Goal: Transaction & Acquisition: Purchase product/service

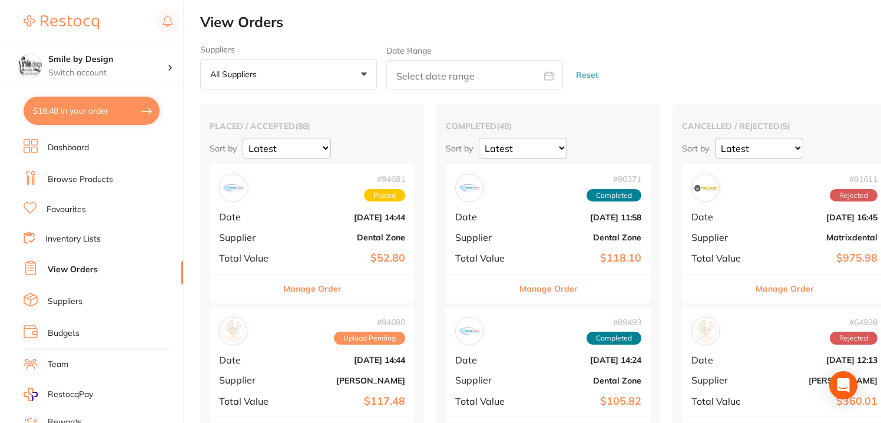
click at [68, 207] on link "Favourites" at bounding box center [66, 210] width 39 height 12
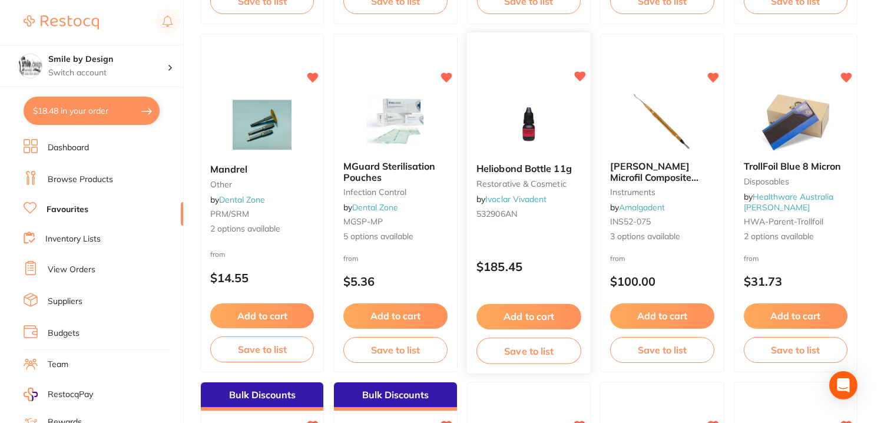
scroll to position [549, 0]
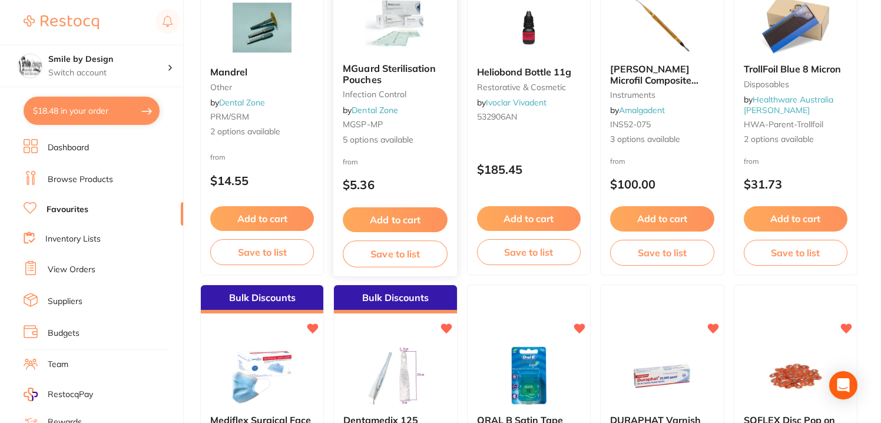
click at [380, 35] on img at bounding box center [395, 23] width 77 height 59
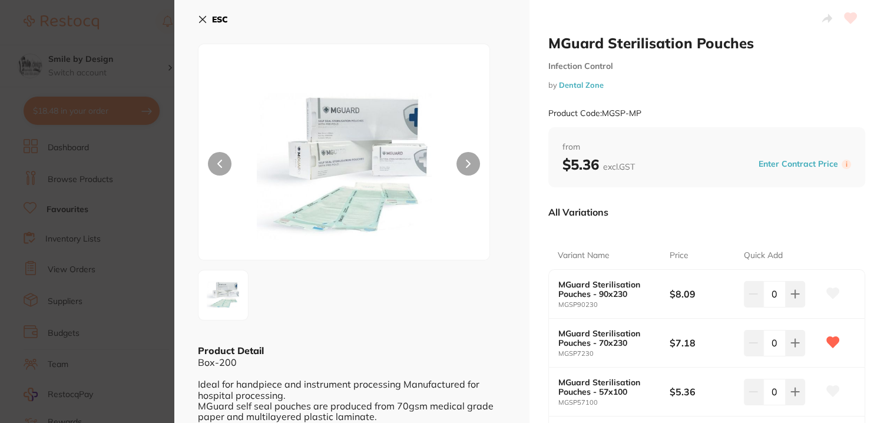
scroll to position [78, 0]
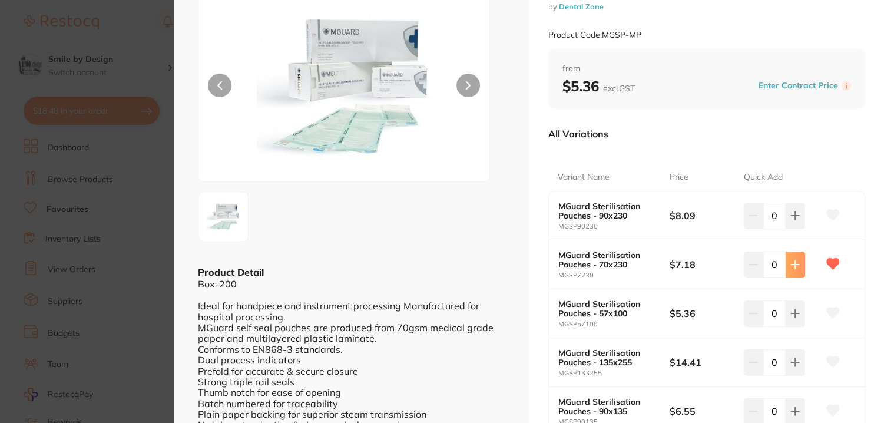
click at [790, 267] on icon at bounding box center [794, 264] width 9 height 9
type input "4"
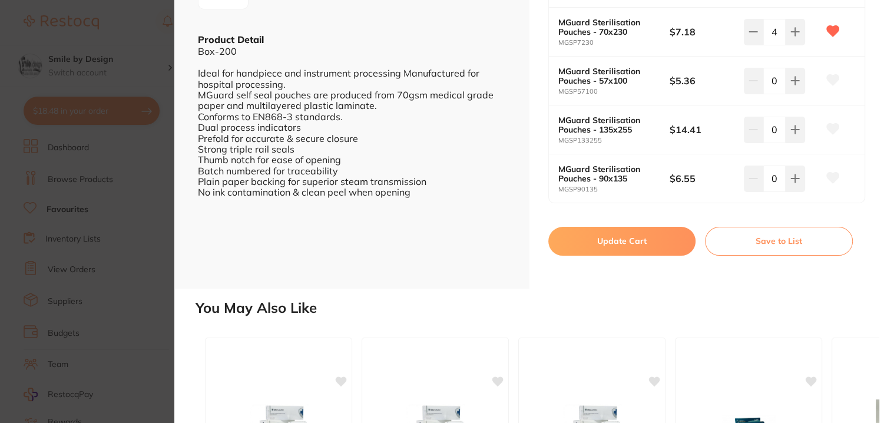
scroll to position [314, 0]
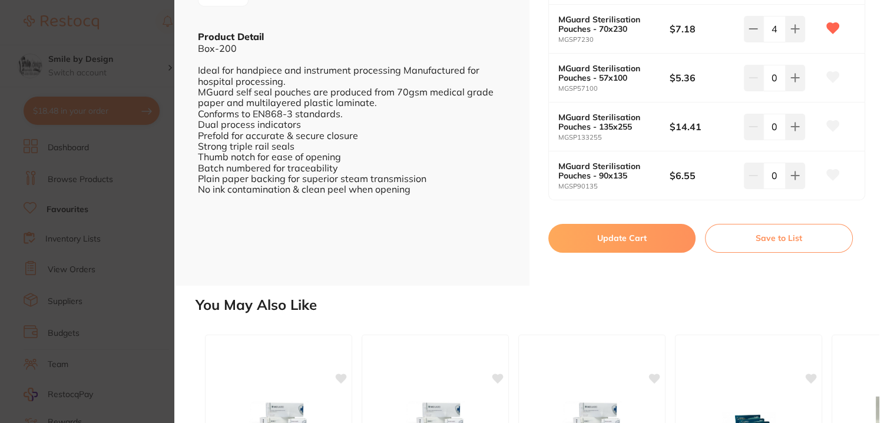
click at [582, 240] on button "Update Cart" at bounding box center [622, 238] width 148 height 28
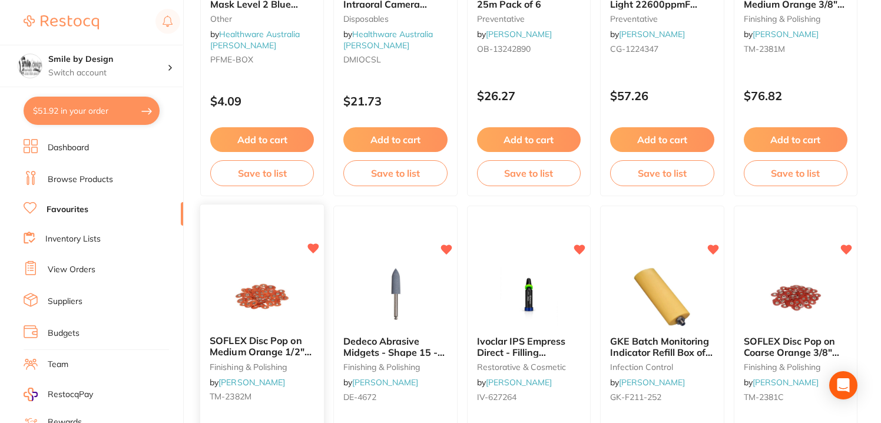
scroll to position [1020, 0]
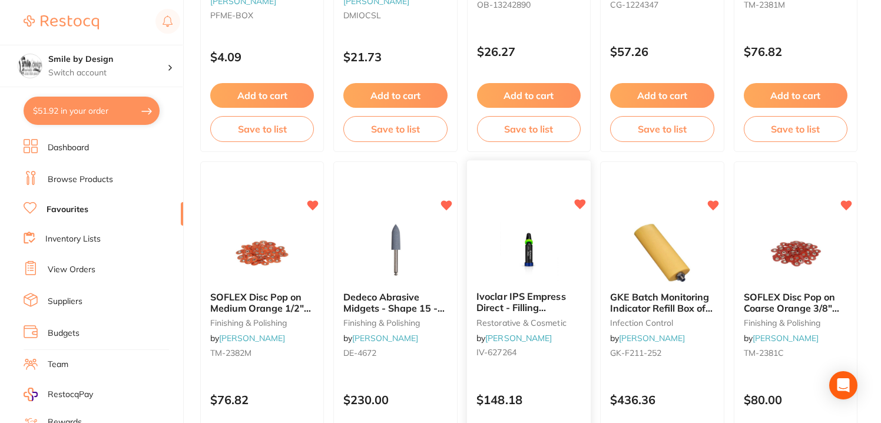
click at [496, 246] on img at bounding box center [528, 252] width 77 height 59
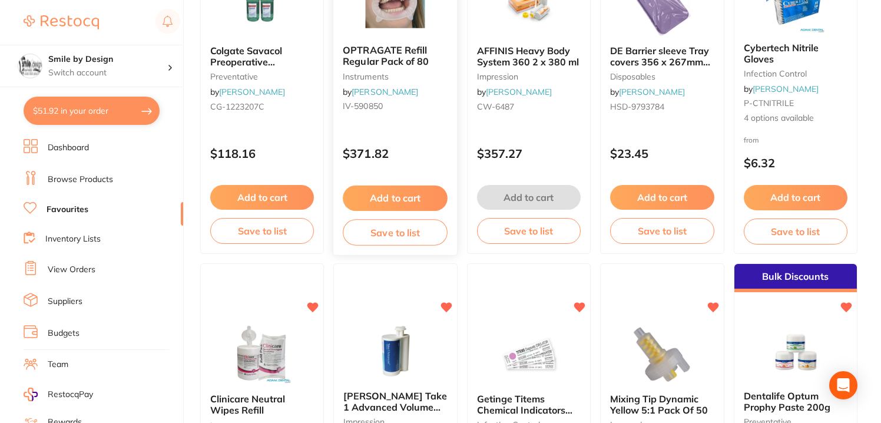
scroll to position [2119, 0]
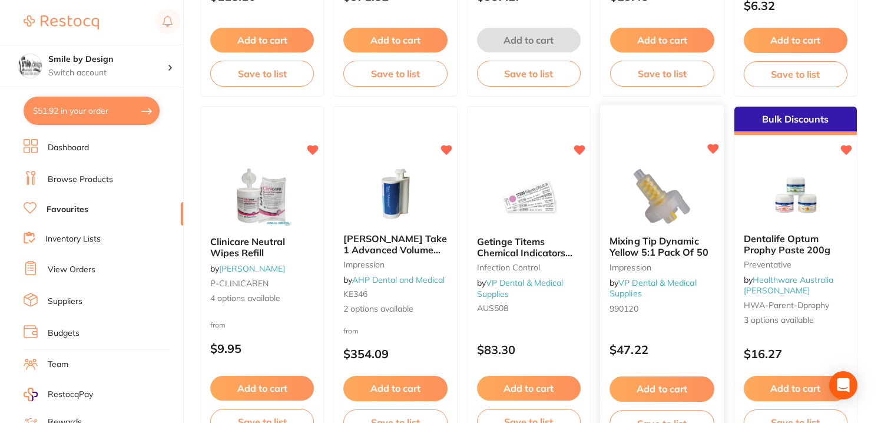
click at [651, 388] on button "Add to cart" at bounding box center [661, 388] width 105 height 25
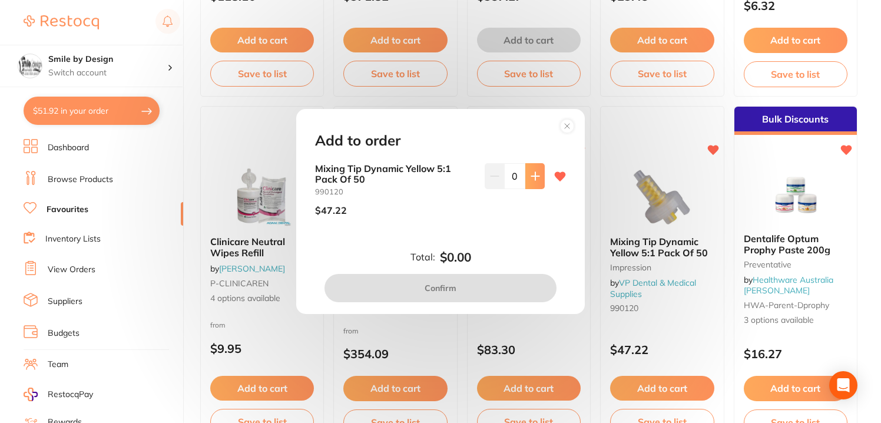
click at [532, 182] on button at bounding box center [534, 176] width 19 height 26
type input "1"
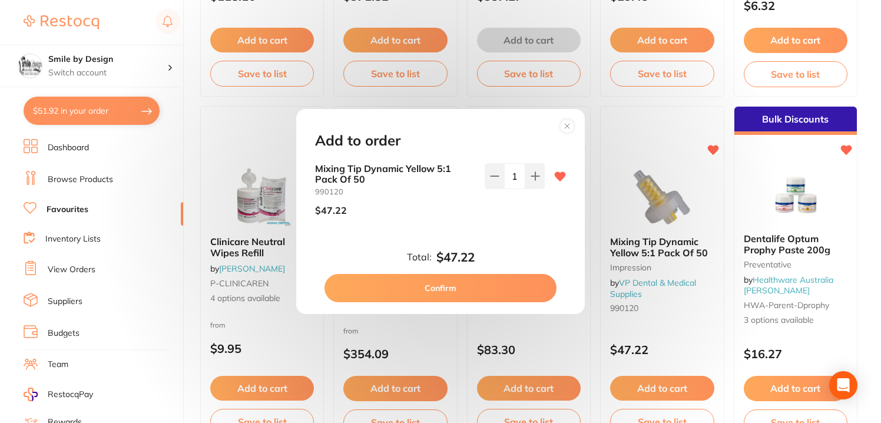
click at [511, 281] on button "Confirm" at bounding box center [440, 288] width 232 height 28
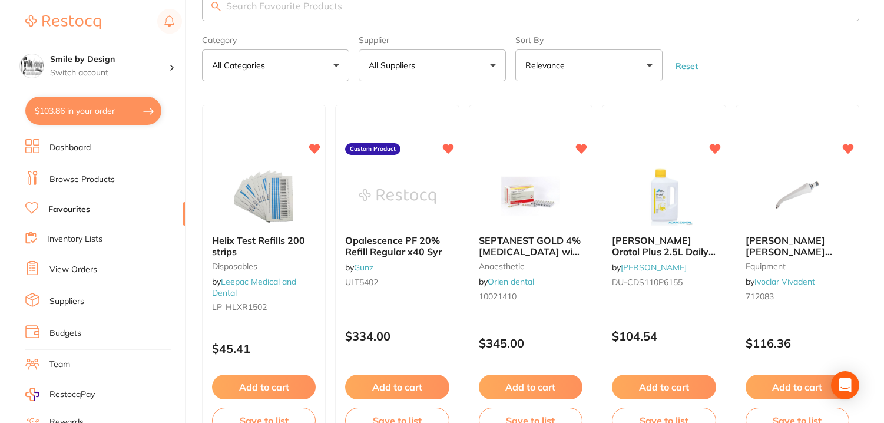
scroll to position [0, 0]
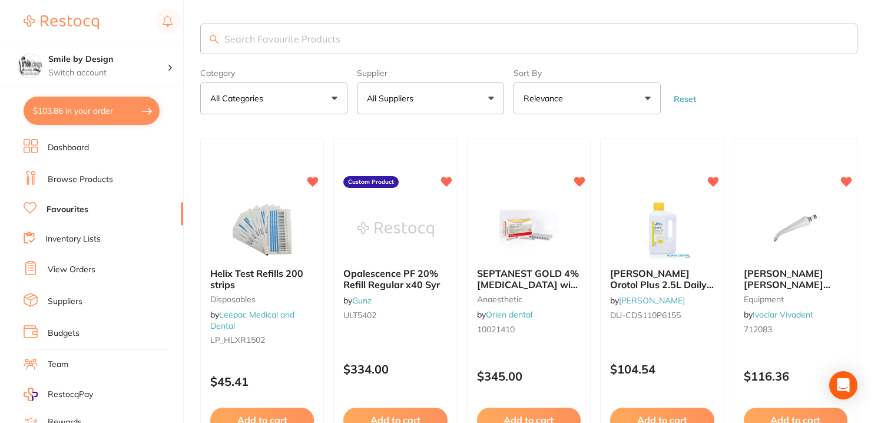
drag, startPoint x: 782, startPoint y: 285, endPoint x: 716, endPoint y: 316, distance: 72.7
click at [782, 285] on span "[PERSON_NAME] [PERSON_NAME] Syringe Tip (95520612)" at bounding box center [787, 289] width 87 height 44
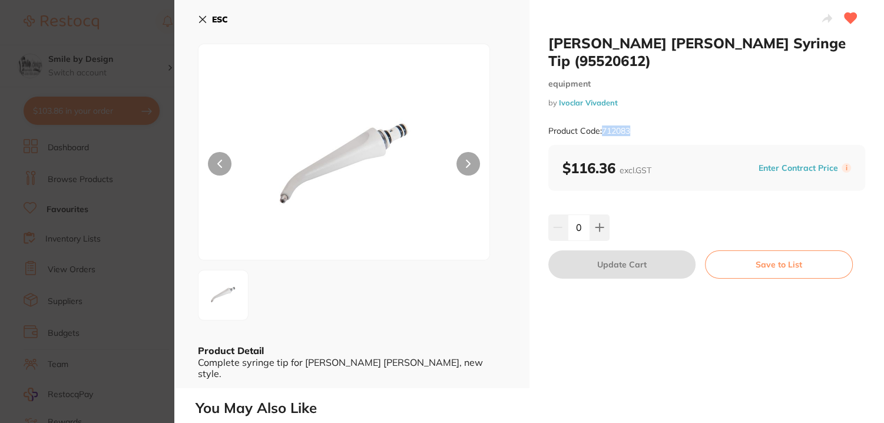
drag, startPoint x: 616, startPoint y: 111, endPoint x: 632, endPoint y: 109, distance: 16.1
click at [632, 117] on div "Product Code: 712083" at bounding box center [706, 131] width 317 height 29
copy small "712083"
click at [112, 59] on section "Stern Weber Syringe Tip (95520612) equipment by Ivoclar Vivadent Product Code: …" at bounding box center [442, 211] width 884 height 423
click at [111, 64] on h4 "Smile by Design" at bounding box center [107, 60] width 119 height 12
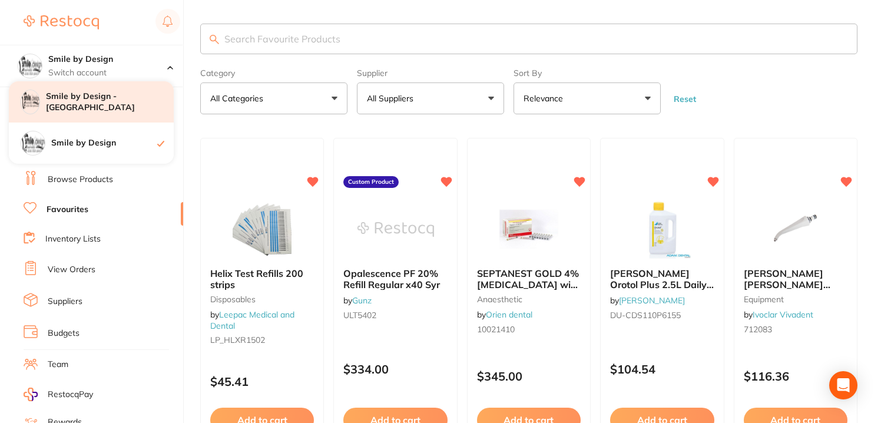
click at [120, 62] on h4 "Smile by Design" at bounding box center [107, 60] width 119 height 12
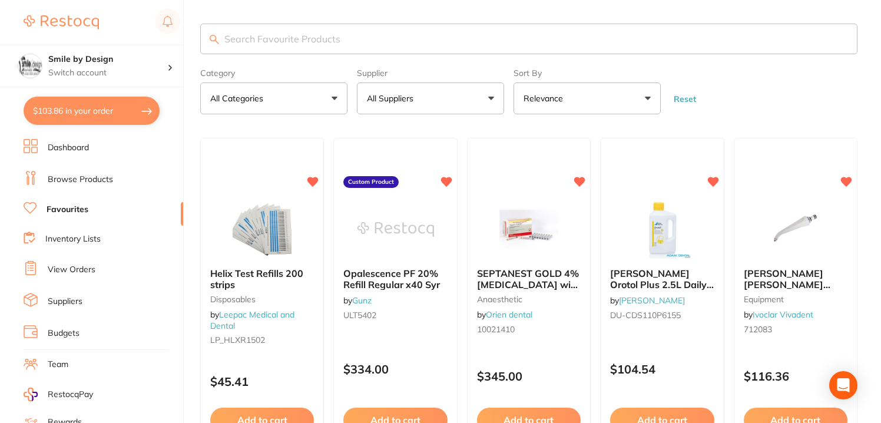
click at [125, 97] on h4 "Smile by Design - [GEOGRAPHIC_DATA]" at bounding box center [110, 102] width 128 height 23
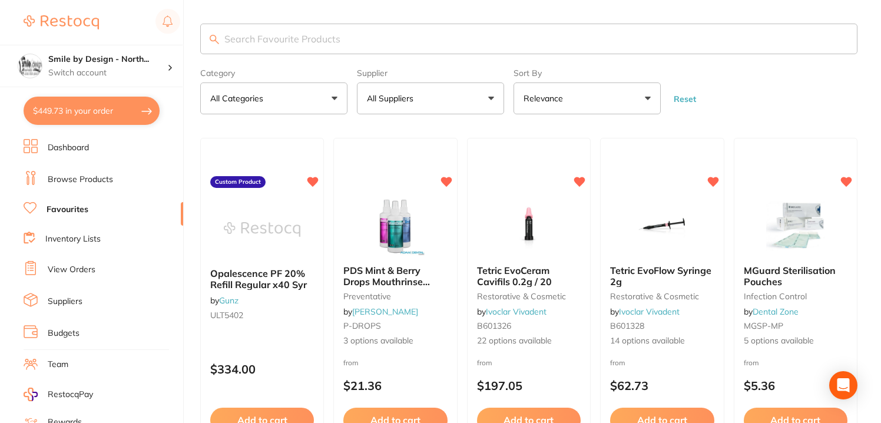
click at [73, 174] on link "Browse Products" at bounding box center [80, 180] width 65 height 12
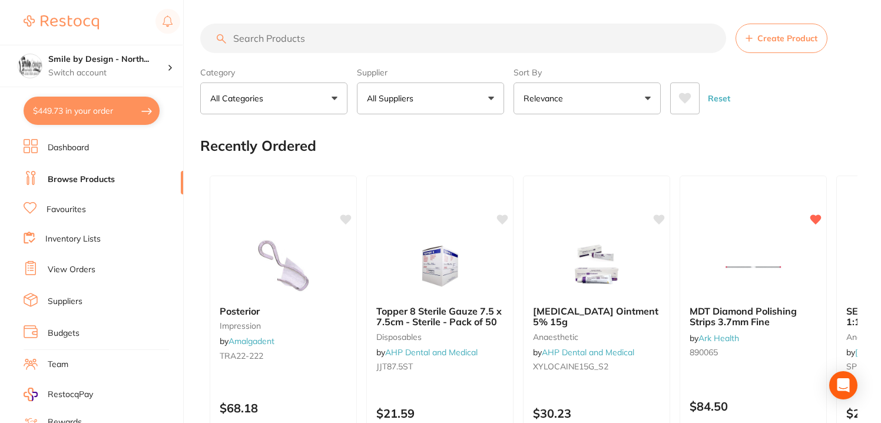
click at [271, 39] on input "search" at bounding box center [463, 38] width 526 height 29
paste input "712083"
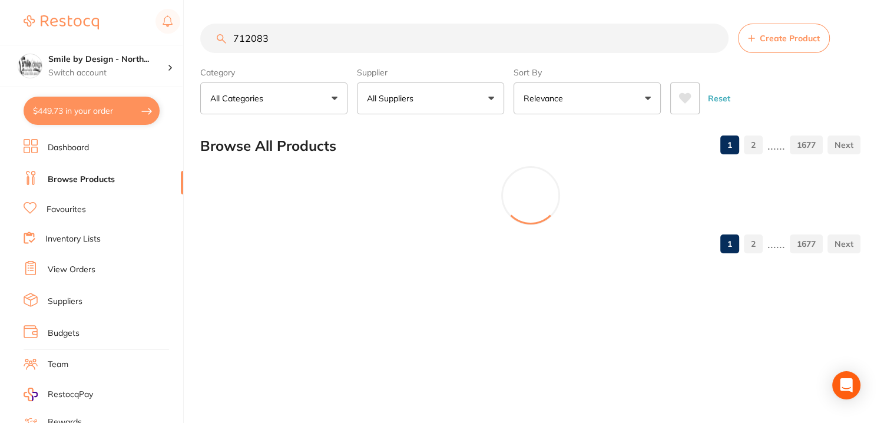
type input "712083"
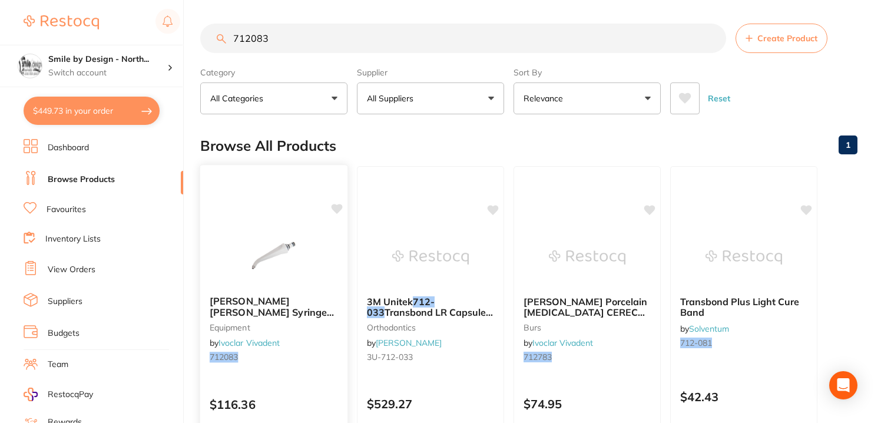
click at [278, 232] on img at bounding box center [273, 256] width 77 height 59
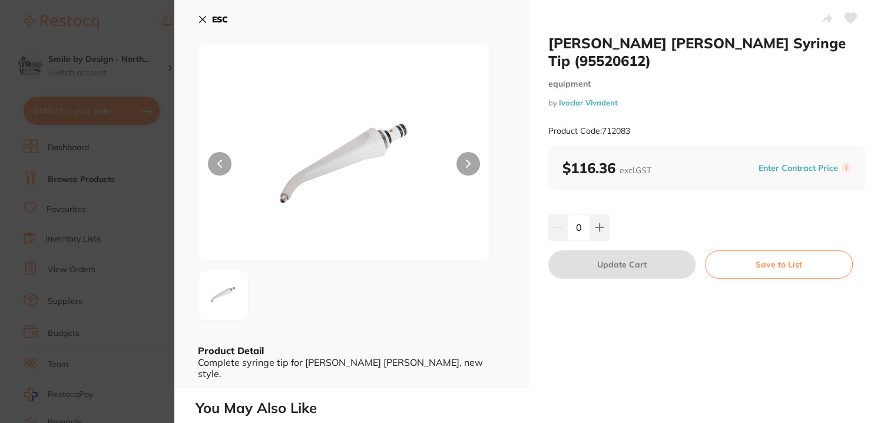
click at [845, 21] on icon at bounding box center [850, 18] width 12 height 11
click at [207, 21] on icon at bounding box center [202, 19] width 9 height 9
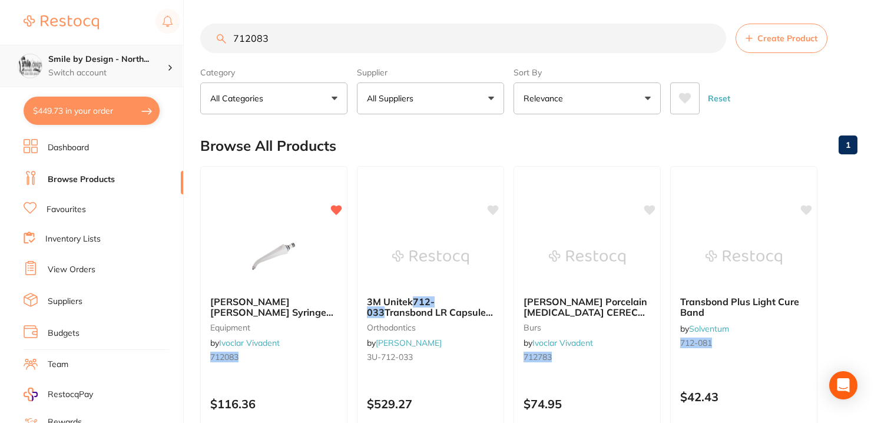
click at [131, 68] on p "Switch account" at bounding box center [107, 73] width 119 height 12
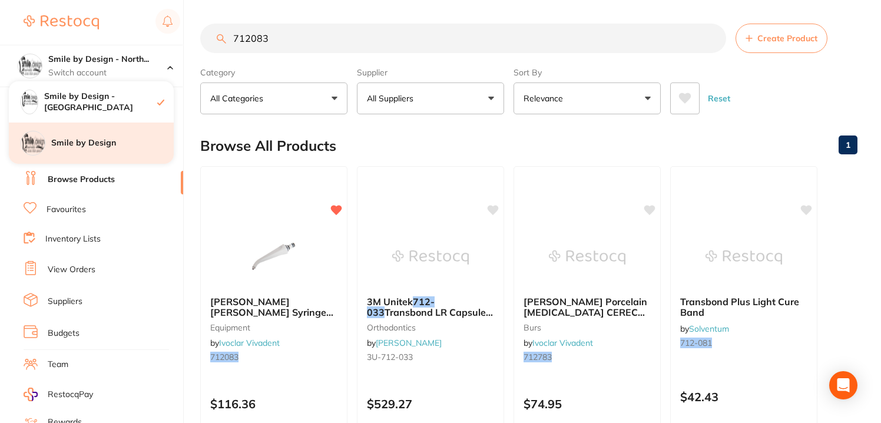
click at [120, 146] on h4 "Smile by Design" at bounding box center [112, 143] width 122 height 12
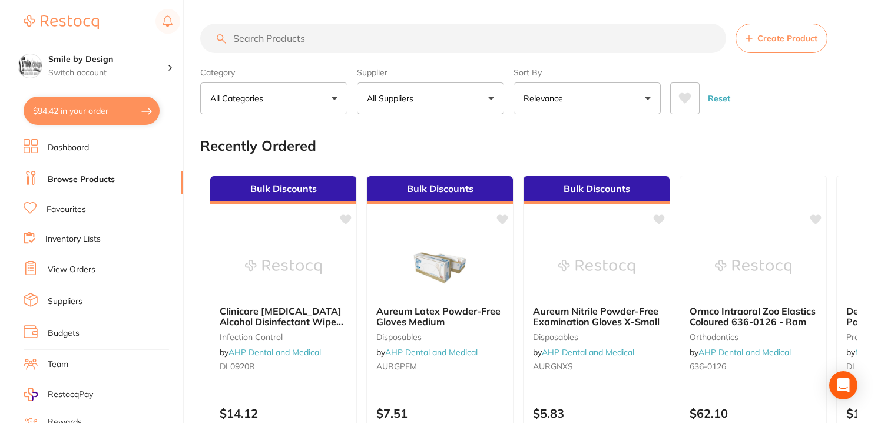
click at [268, 33] on input "search" at bounding box center [463, 38] width 526 height 29
paste input "712083"
type input "712083"
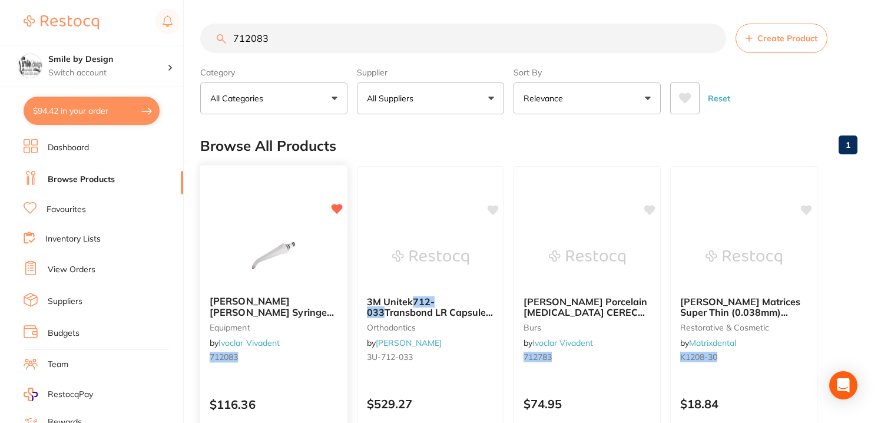
drag, startPoint x: 319, startPoint y: 266, endPoint x: 330, endPoint y: 262, distance: 11.7
click at [319, 266] on div at bounding box center [274, 257] width 146 height 59
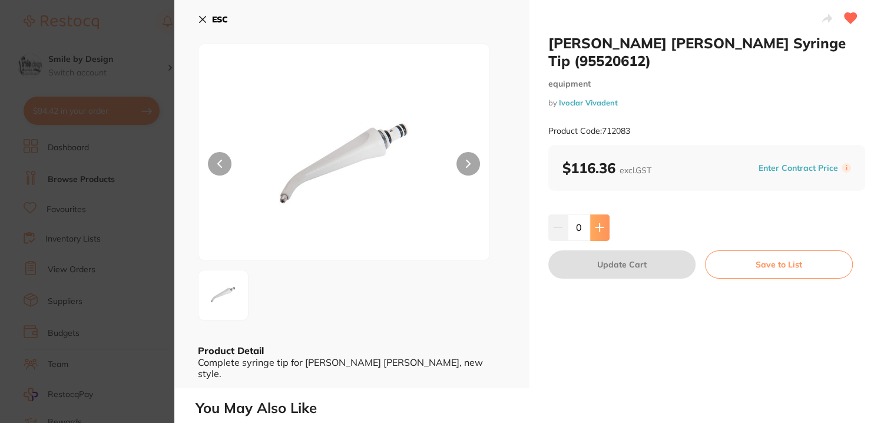
click at [600, 223] on icon at bounding box center [599, 227] width 9 height 9
type input "3"
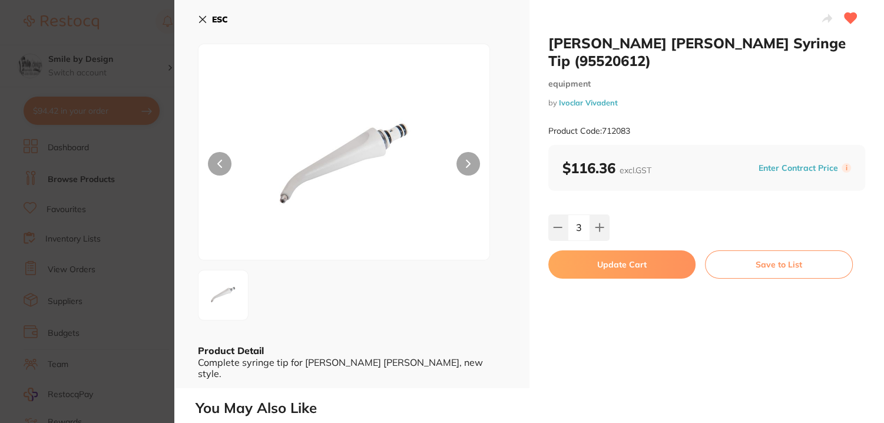
click at [598, 250] on button "Update Cart" at bounding box center [622, 264] width 148 height 28
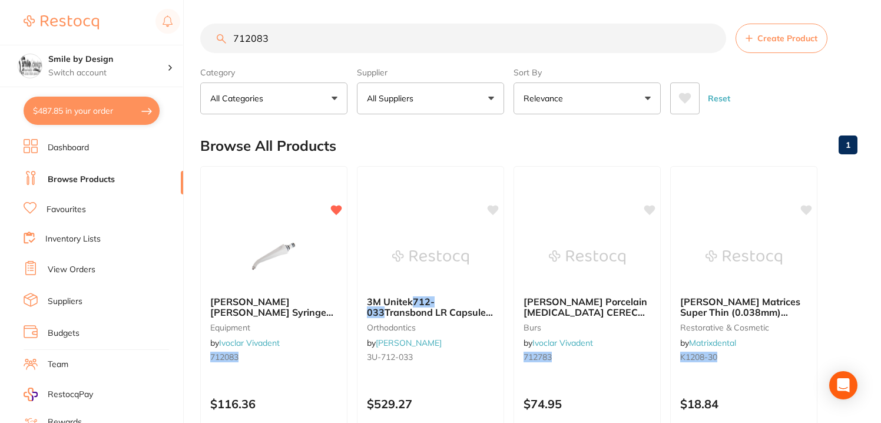
drag, startPoint x: 92, startPoint y: 107, endPoint x: 100, endPoint y: 106, distance: 7.7
click at [92, 107] on button "$487.85 in your order" at bounding box center [92, 111] width 136 height 28
checkbox input "true"
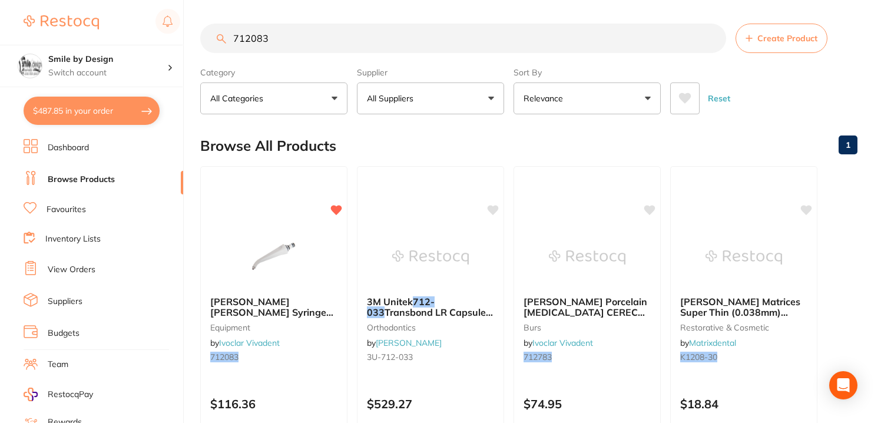
checkbox input "true"
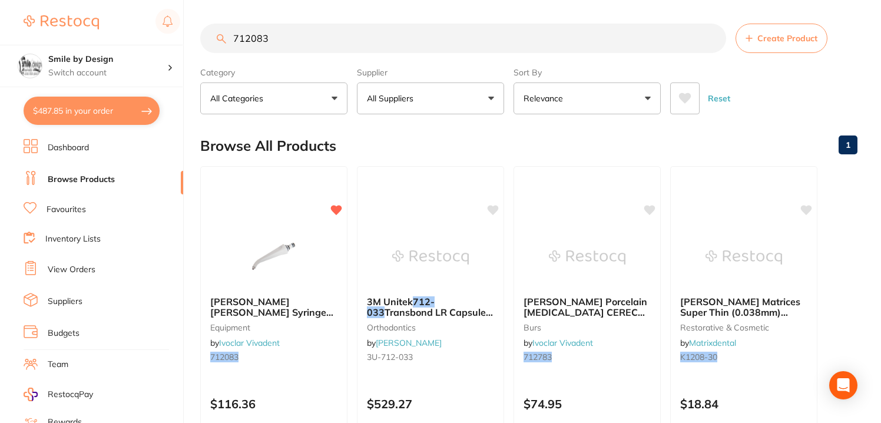
checkbox input "true"
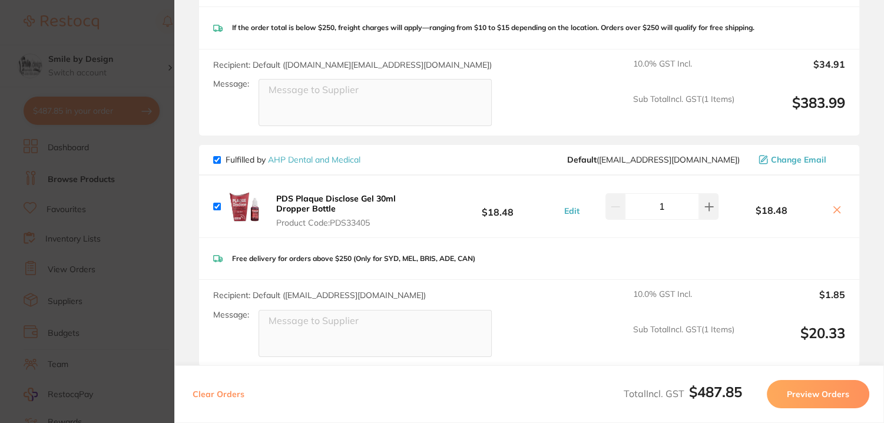
scroll to position [471, 0]
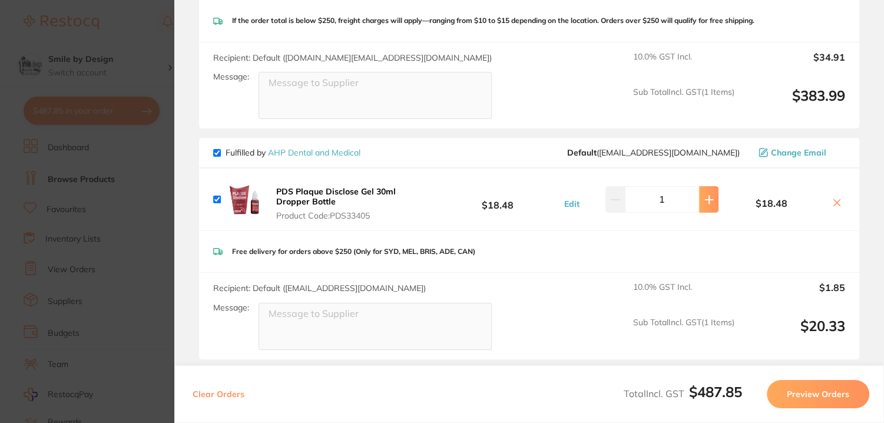
click at [699, 193] on button at bounding box center [708, 199] width 19 height 26
click at [699, 191] on button at bounding box center [708, 199] width 19 height 26
type input "3"
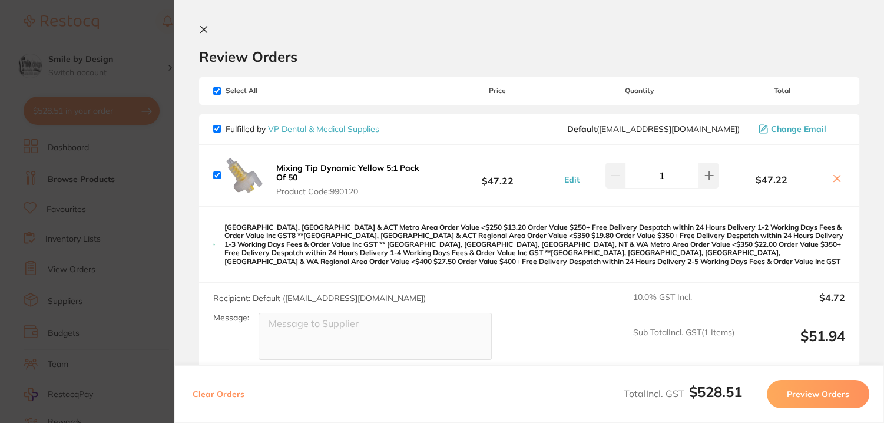
scroll to position [78, 0]
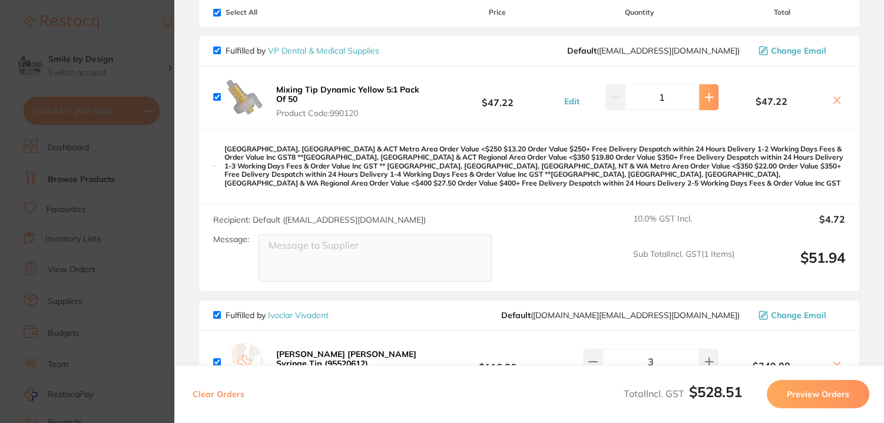
click at [709, 102] on button at bounding box center [708, 97] width 19 height 26
type input "2"
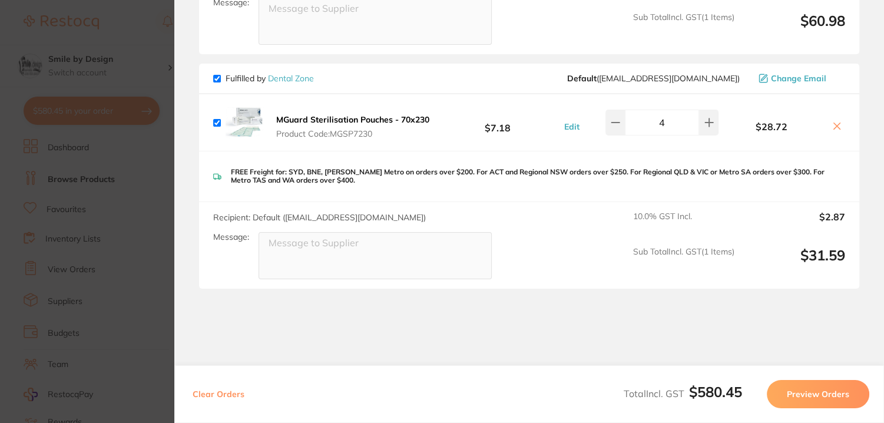
scroll to position [777, 0]
drag, startPoint x: 145, startPoint y: 207, endPoint x: 152, endPoint y: 205, distance: 6.6
click at [152, 205] on section "Update RRP Set your pre negotiated price for this item. Item Agreed RRP (excl. …" at bounding box center [442, 211] width 884 height 423
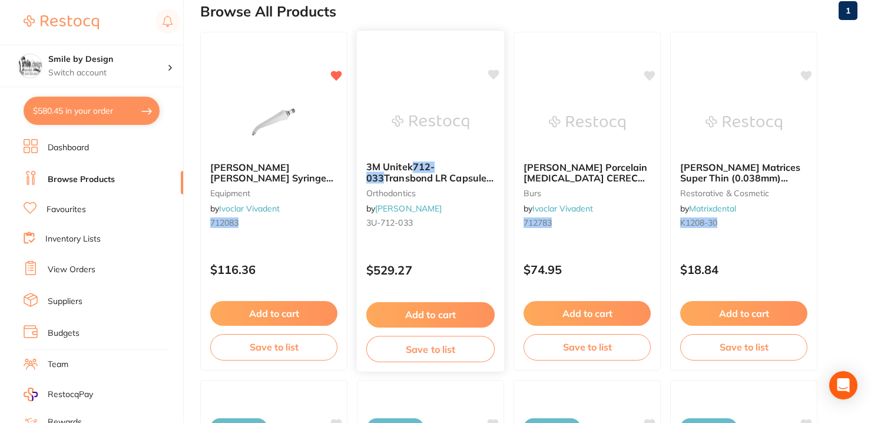
scroll to position [157, 0]
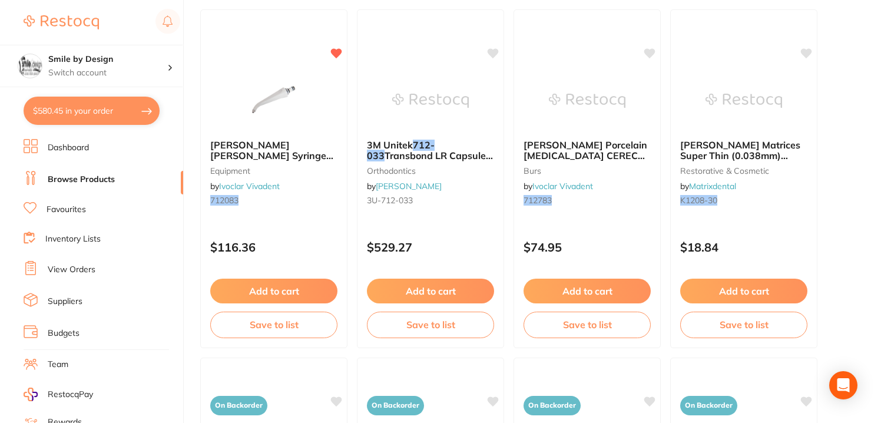
click at [78, 148] on link "Dashboard" at bounding box center [68, 148] width 41 height 12
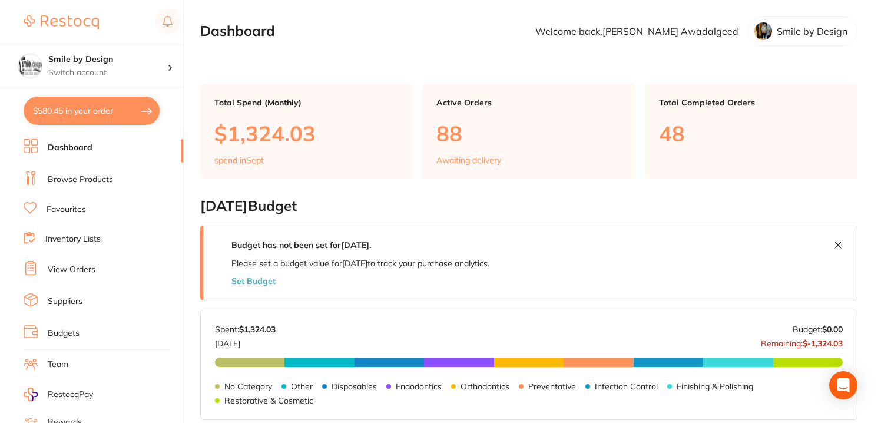
click at [115, 174] on li "Browse Products" at bounding box center [104, 180] width 160 height 18
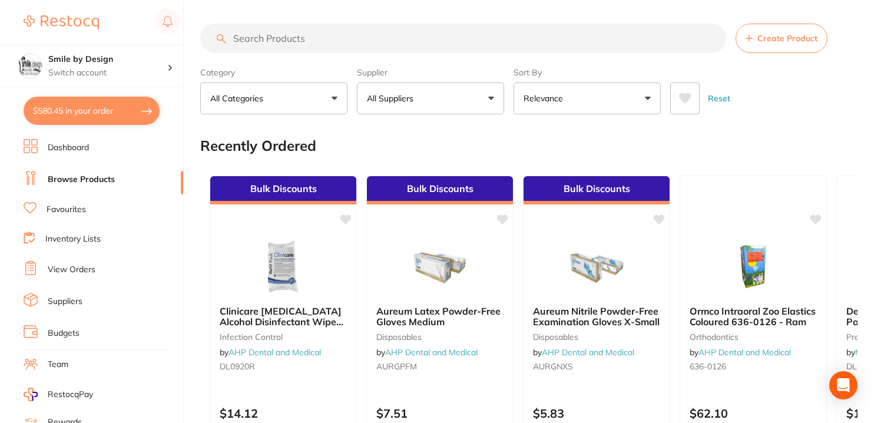
click at [280, 41] on input "search" at bounding box center [463, 38] width 526 height 29
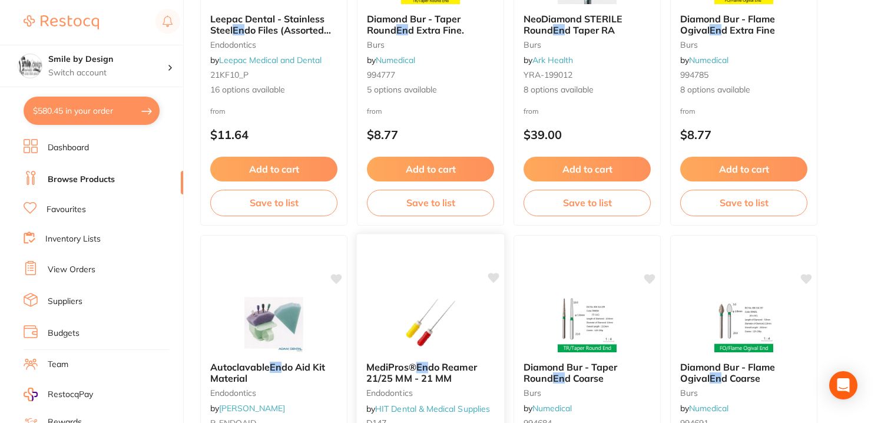
scroll to position [3140, 0]
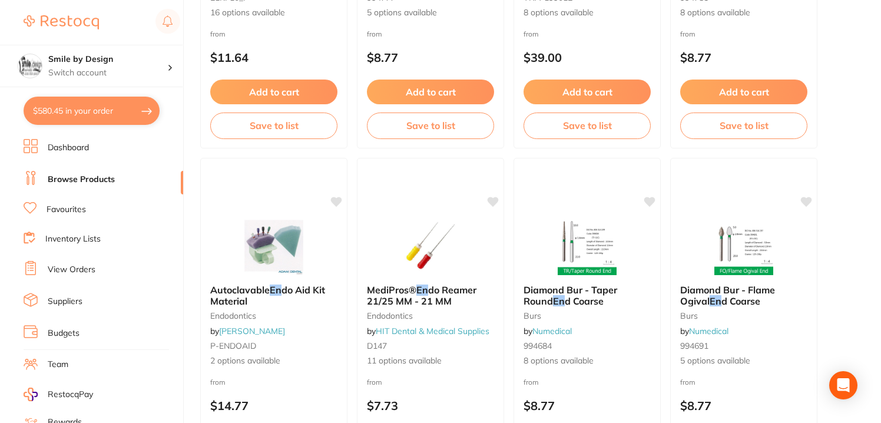
type input "blxl en"
click at [59, 205] on link "Favourites" at bounding box center [66, 210] width 39 height 12
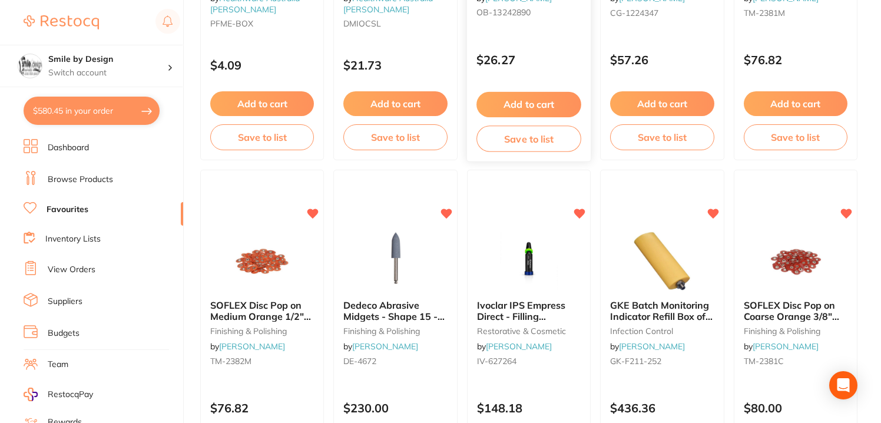
scroll to position [1177, 0]
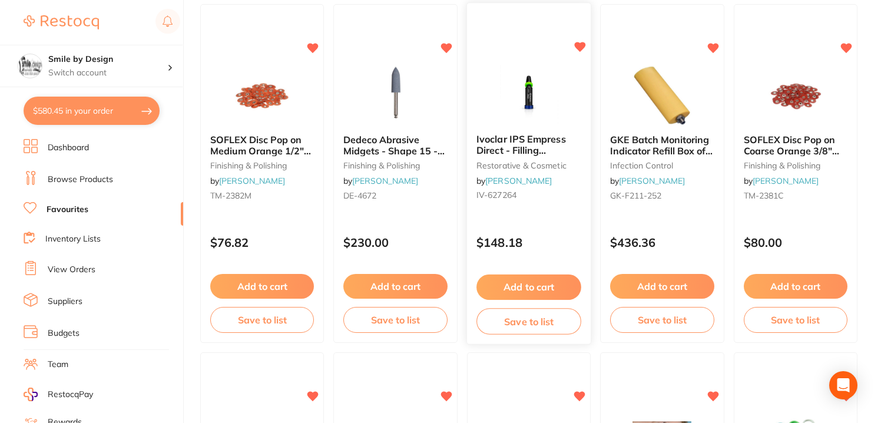
click at [549, 201] on div "Ivoclar IPS Empress Direct - Filling Composite - Shade B1 Dentin - 2g Cavifils,…" at bounding box center [529, 170] width 124 height 90
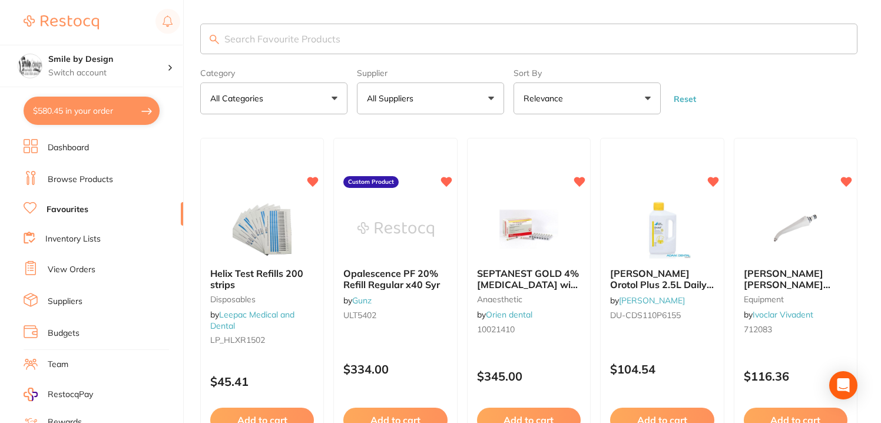
click at [404, 84] on button "All Suppliers" at bounding box center [430, 98] width 147 height 32
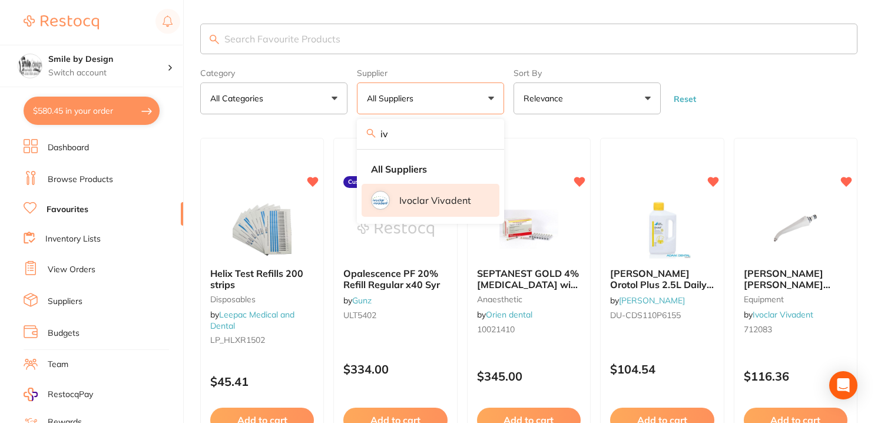
type input "iv"
click at [442, 198] on p "Ivoclar Vivadent" at bounding box center [435, 200] width 72 height 11
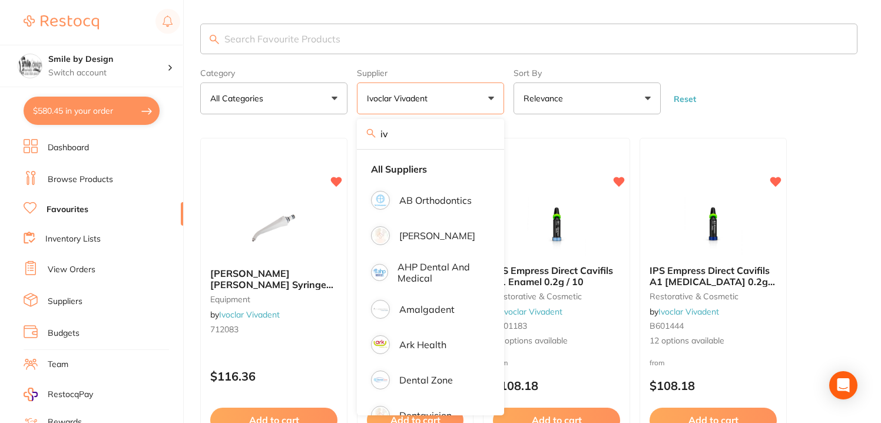
click at [763, 90] on form "Category All Categories All Categories equipment restorative & cosmetic Clear C…" at bounding box center [528, 89] width 657 height 51
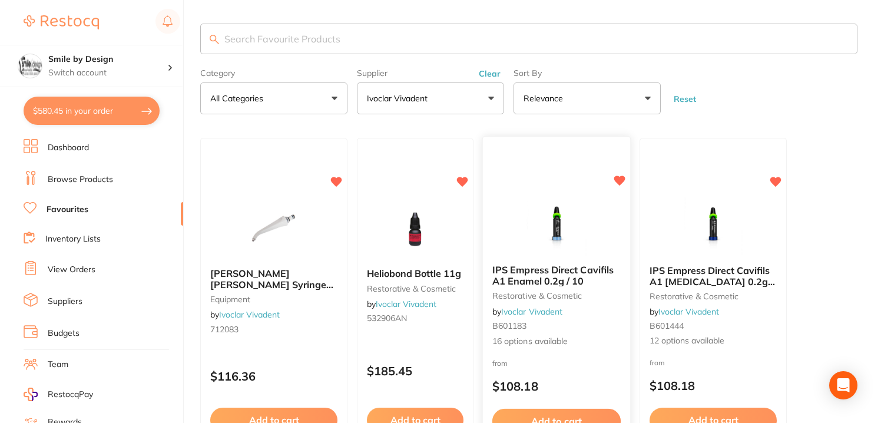
click at [553, 274] on span "IPS Empress Direct Cavifils A1 Enamel 0.2g / 10" at bounding box center [552, 275] width 121 height 23
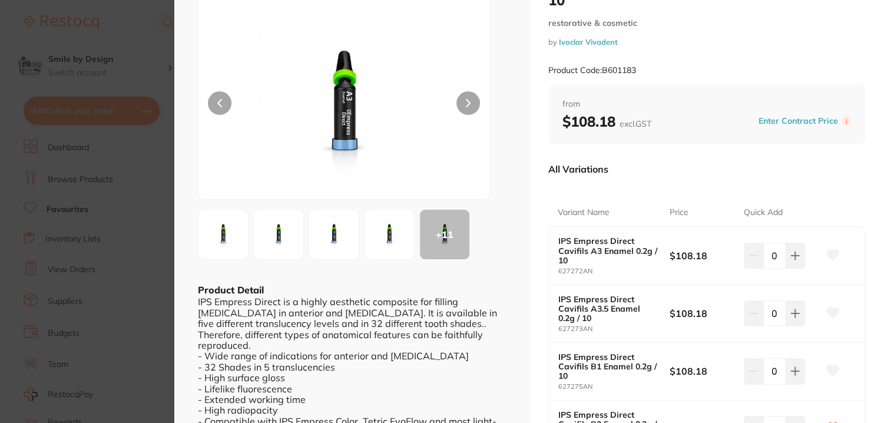
scroll to position [78, 0]
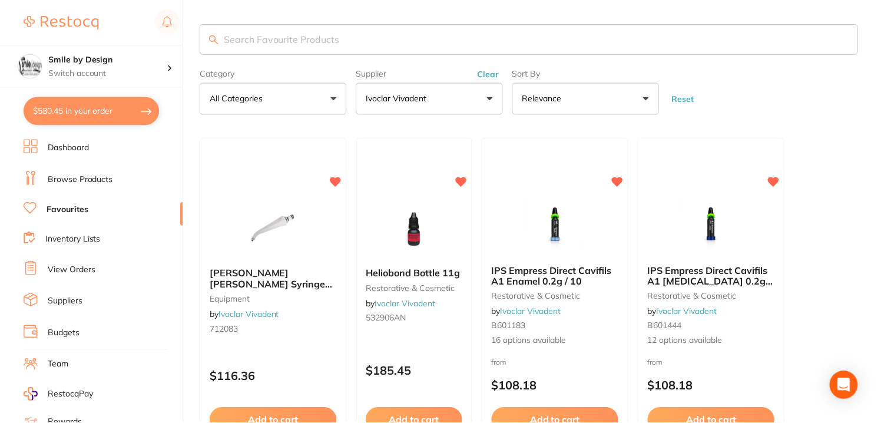
scroll to position [2, 0]
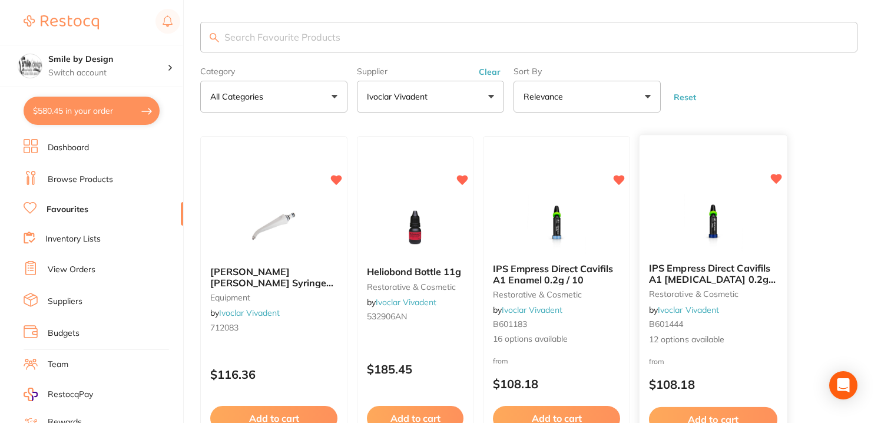
click at [678, 254] on div "IPS Empress Direct Cavifils A1 Dentin 0.2g / 10 restorative & cosmetic by Ivocl…" at bounding box center [712, 304] width 147 height 102
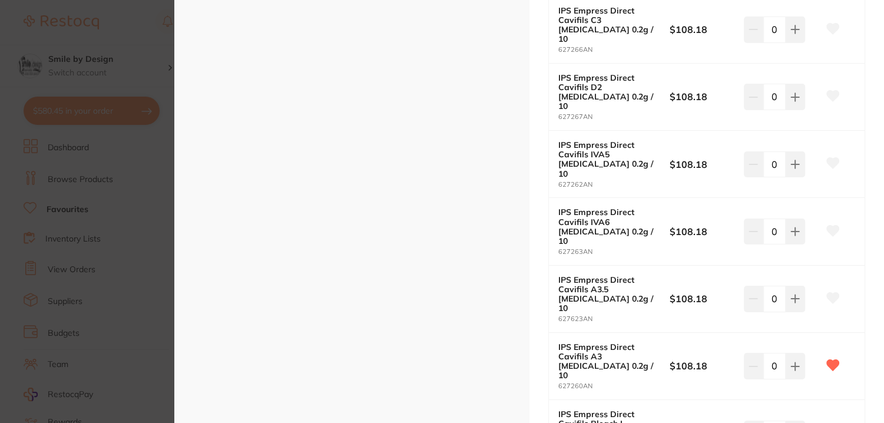
scroll to position [706, 0]
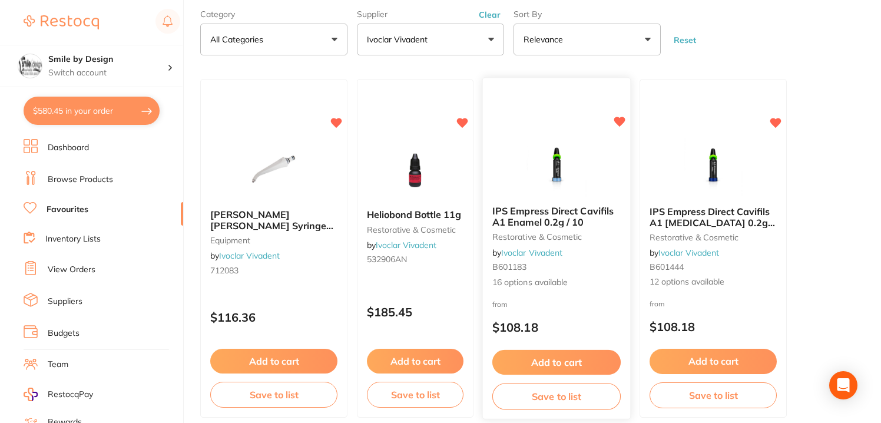
scroll to position [36, 0]
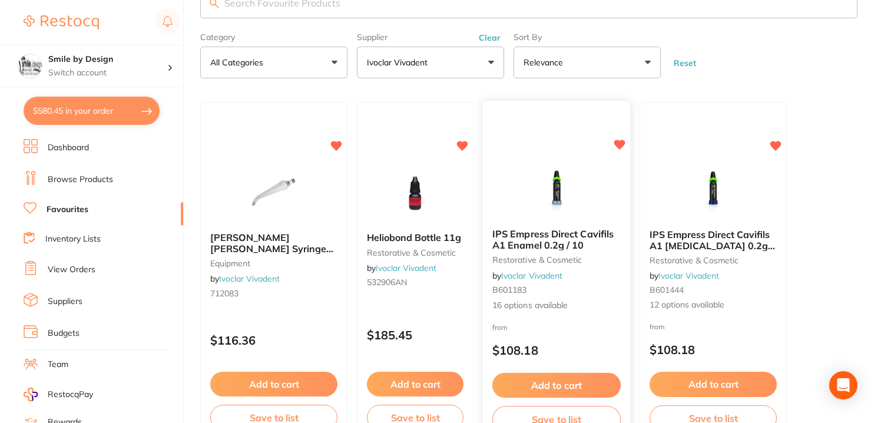
click at [559, 231] on span "IPS Empress Direct Cavifils A1 Enamel 0.2g / 10" at bounding box center [552, 239] width 121 height 23
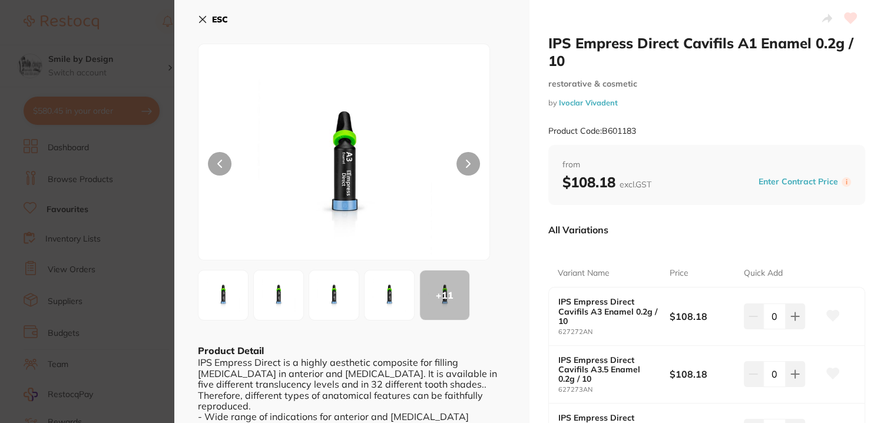
drag, startPoint x: 546, startPoint y: 39, endPoint x: 729, endPoint y: 34, distance: 183.8
copy h2 "IPS Empress Direct Cavifils"
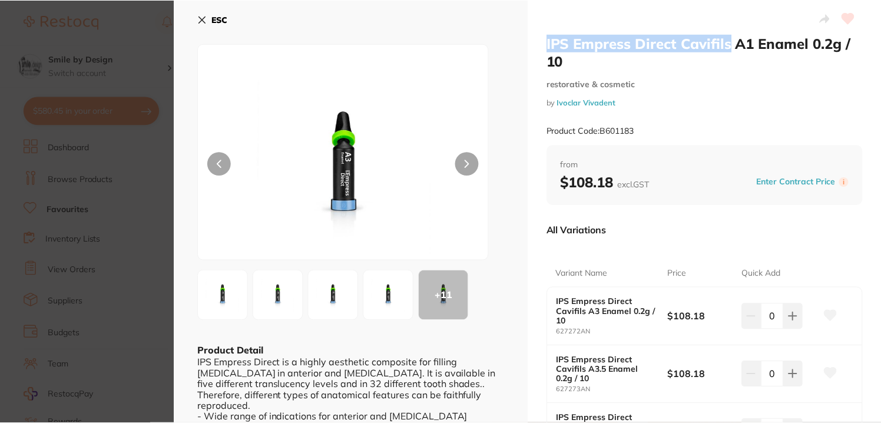
scroll to position [36, 0]
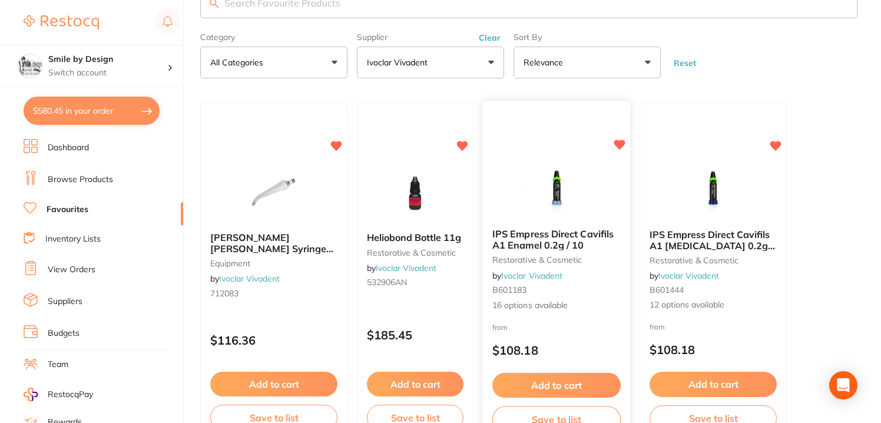
click at [523, 223] on div "IPS Empress Direct Cavifils A1 Enamel 0.2g / 10 restorative & cosmetic by Ivocl…" at bounding box center [556, 270] width 147 height 102
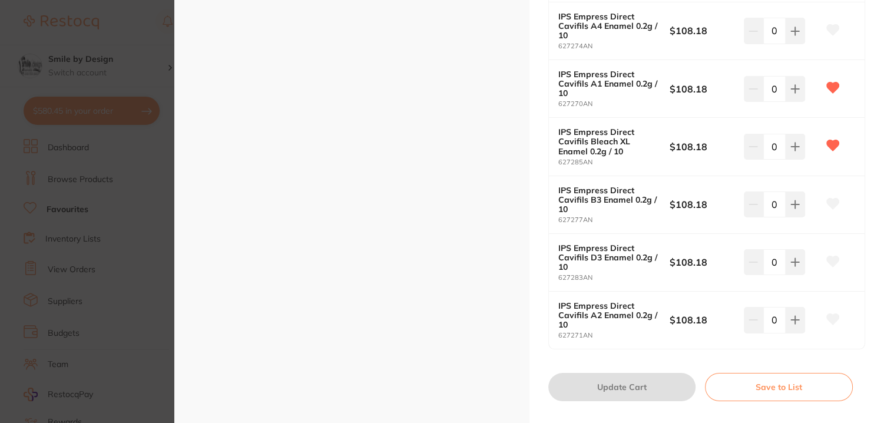
scroll to position [942, 0]
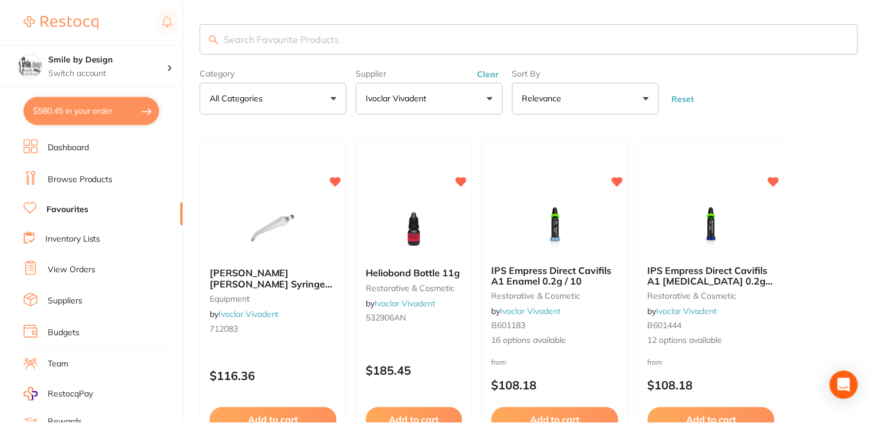
scroll to position [36, 0]
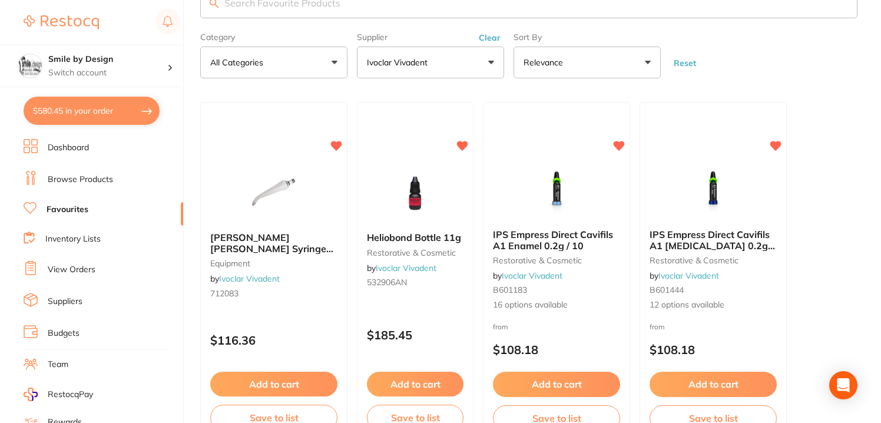
click at [88, 177] on link "Browse Products" at bounding box center [80, 180] width 65 height 12
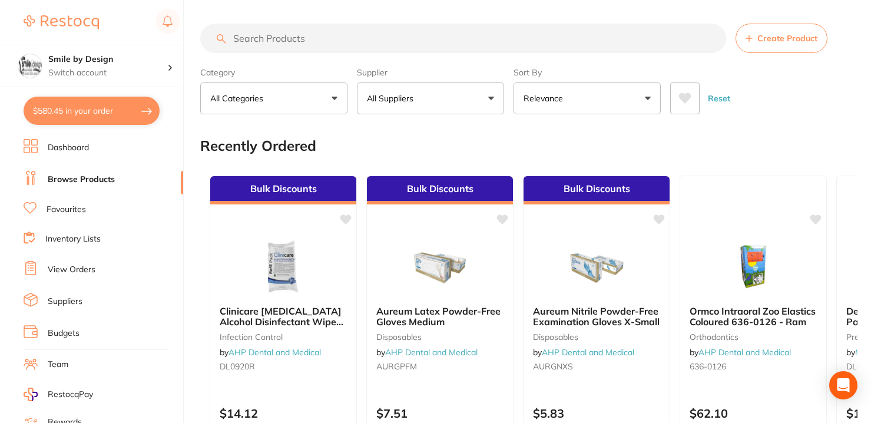
click at [274, 35] on input "search" at bounding box center [463, 38] width 526 height 29
paste input "IPS Empress Direct Cavifils"
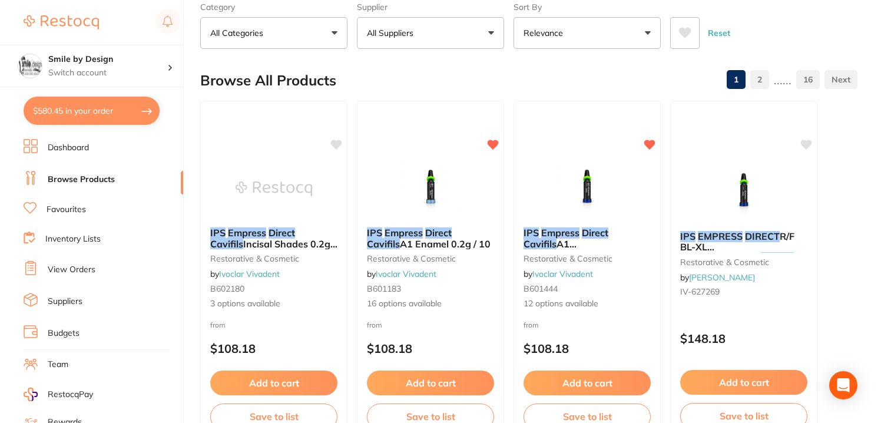
scroll to position [78, 0]
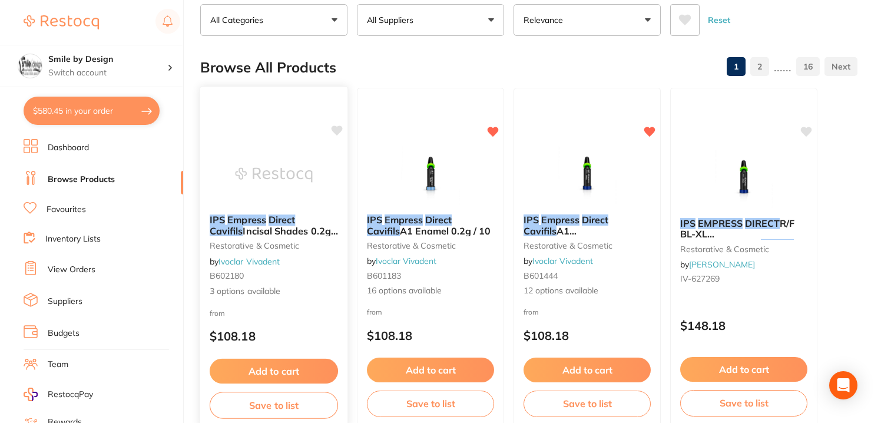
type input "IPS Empress Direct Cavifils"
click at [315, 253] on div "IPS Empress Direct Cavifils Incisal Shades 0.2g / 10 restorative & cosmetic by …" at bounding box center [273, 256] width 147 height 102
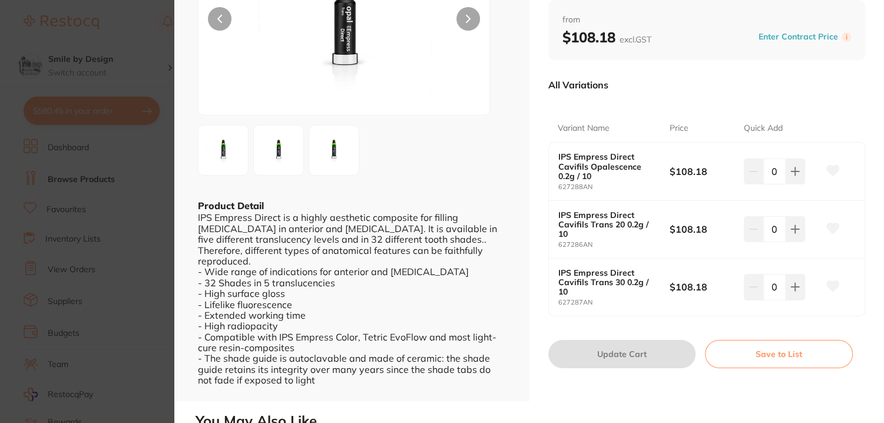
scroll to position [157, 0]
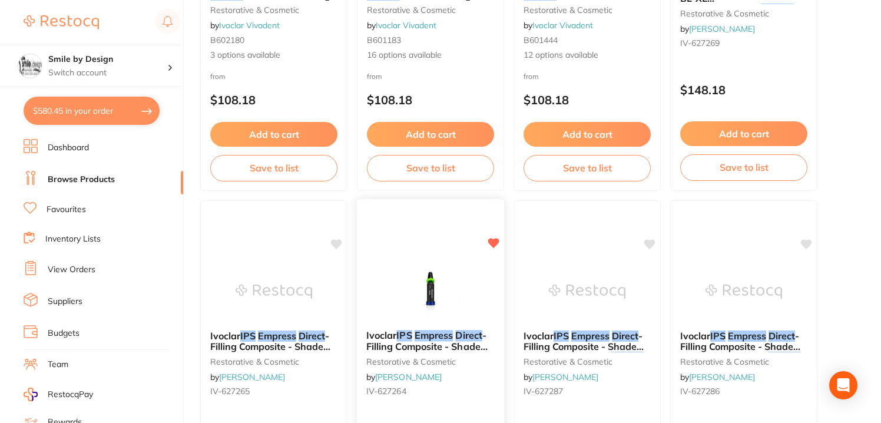
scroll to position [393, 0]
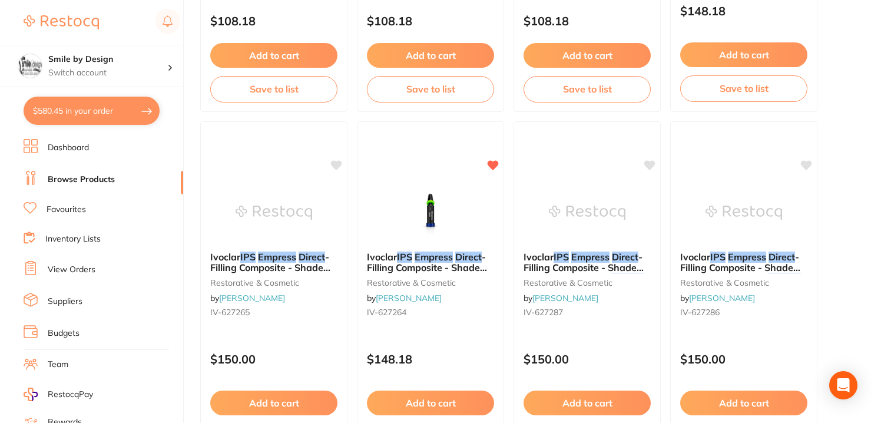
drag, startPoint x: 260, startPoint y: 198, endPoint x: 476, endPoint y: 214, distance: 216.1
click at [260, 198] on img at bounding box center [273, 212] width 77 height 59
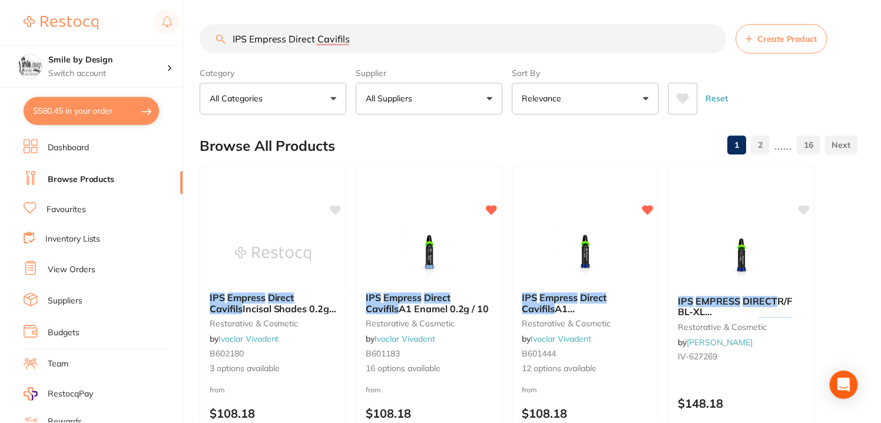
scroll to position [393, 0]
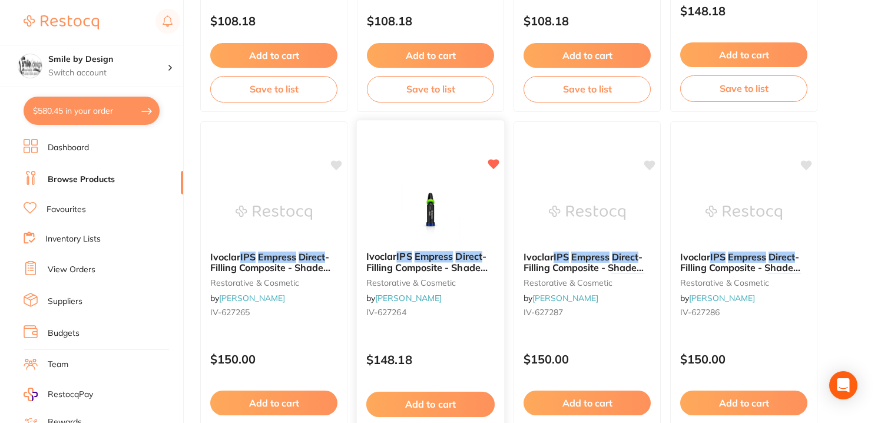
click at [466, 327] on div "Ivoclar IPS Empress Direct - Filling Composite - Shade B1 Dentin - 2g Cavifils …" at bounding box center [430, 286] width 147 height 90
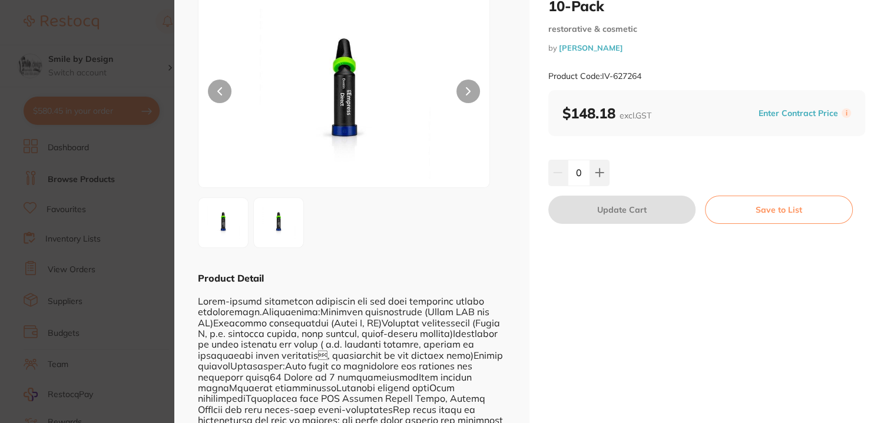
scroll to position [78, 0]
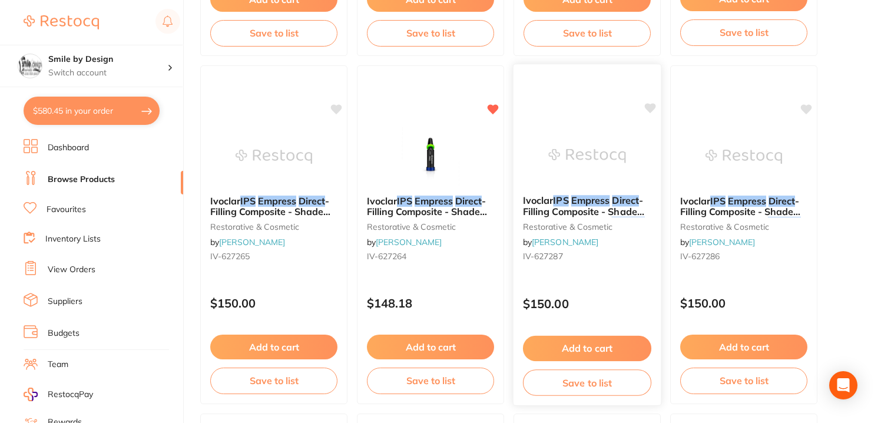
scroll to position [471, 0]
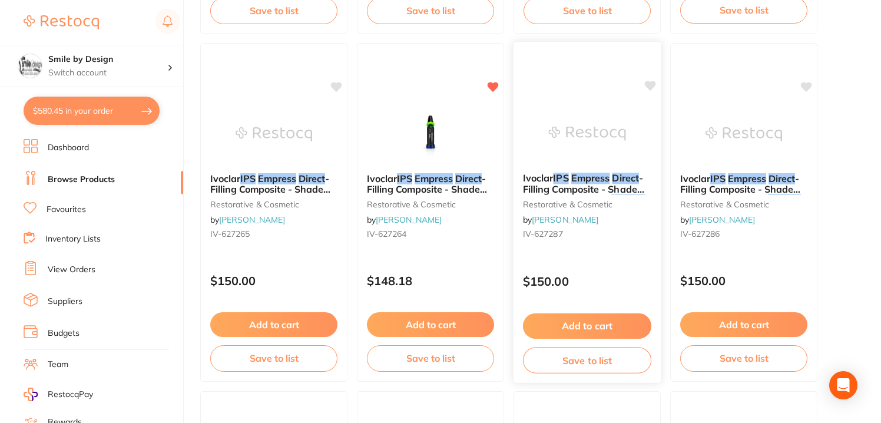
click at [598, 250] on div "Ivoclar IPS Empress Direct - Filling Composite - Shade Translucent 30 - 2g Cavi…" at bounding box center [586, 208] width 147 height 90
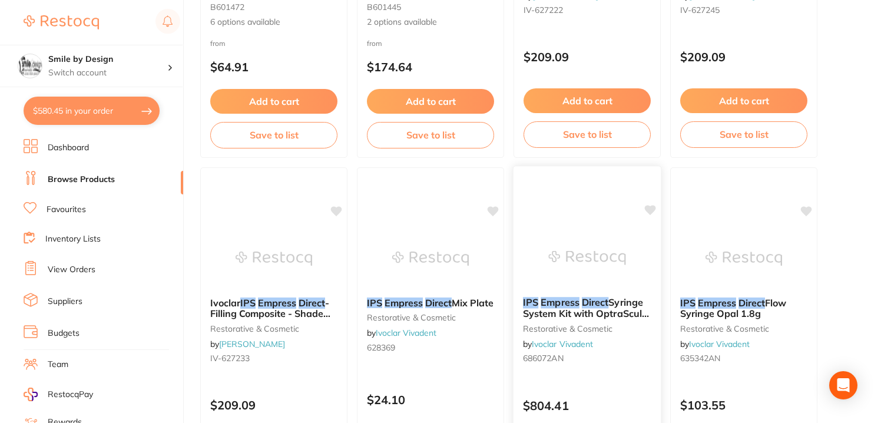
scroll to position [1413, 0]
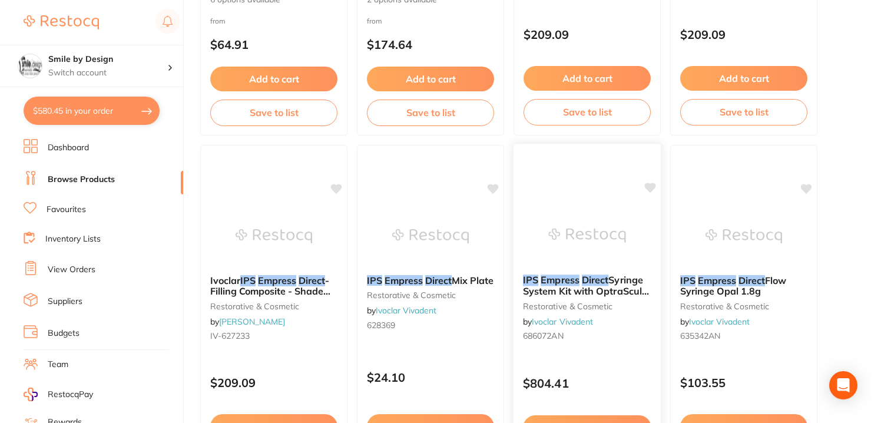
click at [598, 339] on small "686072AN" at bounding box center [587, 335] width 128 height 9
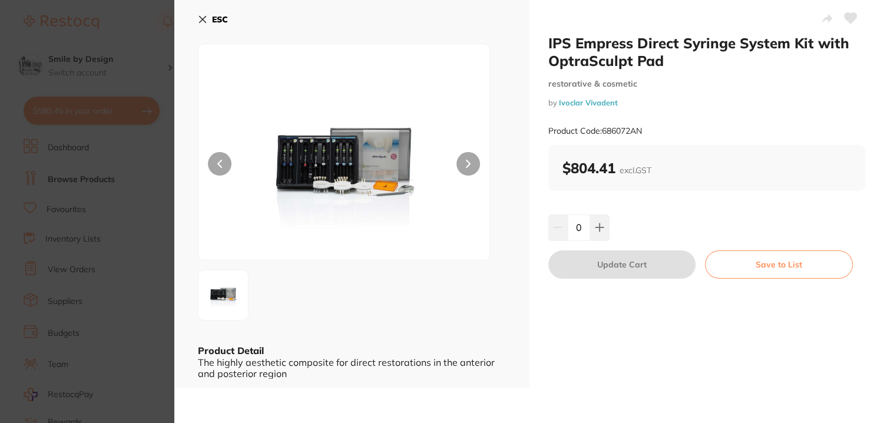
click at [339, 169] on img at bounding box center [344, 167] width 175 height 186
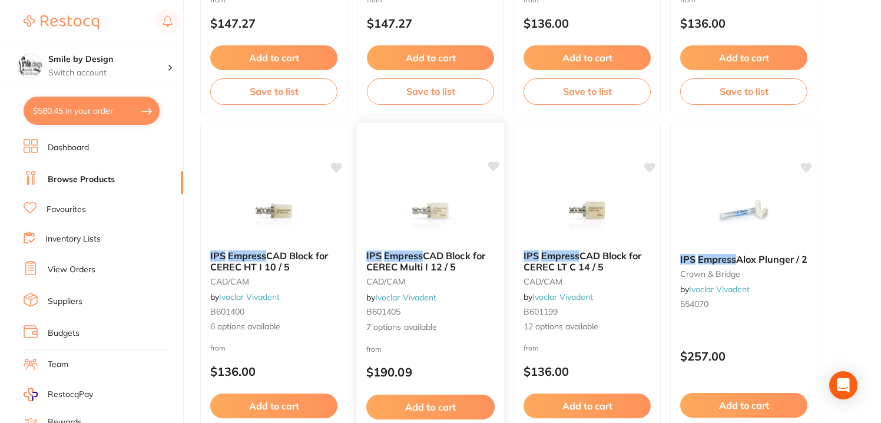
scroll to position [2512, 0]
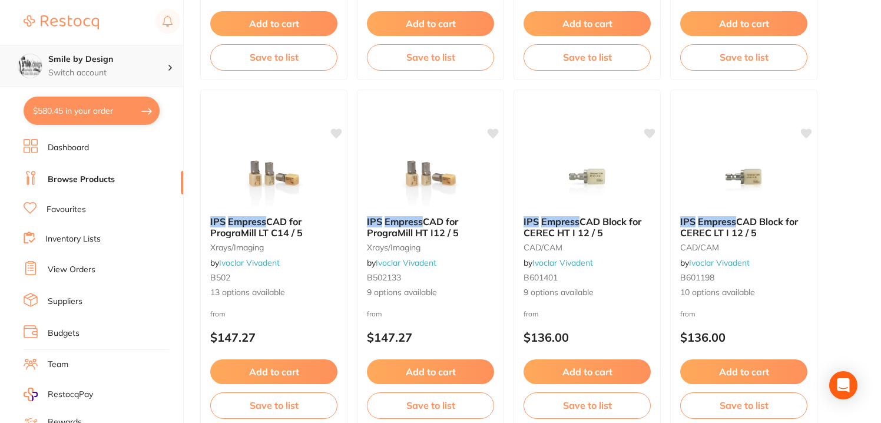
click at [76, 66] on div "Smile by Design Switch account" at bounding box center [107, 66] width 119 height 25
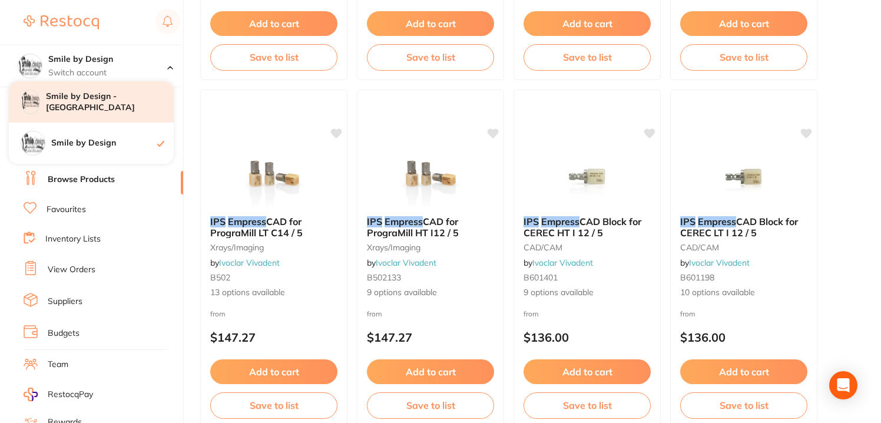
click at [118, 97] on h4 "Smile by Design - [GEOGRAPHIC_DATA]" at bounding box center [110, 102] width 128 height 23
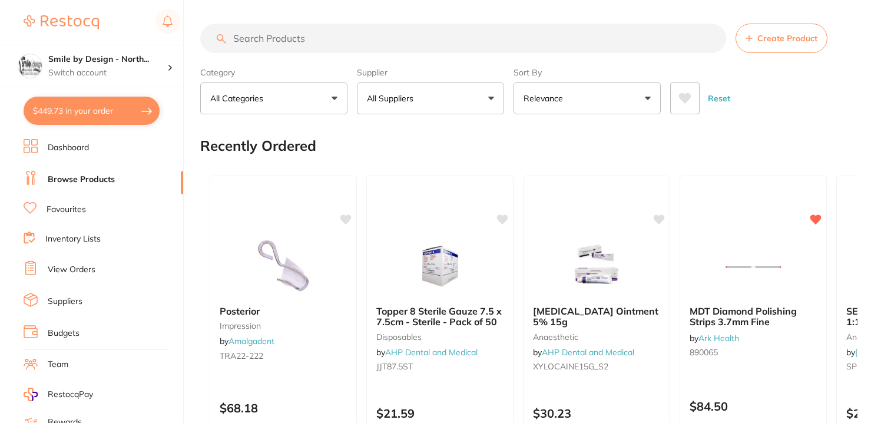
click at [294, 38] on input "search" at bounding box center [463, 38] width 526 height 29
paste input "IPS Empress Direct Cavifils"
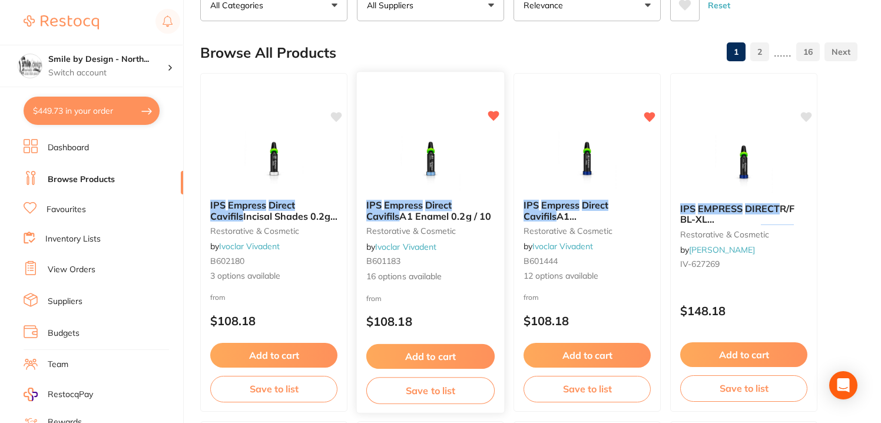
scroll to position [157, 0]
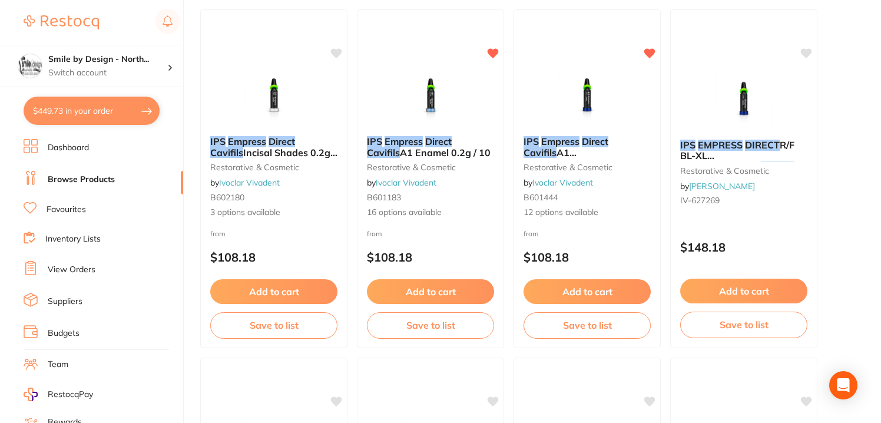
type input "IPS Empress Direct Cavifils"
click at [476, 197] on small "B601183" at bounding box center [430, 197] width 127 height 9
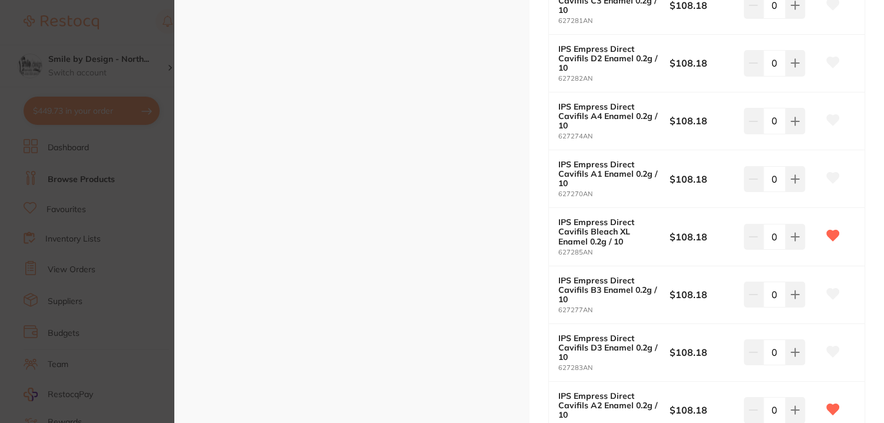
scroll to position [785, 0]
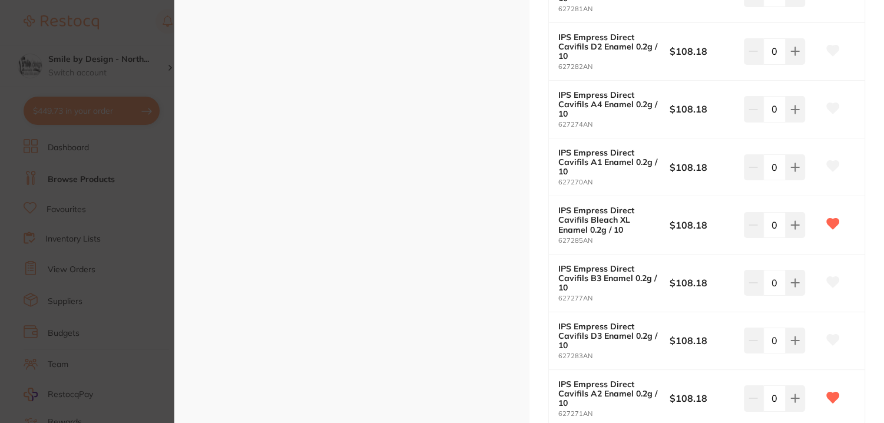
click at [833, 224] on icon at bounding box center [833, 223] width 12 height 11
click at [827, 223] on icon at bounding box center [833, 223] width 12 height 11
click at [142, 170] on section "IPS Empress Direct Cavifils A1 Enamel 0.2g / 10 restorative & cosmetic by Ivocl…" at bounding box center [442, 211] width 884 height 423
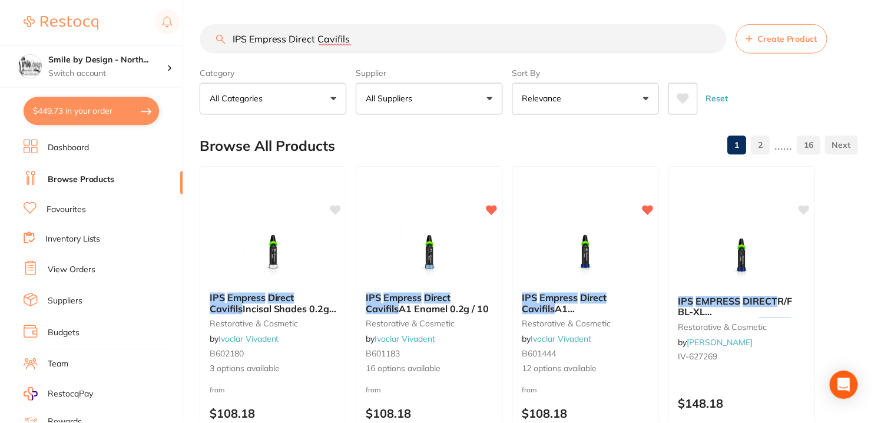
scroll to position [157, 0]
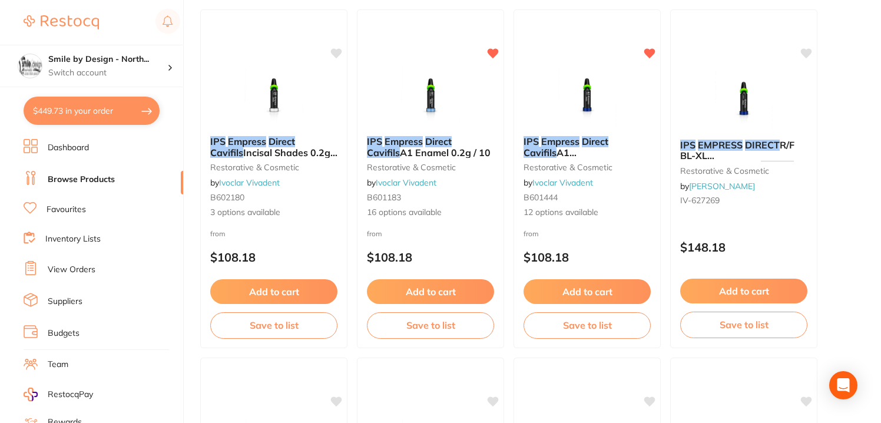
click at [72, 207] on link "Favourites" at bounding box center [66, 210] width 39 height 12
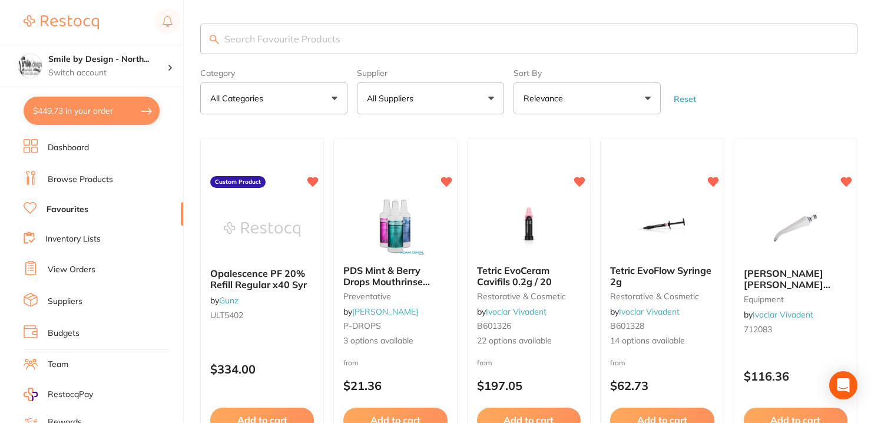
click at [416, 98] on p "All Suppliers" at bounding box center [392, 98] width 51 height 12
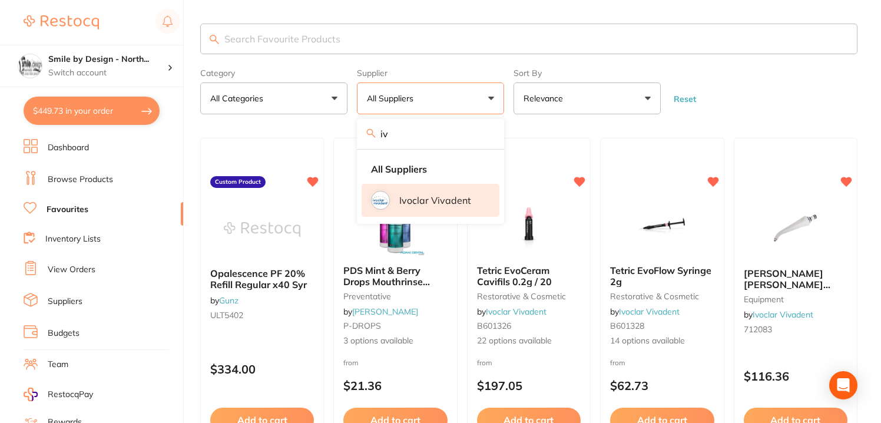
type input "iv"
click at [421, 198] on p "Ivoclar Vivadent" at bounding box center [435, 200] width 72 height 11
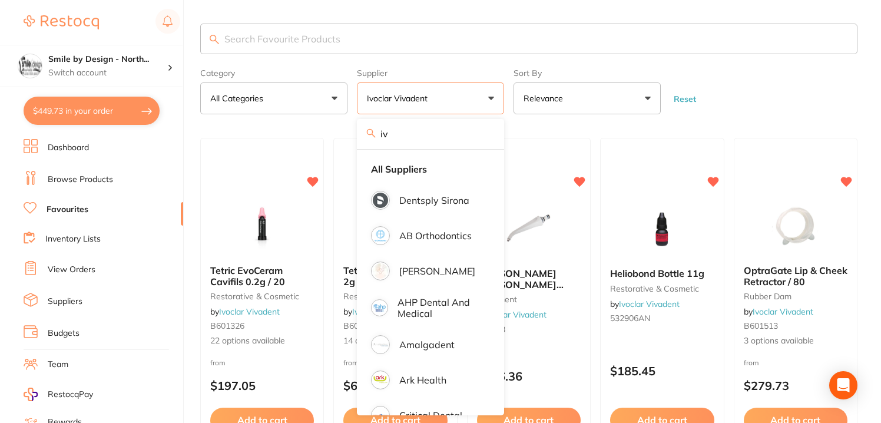
click at [792, 98] on form "Category All Categories All Categories equipment restorative & cosmetic rubber …" at bounding box center [528, 89] width 657 height 51
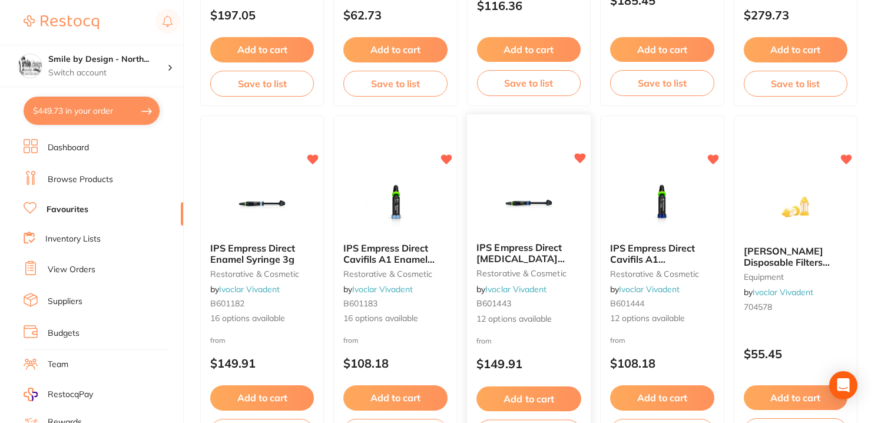
scroll to position [306, 0]
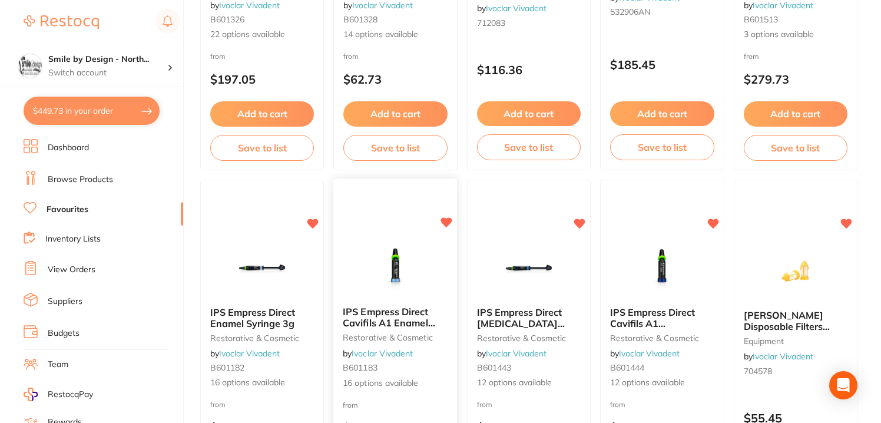
click at [406, 273] on img at bounding box center [395, 266] width 77 height 59
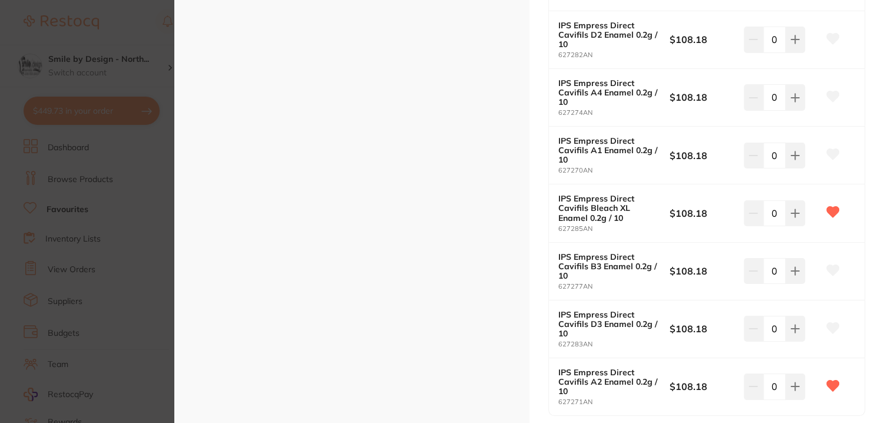
scroll to position [785, 0]
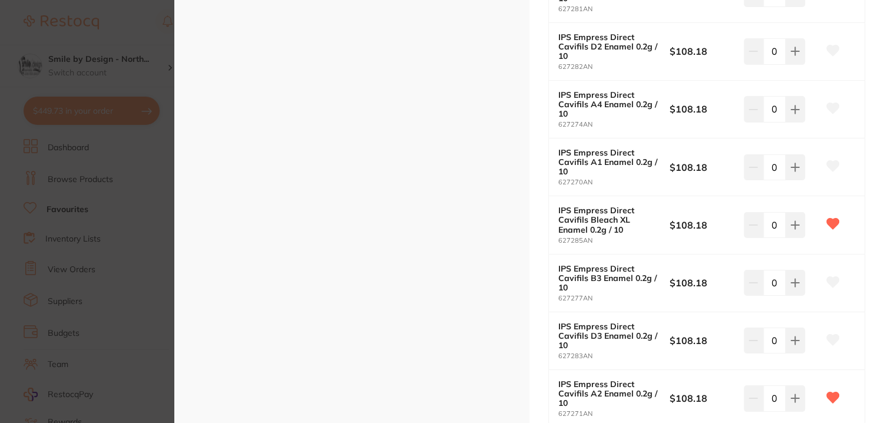
click at [605, 234] on div "IPS Empress Direct Cavifils Bleach XL Enamel 0.2g / 10 627285AN" at bounding box center [613, 224] width 111 height 38
drag, startPoint x: 591, startPoint y: 234, endPoint x: 554, endPoint y: 238, distance: 36.7
click at [554, 238] on div "IPS Empress Direct Cavifils Bleach XL Enamel 0.2g / 10 627285AN $108.18 0" at bounding box center [707, 225] width 316 height 58
copy small "627285AN"
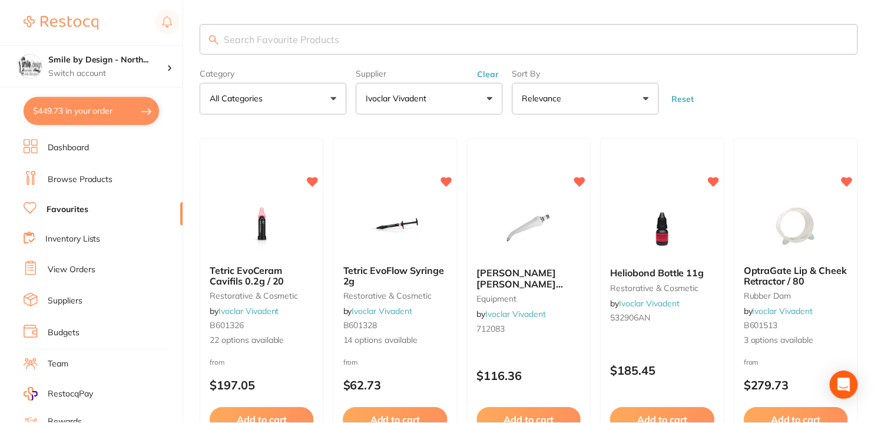
scroll to position [306, 0]
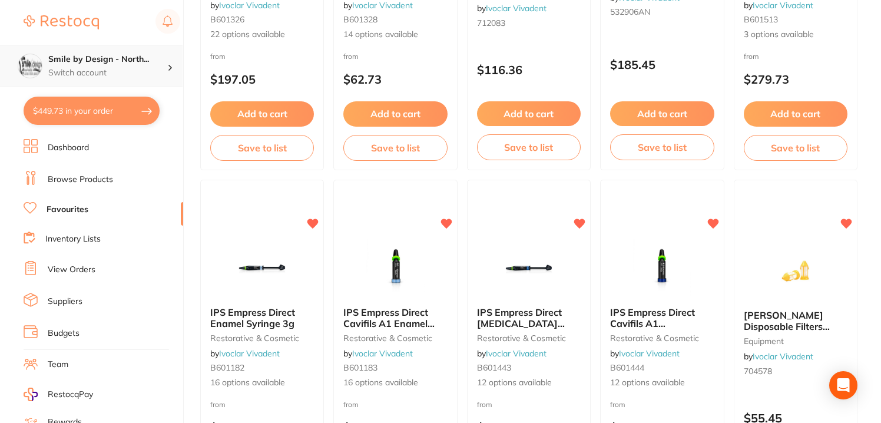
click at [131, 74] on p "Switch account" at bounding box center [107, 73] width 119 height 12
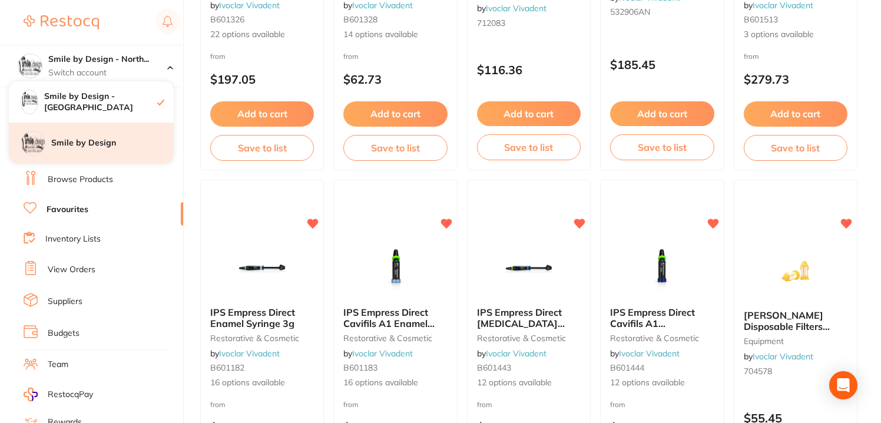
drag, startPoint x: 88, startPoint y: 134, endPoint x: 145, endPoint y: 150, distance: 59.8
click at [87, 134] on div "Smile by Design" at bounding box center [91, 142] width 165 height 41
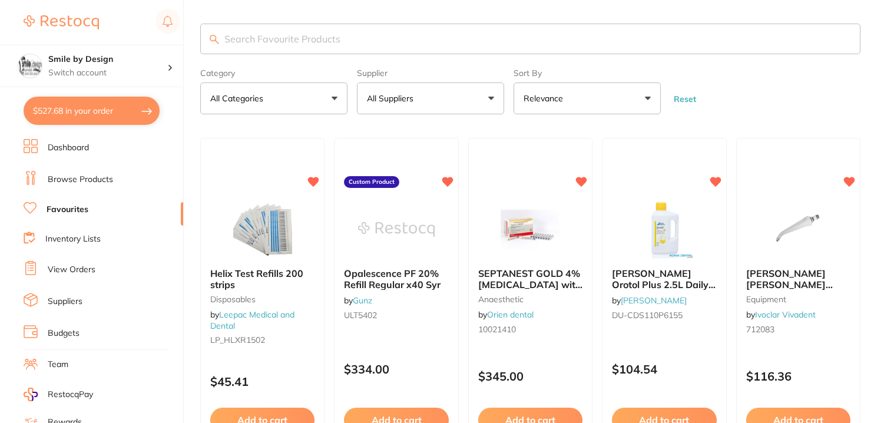
click at [284, 38] on input "search" at bounding box center [530, 39] width 660 height 31
type input "627285AN"
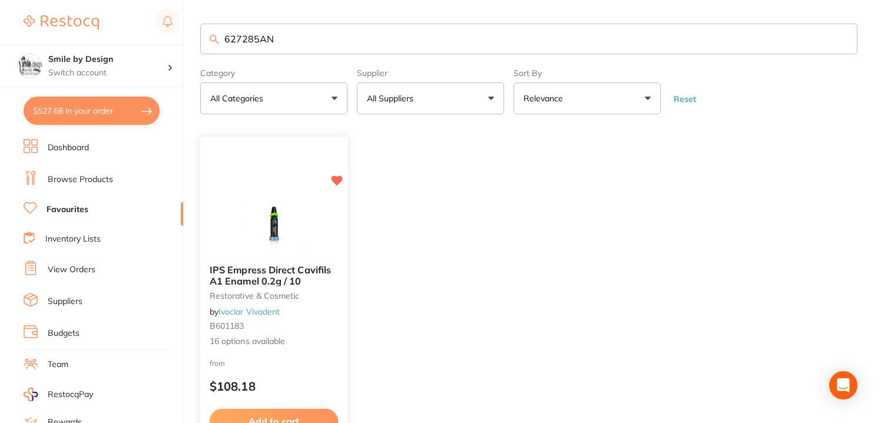
click at [268, 274] on span "IPS Empress Direct Cavifils A1 Enamel 0.2g / 10" at bounding box center [270, 275] width 121 height 23
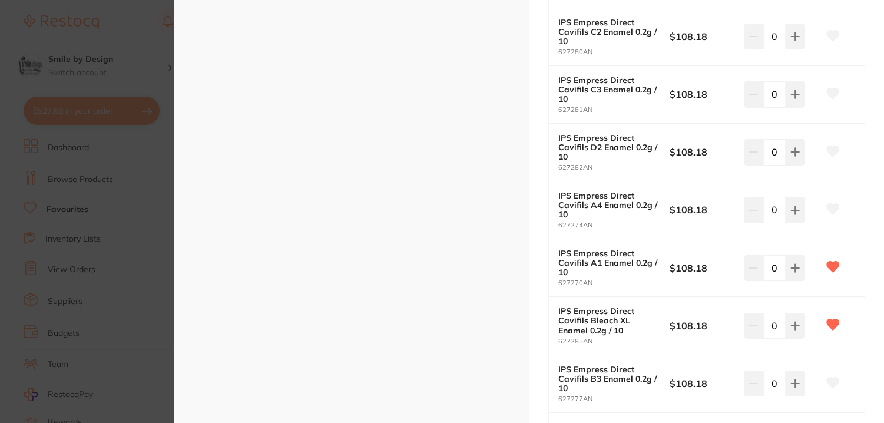
scroll to position [706, 0]
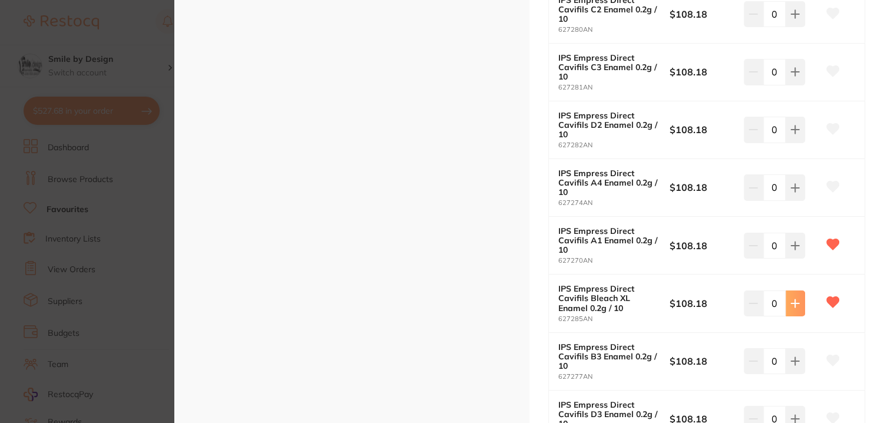
drag, startPoint x: 781, startPoint y: 296, endPoint x: 789, endPoint y: 300, distance: 9.5
click at [782, 296] on input "0" at bounding box center [774, 303] width 22 height 26
click at [790, 300] on icon at bounding box center [794, 302] width 9 height 9
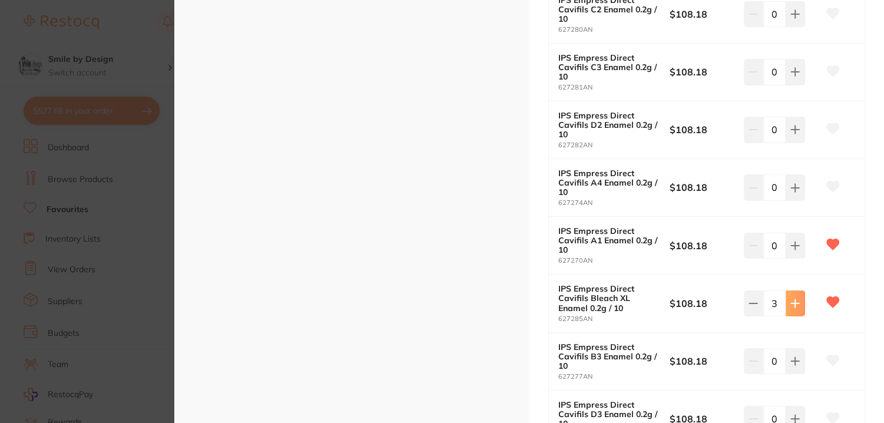
click at [791, 306] on button at bounding box center [794, 303] width 19 height 26
click at [790, 305] on icon at bounding box center [794, 302] width 9 height 9
type input "5"
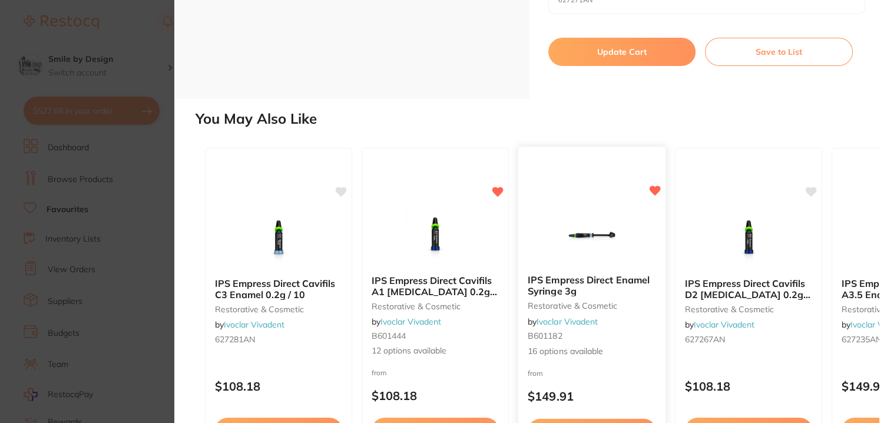
scroll to position [1177, 0]
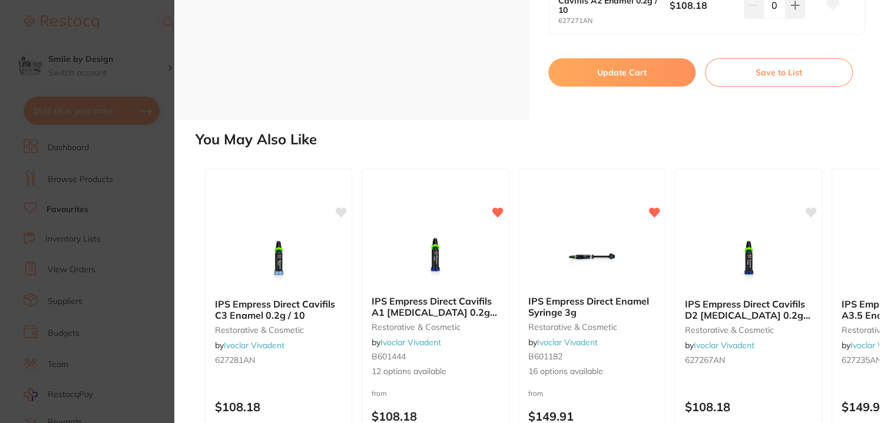
drag, startPoint x: 626, startPoint y: 73, endPoint x: 535, endPoint y: 81, distance: 91.0
click at [626, 73] on button "Update Cart" at bounding box center [622, 72] width 148 height 28
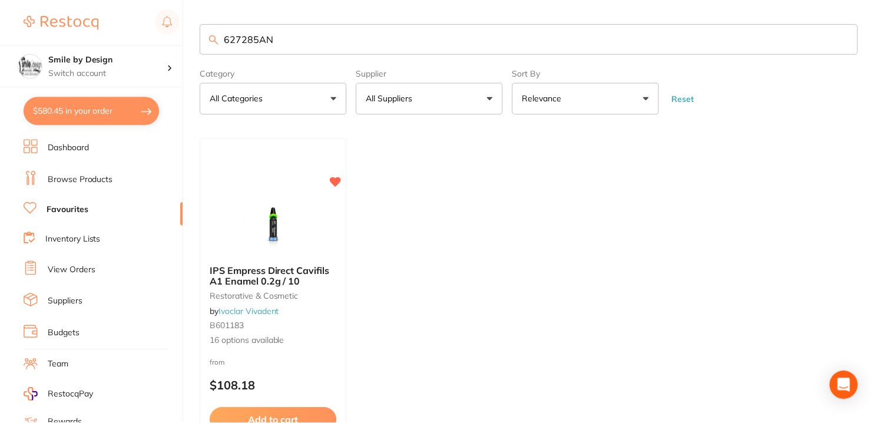
scroll to position [115, 0]
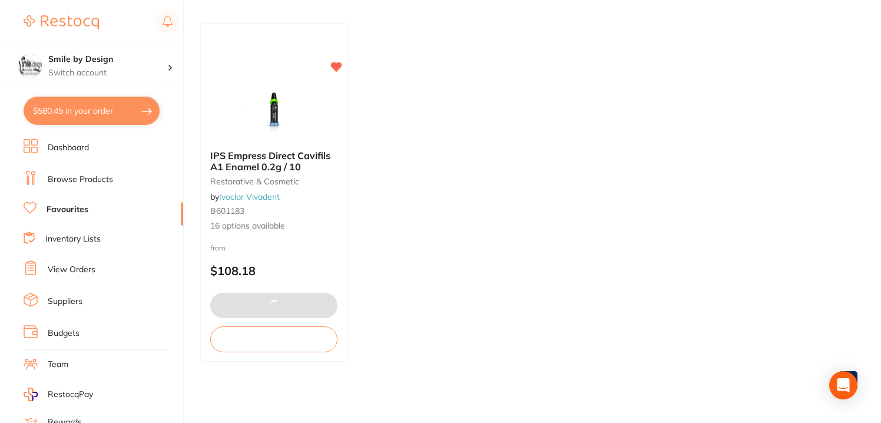
type input "5"
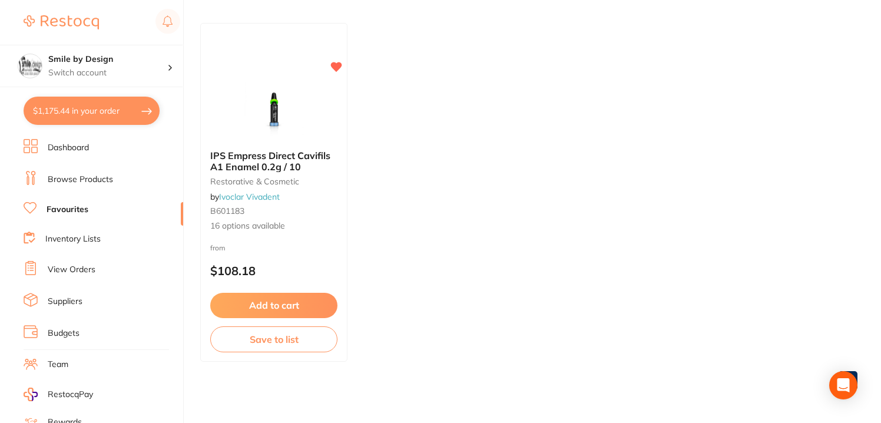
click at [115, 99] on button "$1,175.44 in your order" at bounding box center [92, 111] width 136 height 28
checkbox input "true"
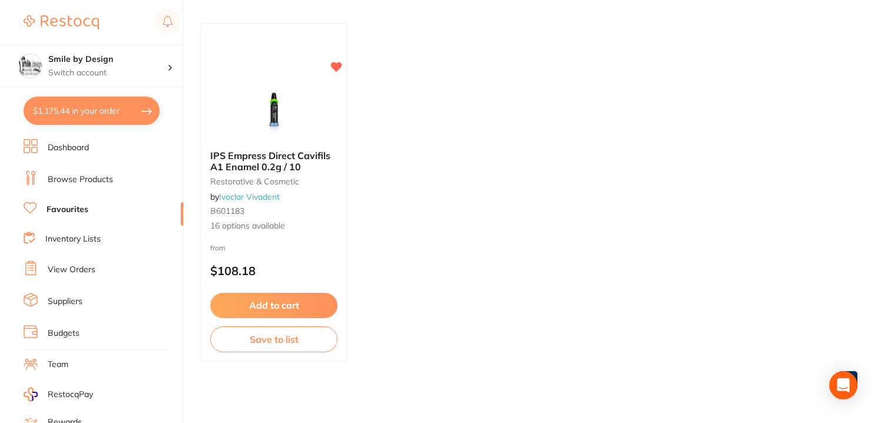
checkbox input "true"
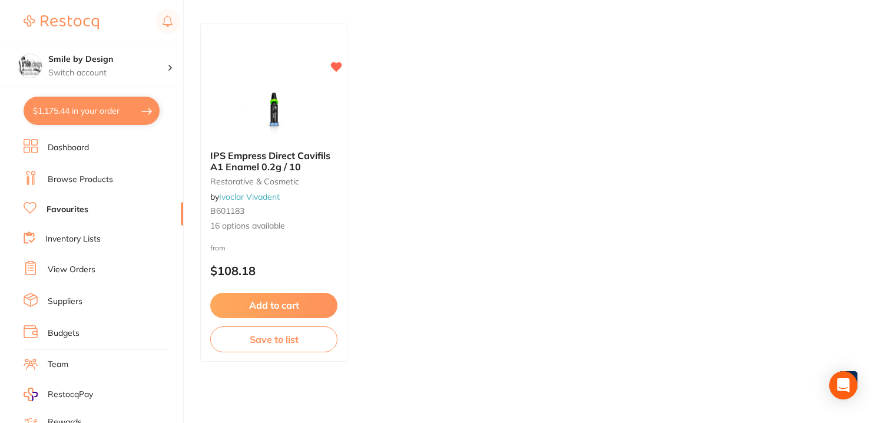
checkbox input "true"
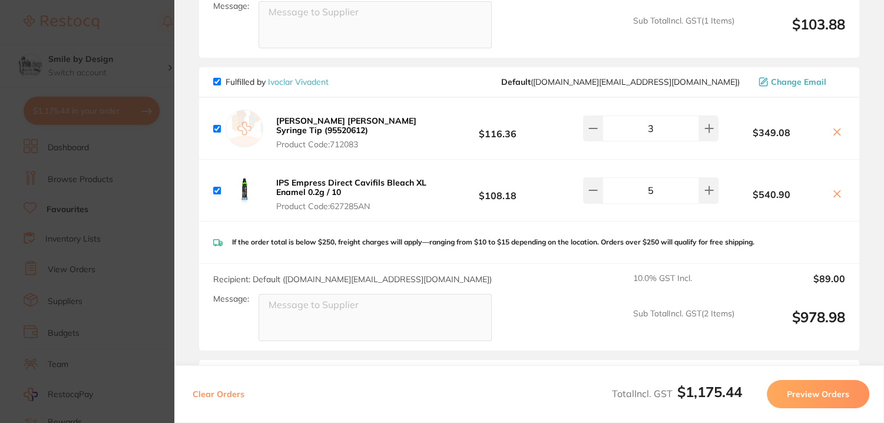
scroll to position [289, 0]
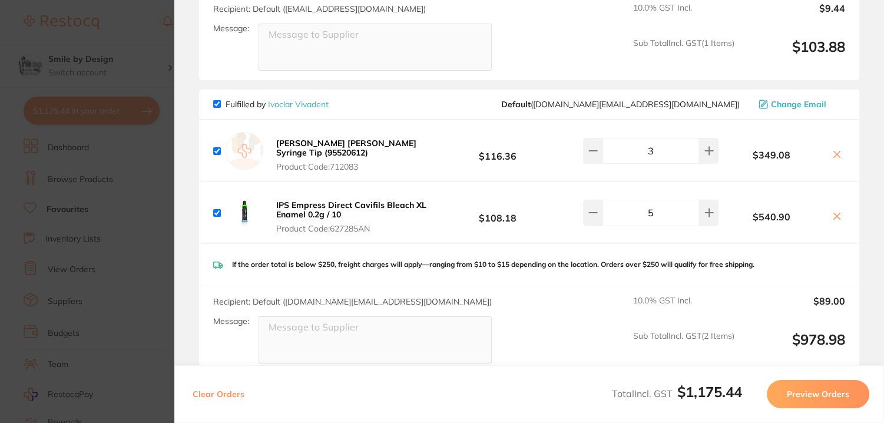
click at [156, 183] on section "Update RRP Set your pre negotiated price for this item. Item Agreed RRP (excl. …" at bounding box center [442, 211] width 884 height 423
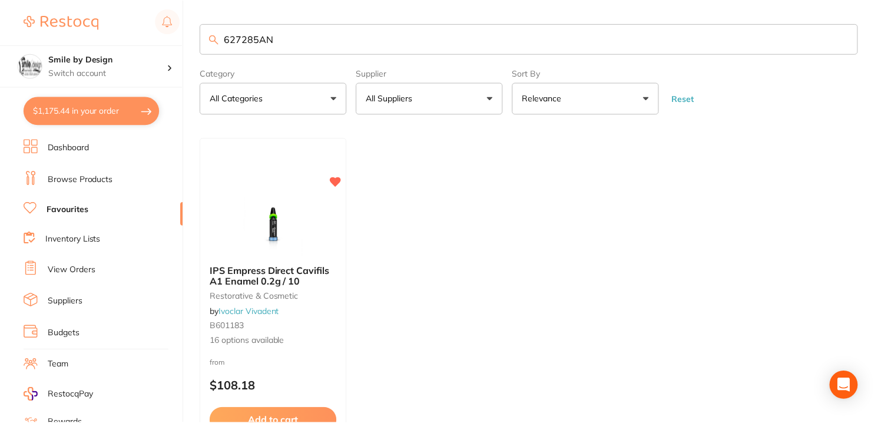
scroll to position [115, 0]
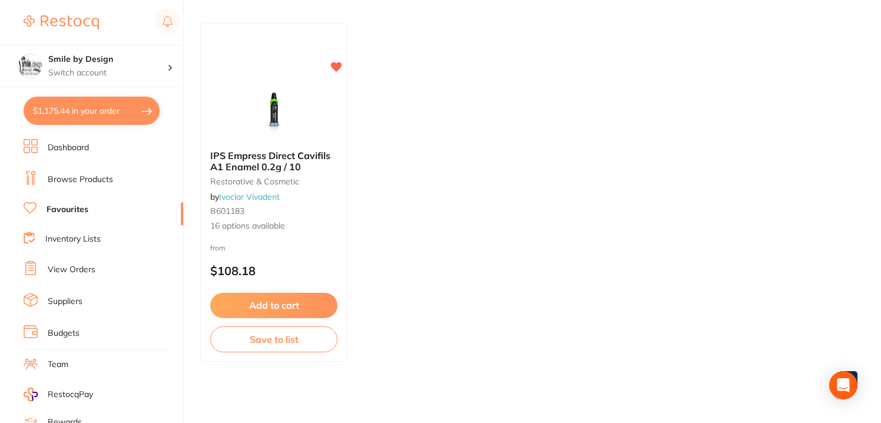
click at [72, 208] on link "Favourites" at bounding box center [68, 210] width 42 height 12
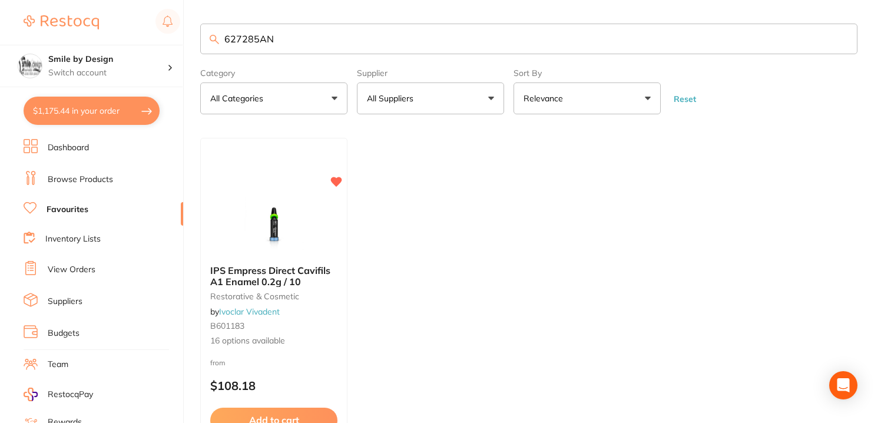
click at [432, 104] on button "All Suppliers" at bounding box center [430, 98] width 147 height 32
drag, startPoint x: 144, startPoint y: 45, endPoint x: 111, endPoint y: 44, distance: 32.4
click at [111, 44] on div "$1,175.44 Smile by Design Switch account Smile by Design - North Sydney Smile b…" at bounding box center [440, 211] width 881 height 423
click at [391, 94] on p "All Suppliers" at bounding box center [392, 98] width 51 height 12
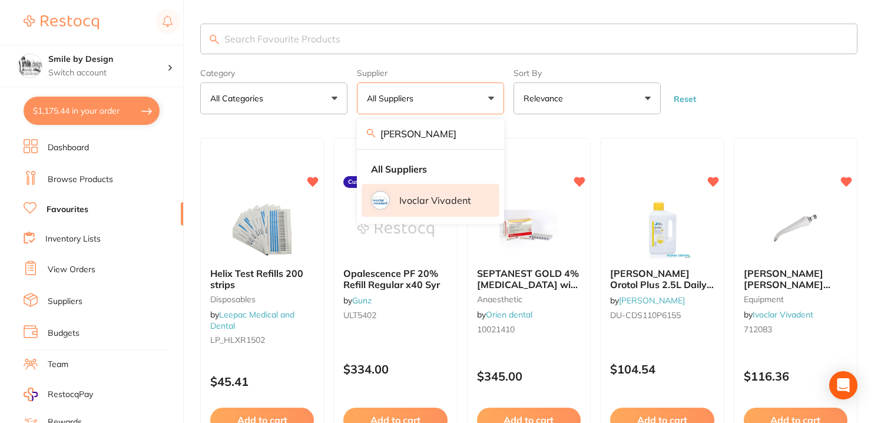
type input "ivo"
click at [424, 193] on li "Ivoclar Vivadent" at bounding box center [430, 200] width 138 height 33
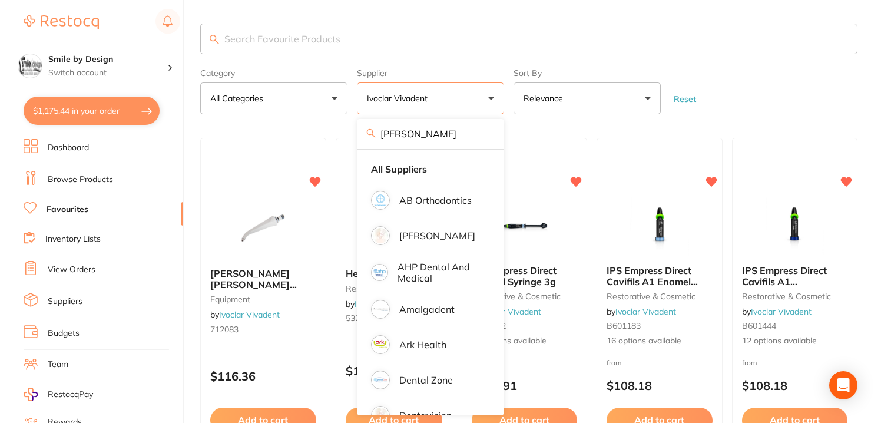
click at [742, 86] on form "Category All Categories All Categories equipment restorative & cosmetic Clear C…" at bounding box center [528, 89] width 657 height 51
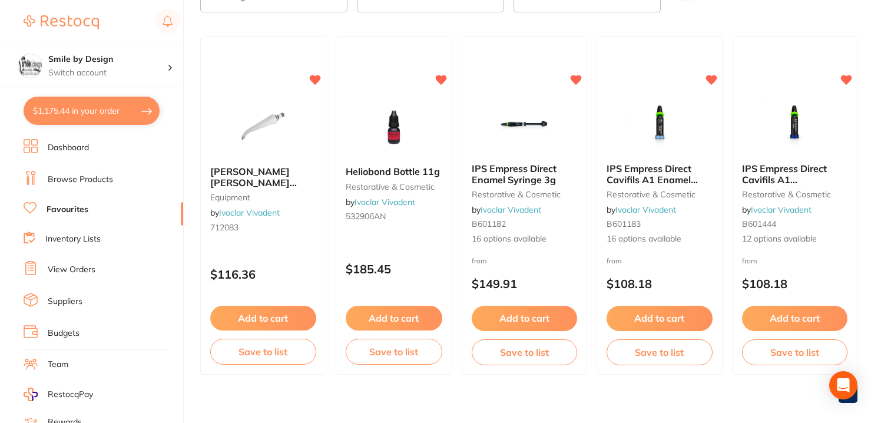
scroll to position [115, 0]
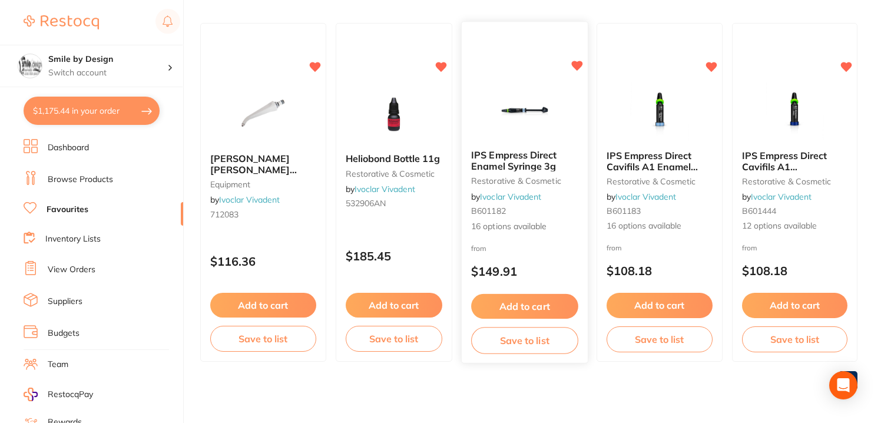
click at [523, 148] on div "IPS Empress Direct Enamel Syringe 3g restorative & cosmetic by Ivoclar Vivadent…" at bounding box center [524, 191] width 126 height 102
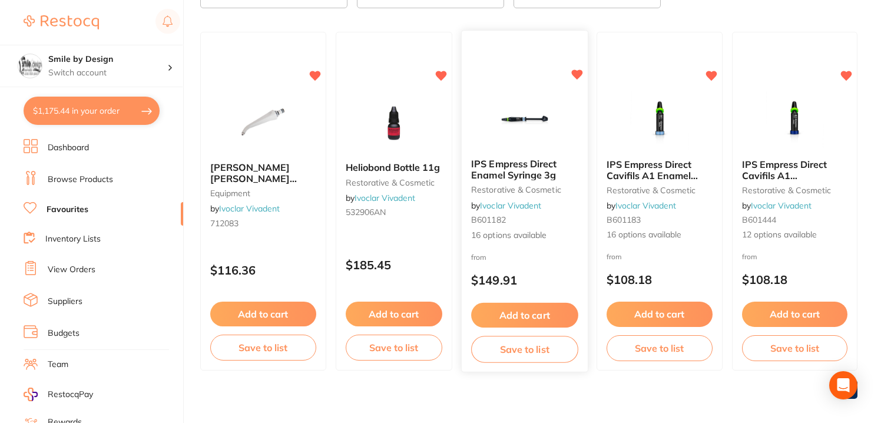
scroll to position [115, 0]
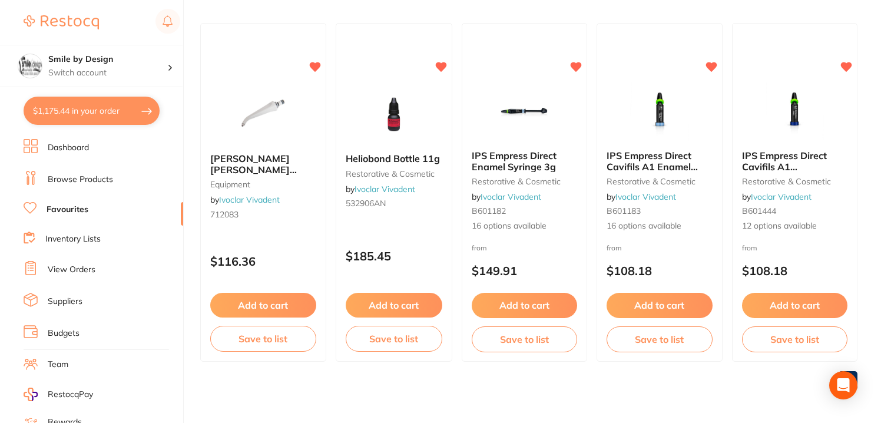
drag, startPoint x: 636, startPoint y: 157, endPoint x: 644, endPoint y: 175, distance: 19.2
click at [636, 157] on span "IPS Empress Direct Cavifils A1 Enamel 0.2g / 10" at bounding box center [651, 167] width 91 height 34
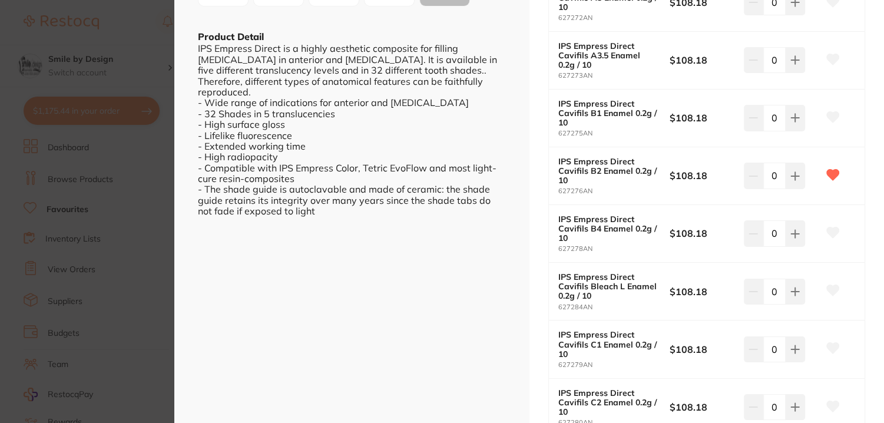
scroll to position [235, 0]
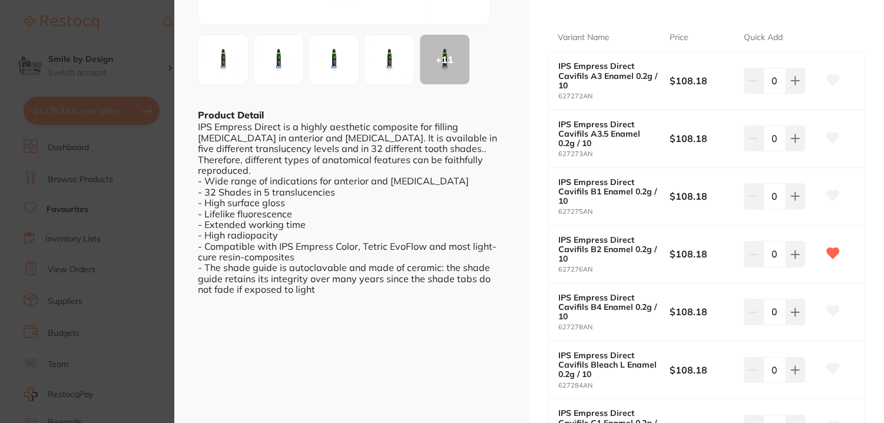
click at [137, 74] on section "IPS Empress Direct Cavifils A1 Enamel 0.2g / 10 restorative & cosmetic by Ivocl…" at bounding box center [442, 211] width 884 height 423
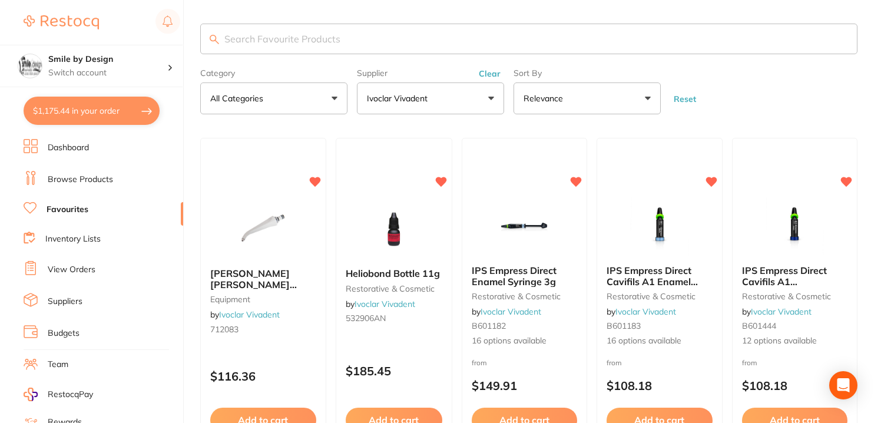
click at [233, 40] on input "search" at bounding box center [528, 39] width 657 height 31
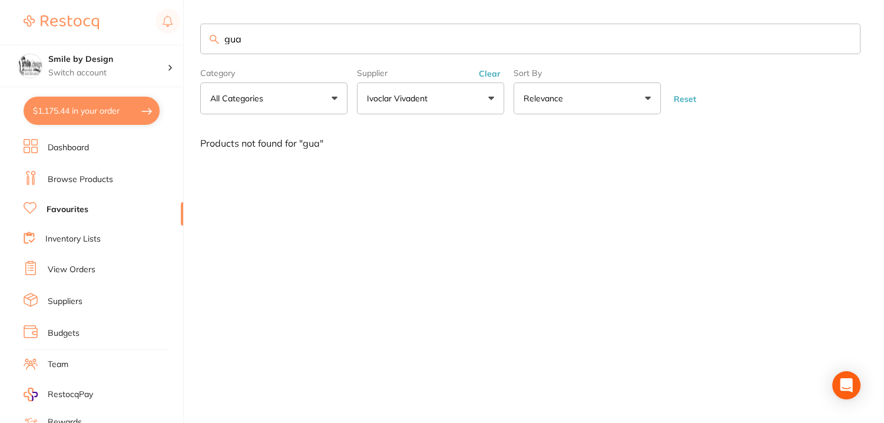
type input "gua"
click at [87, 174] on link "Browse Products" at bounding box center [80, 180] width 65 height 12
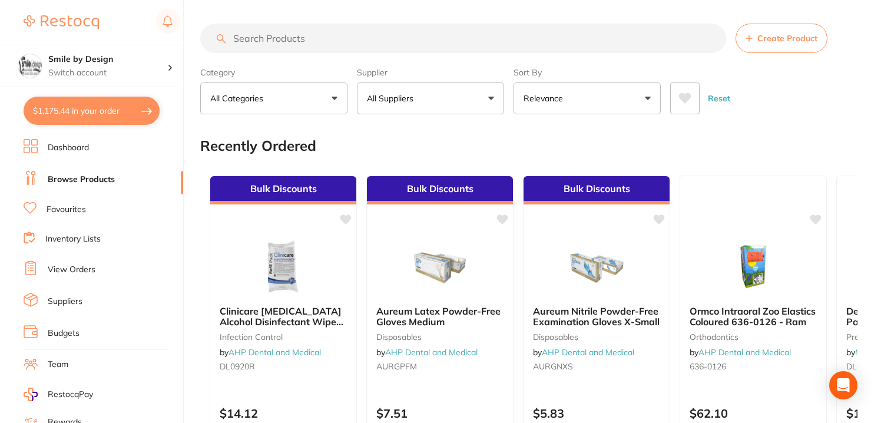
click at [257, 35] on input "search" at bounding box center [463, 38] width 526 height 29
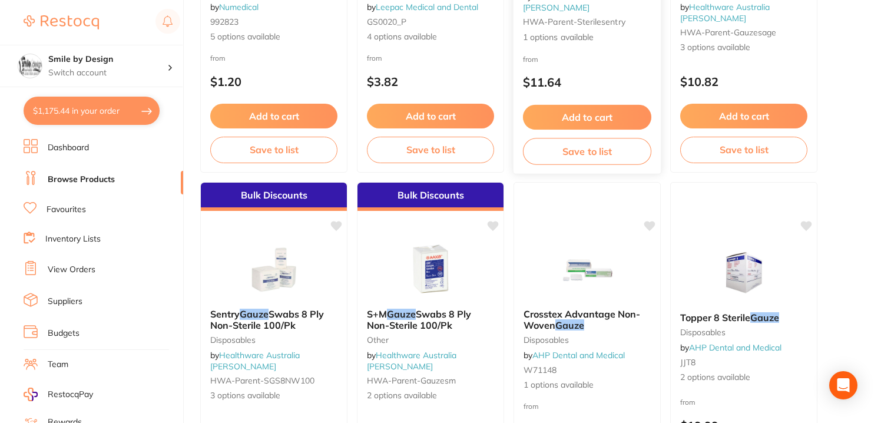
scroll to position [471, 0]
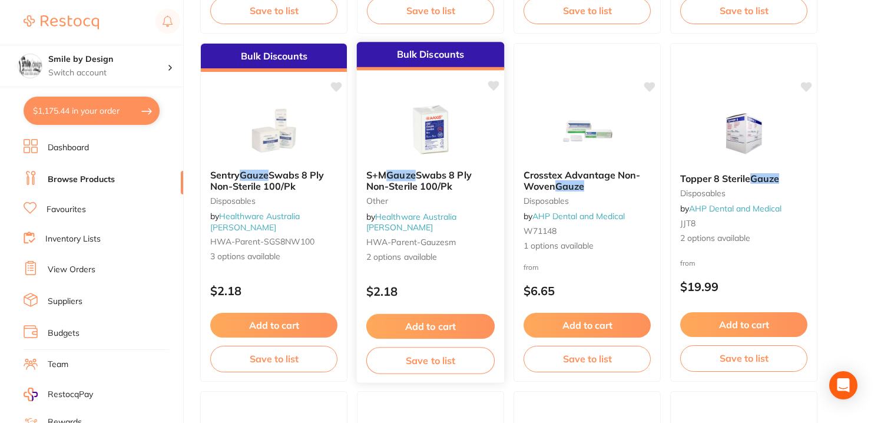
type input "gauze"
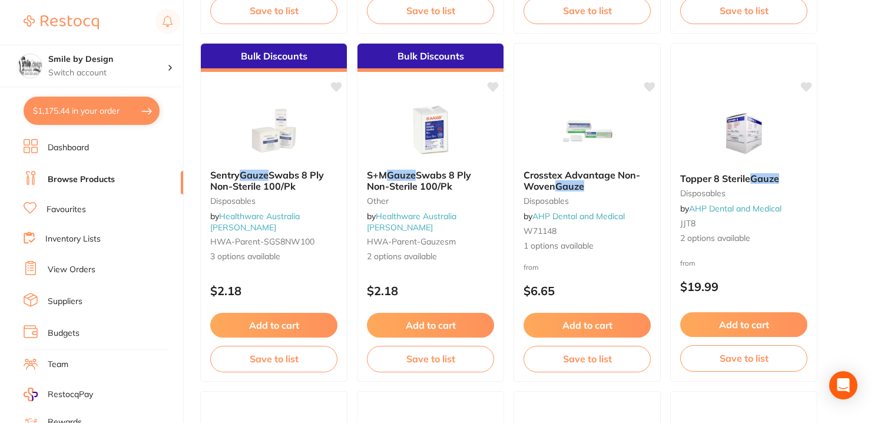
drag, startPoint x: 422, startPoint y: 132, endPoint x: 460, endPoint y: 151, distance: 42.9
click at [422, 132] on img at bounding box center [430, 130] width 77 height 59
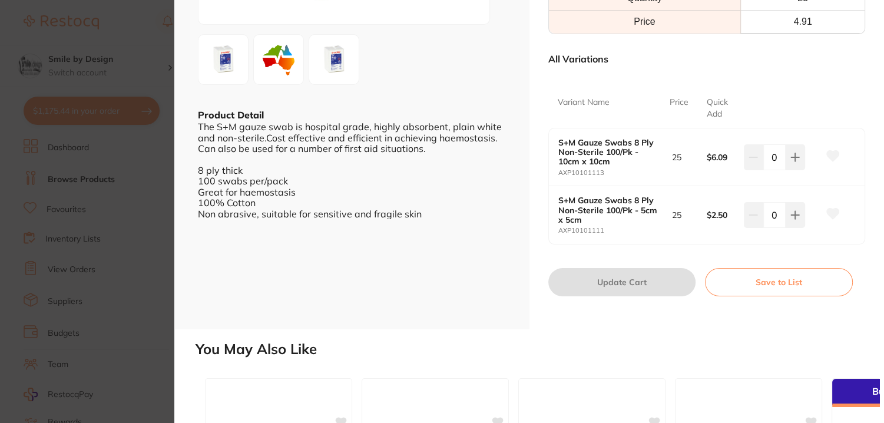
scroll to position [157, 0]
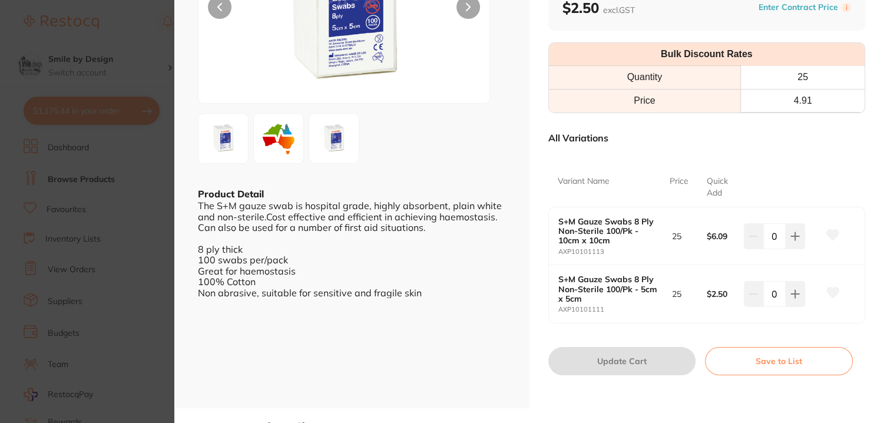
click at [775, 233] on input "0" at bounding box center [774, 236] width 22 height 26
click at [775, 235] on input "0" at bounding box center [774, 236] width 22 height 26
type input "25"
click at [789, 197] on div "Variant Name Price Quick Add" at bounding box center [706, 186] width 317 height 39
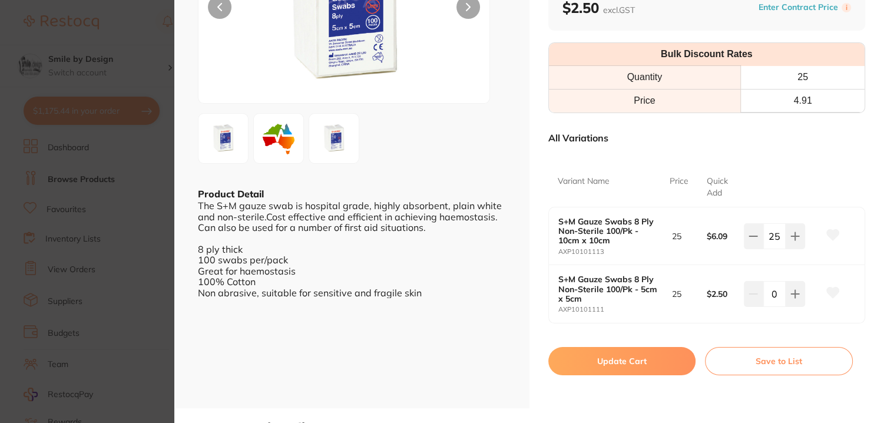
click at [698, 226] on div "S+M Gauze Swabs 8 Ply Non-Sterile 100/Pk - 10cm x 10cm AXP10101113 25 $6.09 25" at bounding box center [707, 236] width 316 height 58
click at [658, 358] on button "Update Cart" at bounding box center [622, 361] width 148 height 28
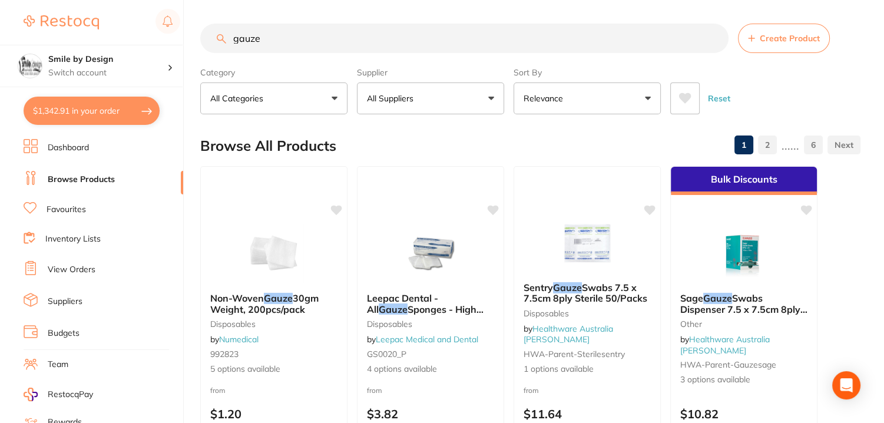
checkbox input "false"
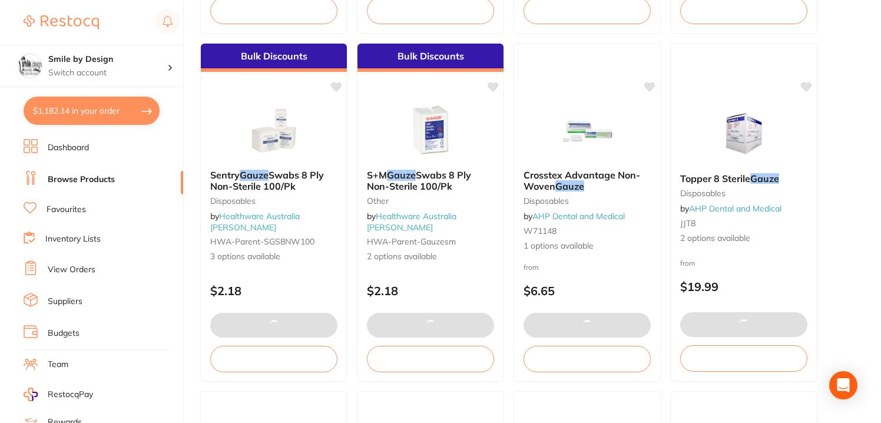
type input "25"
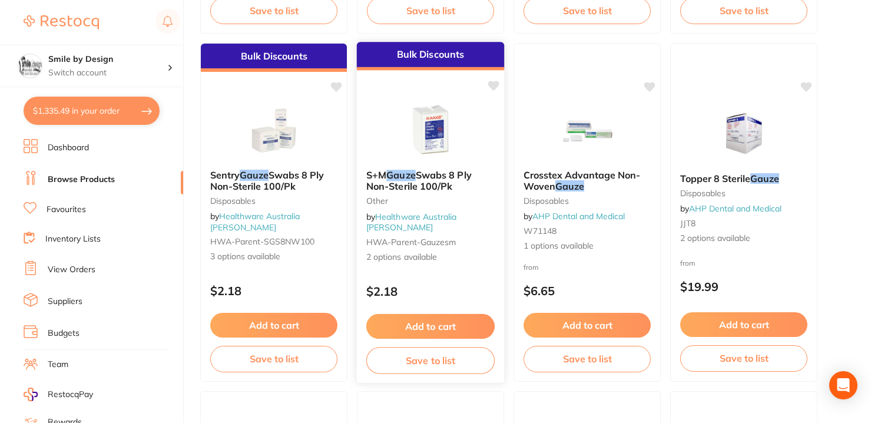
click at [445, 262] on div "S+M Gauze Swabs 8 Ply Non-Sterile 100/Pk other by Healthware Australia Ridley H…" at bounding box center [430, 216] width 147 height 112
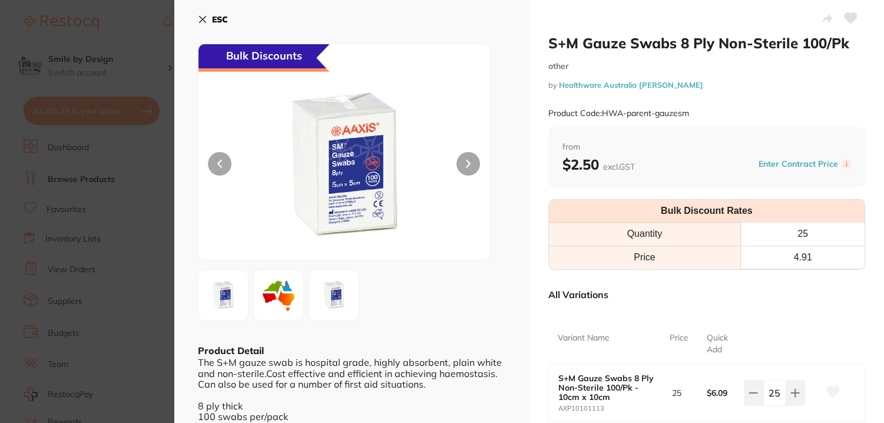
click at [57, 85] on section "S+M Gauze Swabs 8 Ply Non-Sterile 100/Pk other by Healthware Australia Ridley P…" at bounding box center [442, 211] width 884 height 423
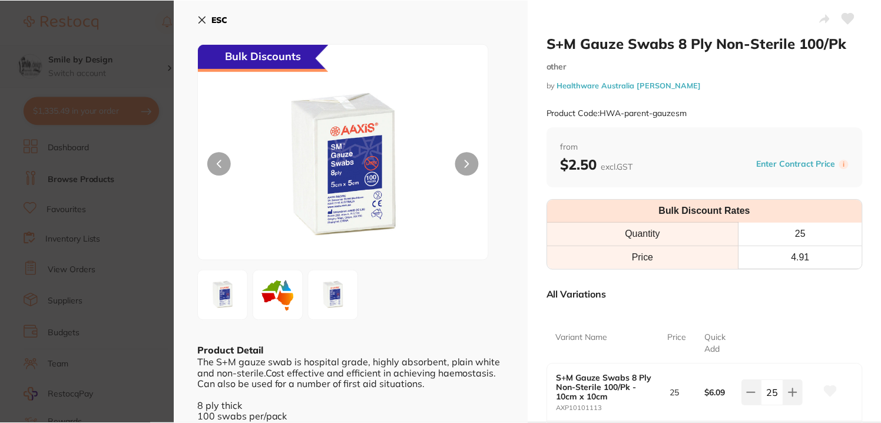
scroll to position [471, 0]
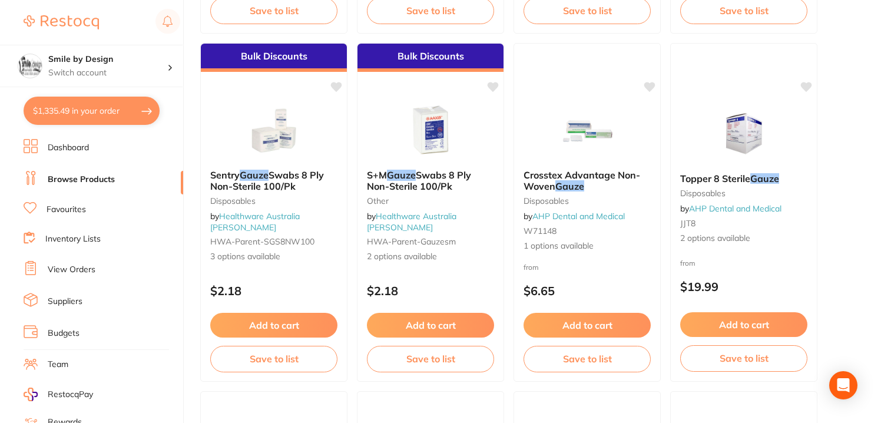
click at [101, 114] on button "$1,335.49 in your order" at bounding box center [92, 111] width 136 height 28
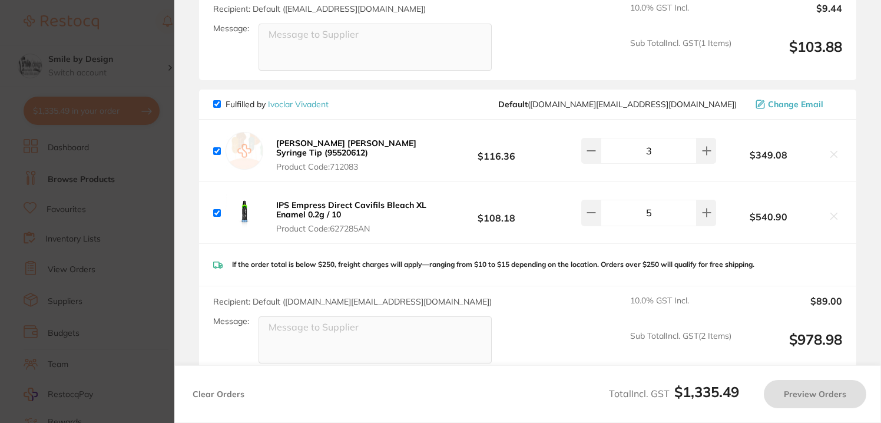
checkbox input "true"
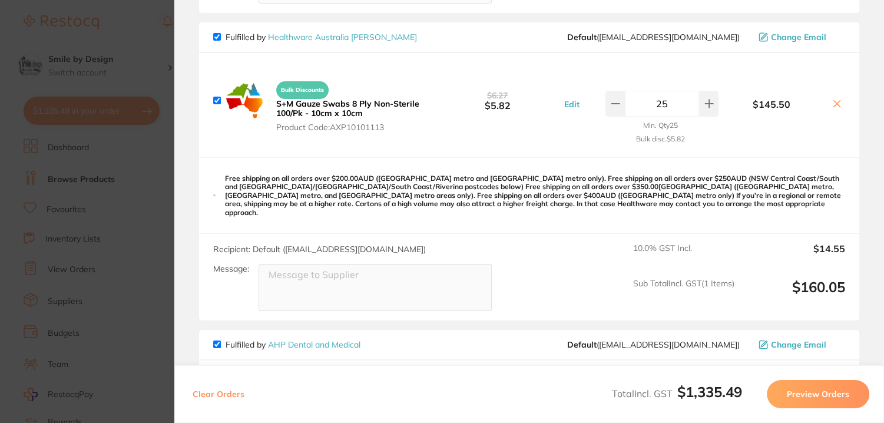
scroll to position [682, 0]
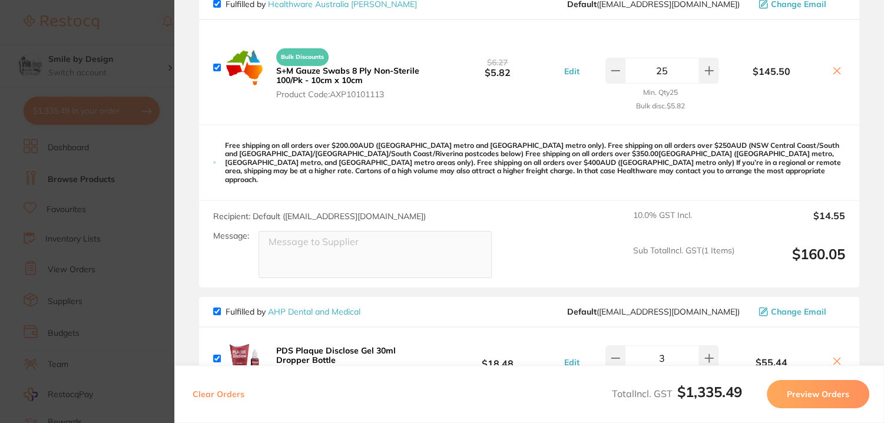
click at [127, 214] on section "Update RRP Set your pre negotiated price for this item. Item Agreed RRP (excl. …" at bounding box center [442, 211] width 884 height 423
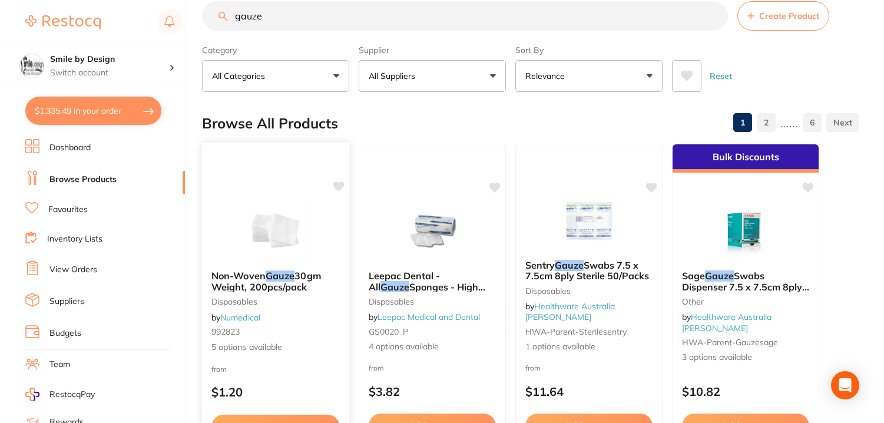
scroll to position [0, 0]
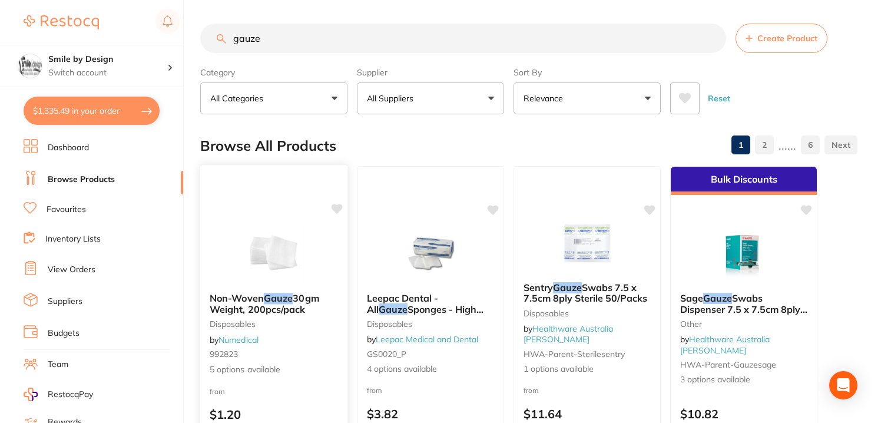
click at [283, 217] on div "Non-Woven Gauze 30gm Weight, 200pcs/pack disposables by Numedical 992823 5 opti…" at bounding box center [274, 335] width 149 height 342
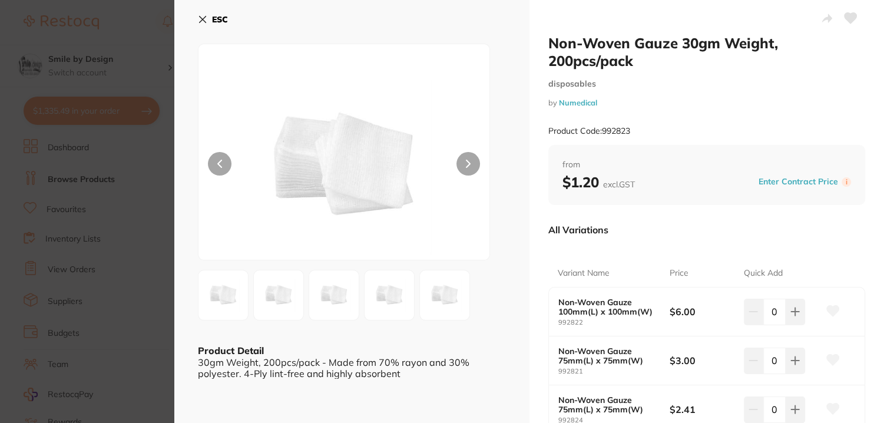
click at [194, 19] on div "ESC Product Detail 30gm Weight, 200pcs/pack - Made from 70% rayon and 30% polye…" at bounding box center [351, 308] width 355 height 617
click at [204, 12] on button "ESC" at bounding box center [213, 19] width 30 height 20
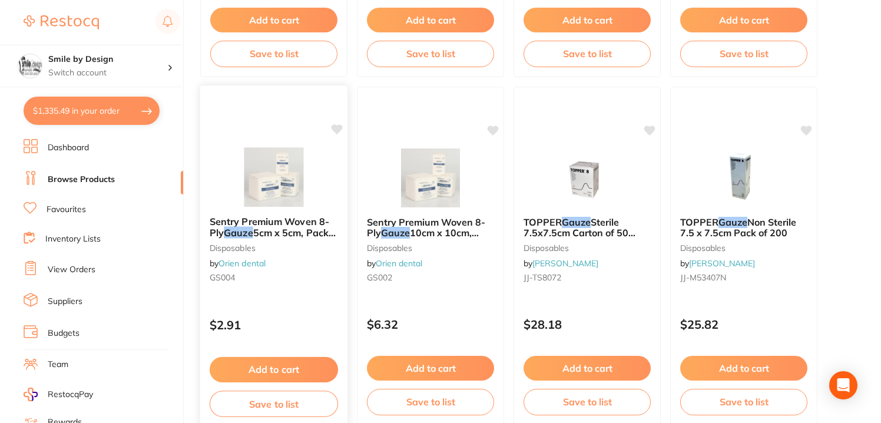
scroll to position [1493, 0]
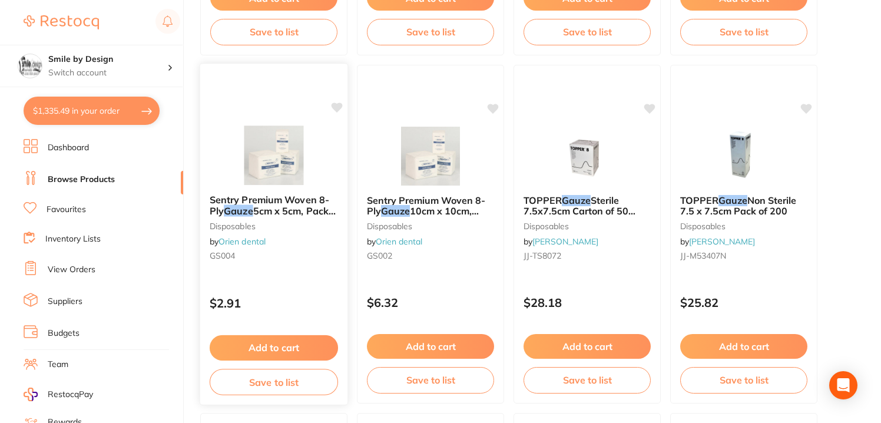
click at [293, 245] on div "Sentry Premium Woven 8-Ply Gauze 5cm x 5cm, Pack of 100 disposables by Orien de…" at bounding box center [273, 230] width 147 height 90
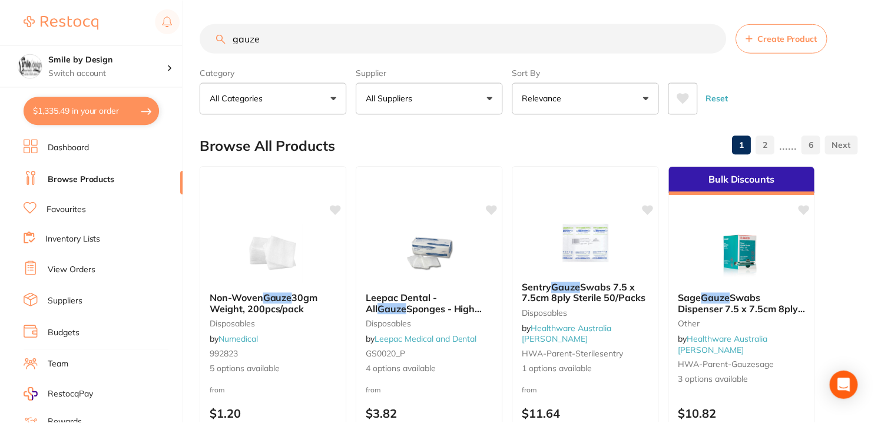
scroll to position [1493, 0]
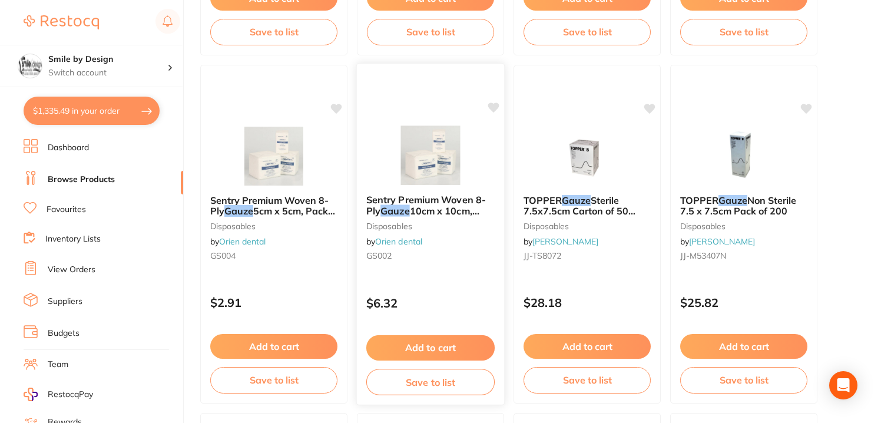
click at [415, 240] on link "Orien dental" at bounding box center [398, 241] width 47 height 11
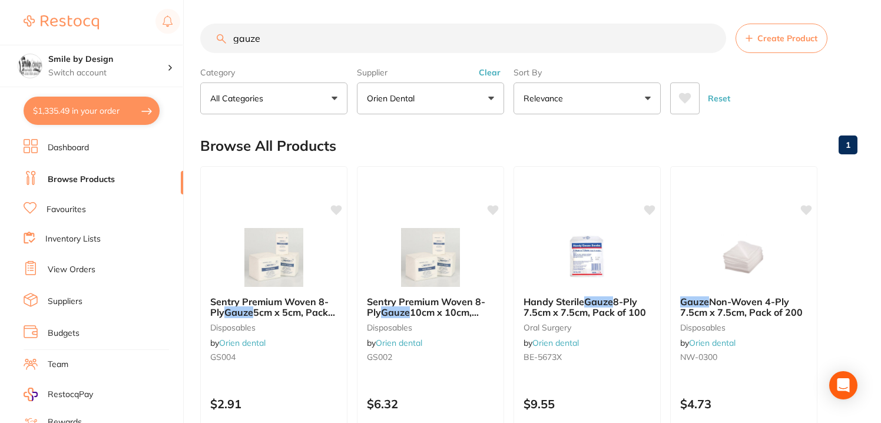
click at [77, 138] on section "Smile by Design Switch account Smile by Design - North Sydney Smile by Design $…" at bounding box center [92, 211] width 184 height 423
click at [73, 142] on link "Dashboard" at bounding box center [68, 148] width 41 height 12
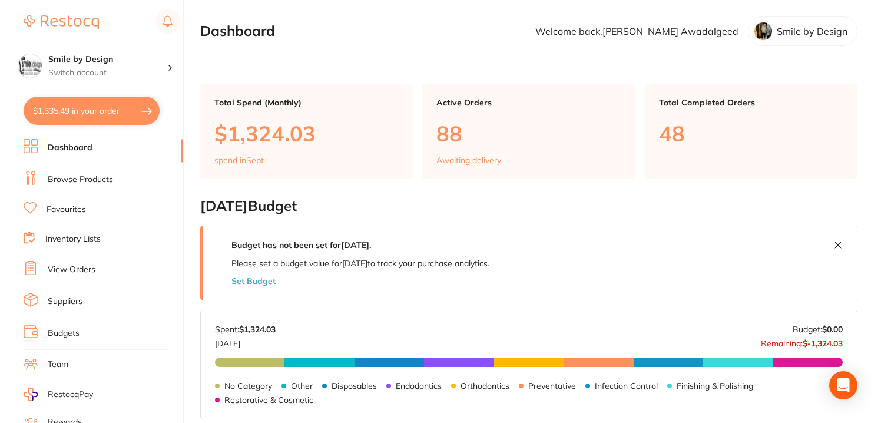
drag, startPoint x: 71, startPoint y: 173, endPoint x: 170, endPoint y: 165, distance: 99.3
click at [71, 174] on link "Browse Products" at bounding box center [80, 180] width 65 height 12
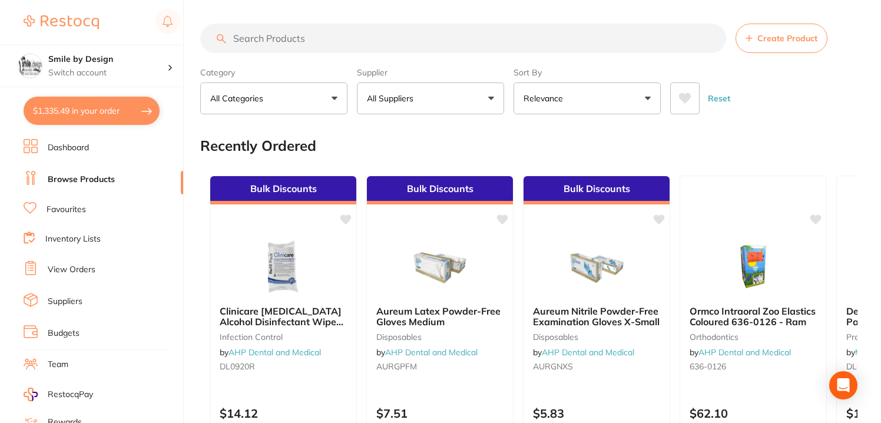
click at [85, 213] on link "Favourites" at bounding box center [66, 210] width 39 height 12
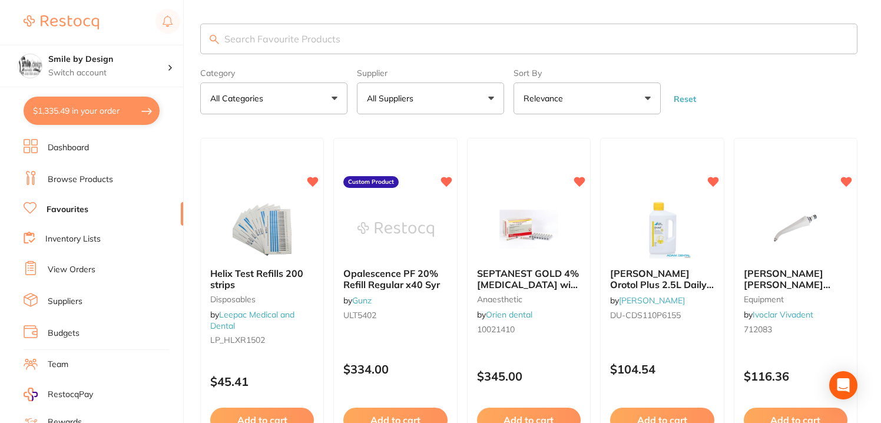
click at [250, 37] on input "search" at bounding box center [528, 39] width 657 height 31
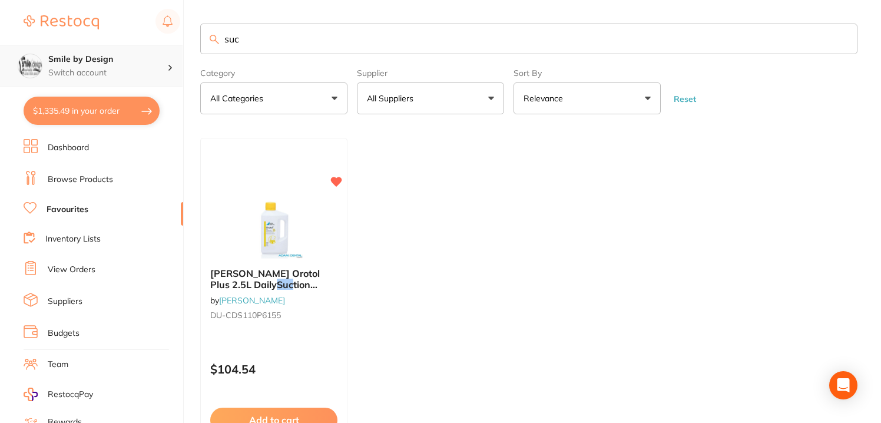
type input "suc"
click at [151, 56] on h4 "Smile by Design" at bounding box center [107, 60] width 119 height 12
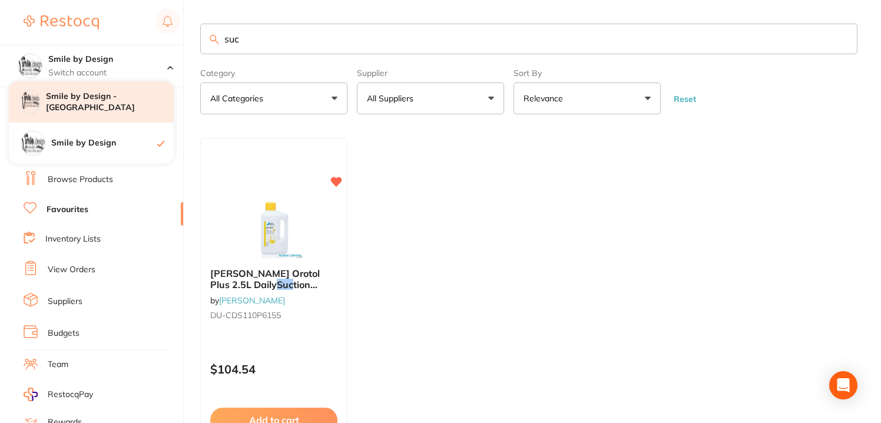
click at [88, 87] on div "Smile by Design - [GEOGRAPHIC_DATA]" at bounding box center [91, 101] width 165 height 41
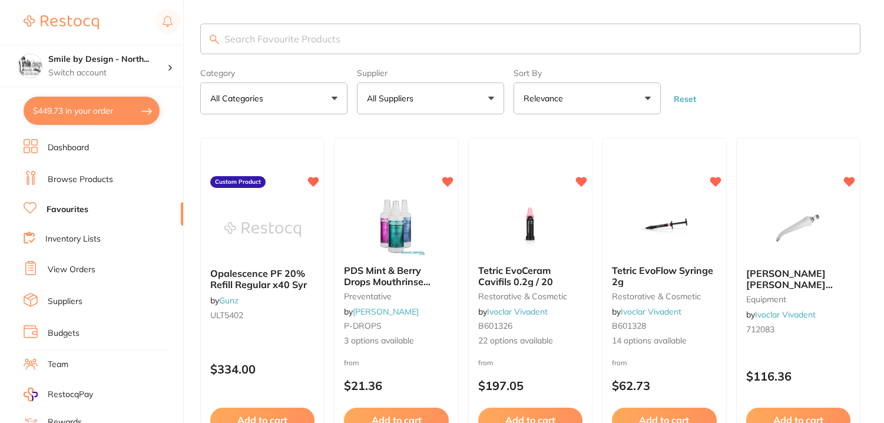
click at [244, 41] on input "search" at bounding box center [530, 39] width 660 height 31
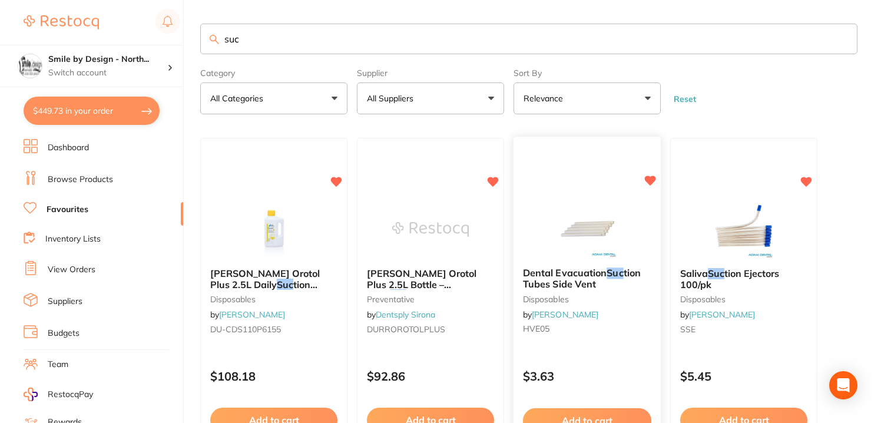
type input "suc"
click at [582, 280] on span "tion Tubes Side Vent" at bounding box center [581, 278] width 117 height 22
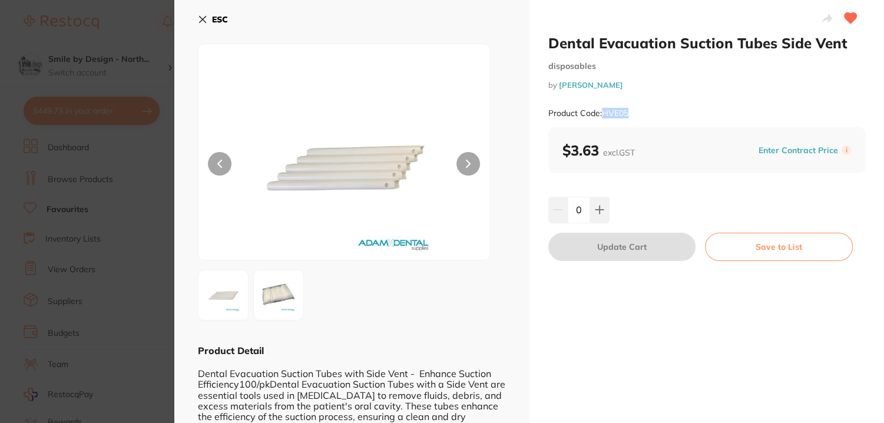
drag, startPoint x: 628, startPoint y: 113, endPoint x: 604, endPoint y: 113, distance: 23.5
click at [604, 113] on div "Product Code: HVE05" at bounding box center [706, 113] width 317 height 29
copy small "HVE05"
click at [102, 59] on section "Dental Evacuation Suction Tubes Side Vent disposables by [PERSON_NAME] Product …" at bounding box center [442, 211] width 884 height 423
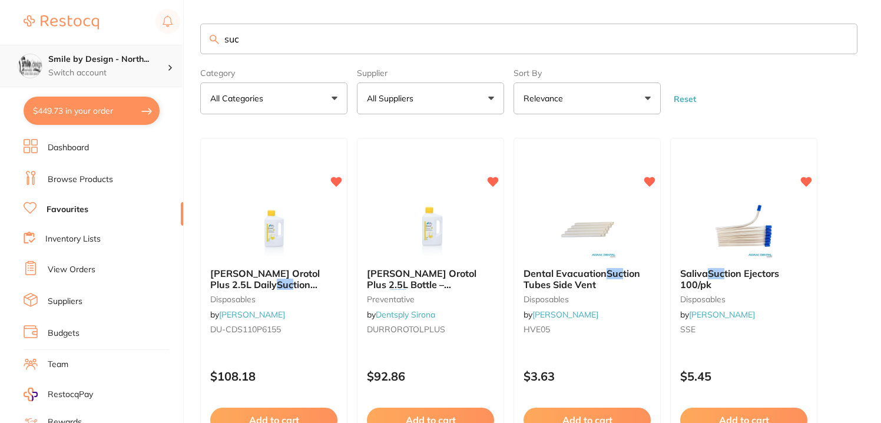
click at [121, 61] on h4 "Smile by Design - North..." at bounding box center [107, 60] width 119 height 12
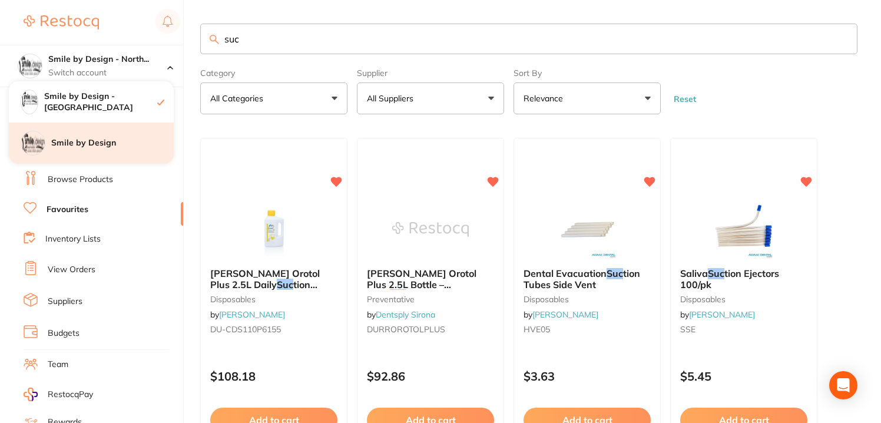
click at [92, 127] on div "Smile by Design" at bounding box center [91, 142] width 165 height 41
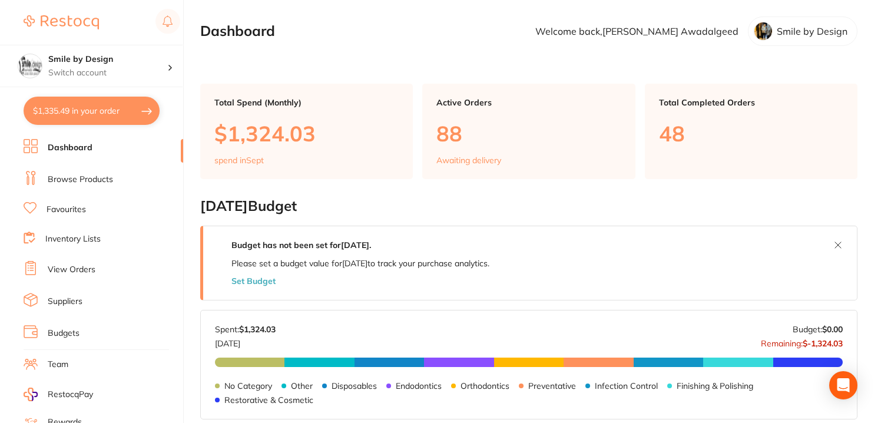
click at [85, 177] on link "Browse Products" at bounding box center [80, 180] width 65 height 12
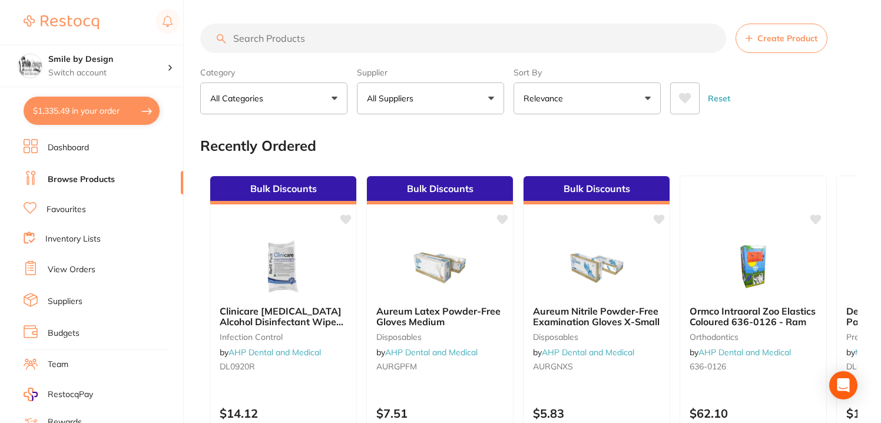
click at [291, 38] on input "search" at bounding box center [463, 38] width 526 height 29
paste input "HVE05"
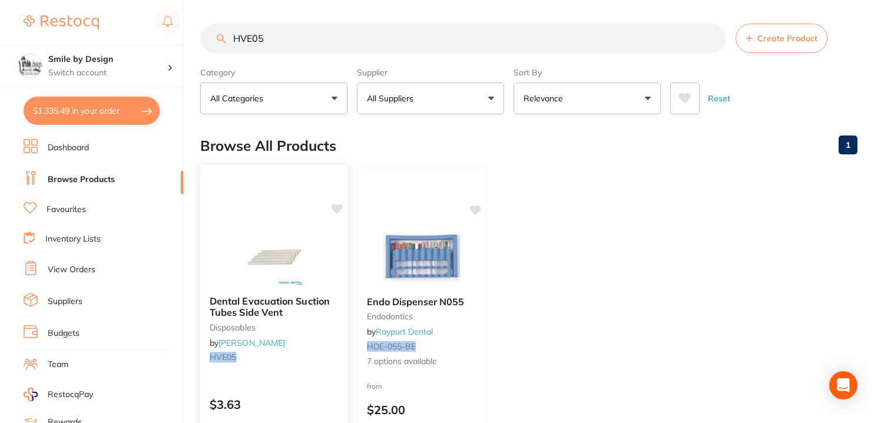
type input "HVE05"
click at [333, 207] on icon at bounding box center [336, 209] width 11 height 10
click at [266, 213] on div "Dental Evacuation Suction Tubes Side Vent disposables by Adam Dental HVE05 $3.6…" at bounding box center [274, 335] width 149 height 342
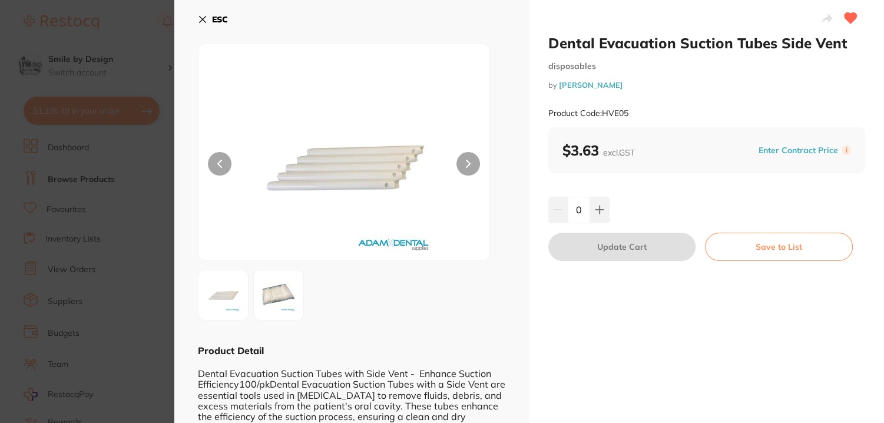
click at [572, 206] on input "0" at bounding box center [579, 210] width 22 height 26
type input "5"
click at [615, 256] on button "Update Cart" at bounding box center [622, 247] width 148 height 28
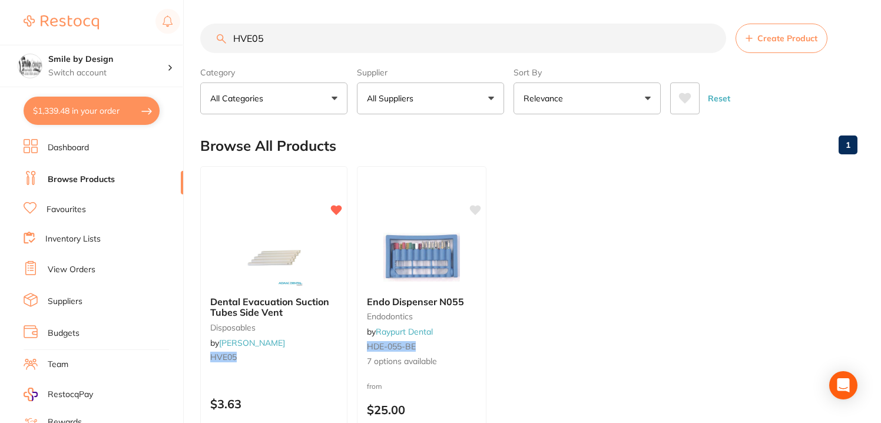
type input "5"
click at [148, 72] on p "Switch account" at bounding box center [107, 73] width 119 height 12
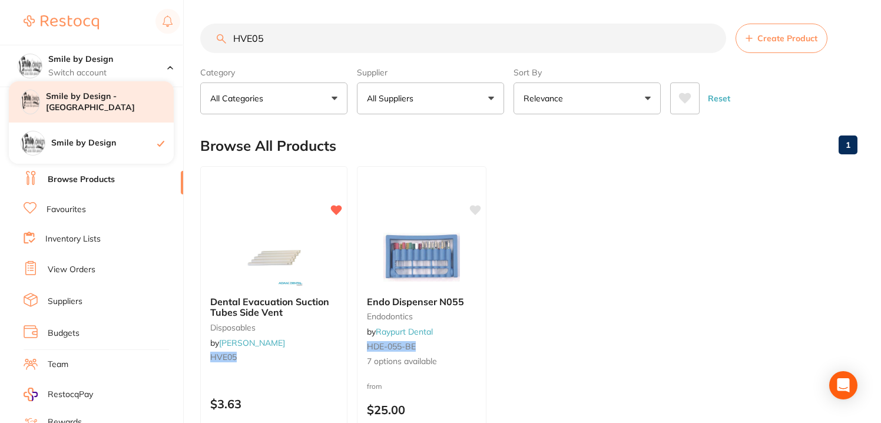
click at [117, 97] on h4 "Smile by Design - [GEOGRAPHIC_DATA]" at bounding box center [110, 102] width 128 height 23
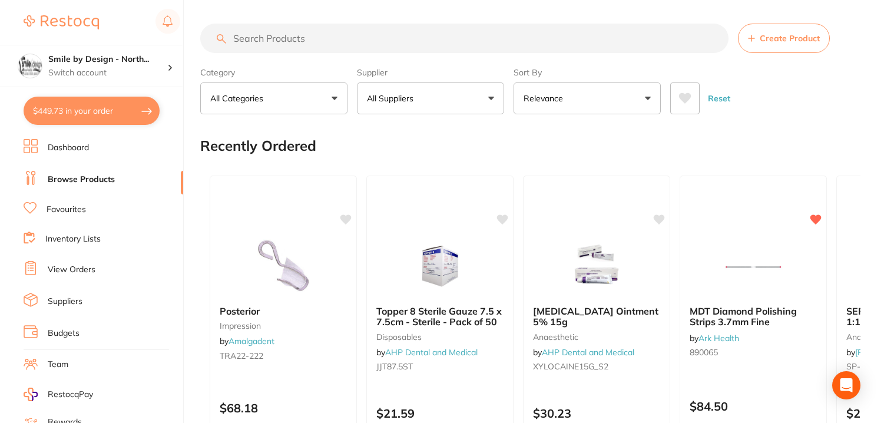
click at [80, 209] on link "Favourites" at bounding box center [66, 210] width 39 height 12
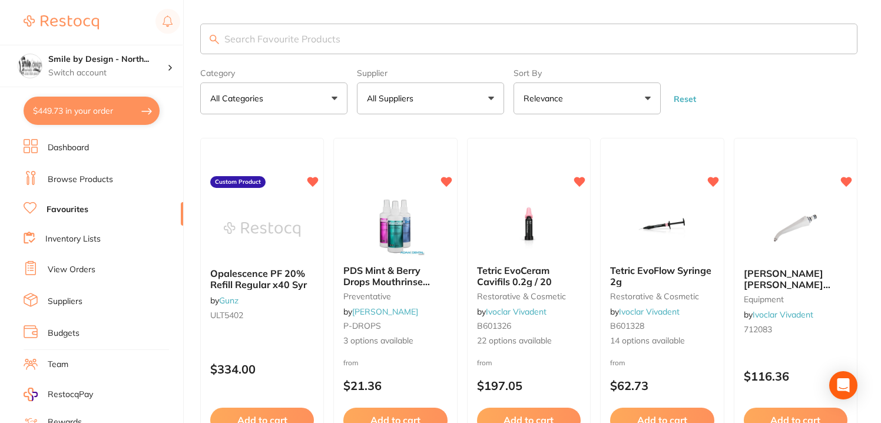
click at [272, 33] on input "search" at bounding box center [528, 39] width 657 height 31
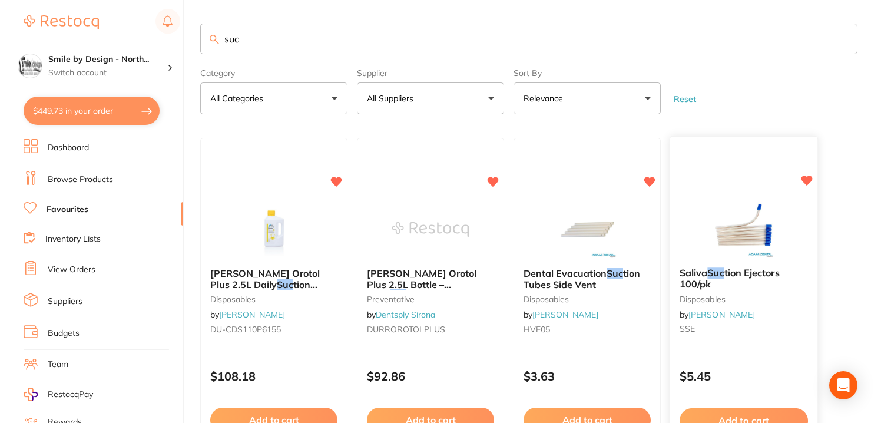
type input "suc"
click at [744, 287] on b "Saliva Suc tion Ejectors 100/pk" at bounding box center [743, 279] width 128 height 22
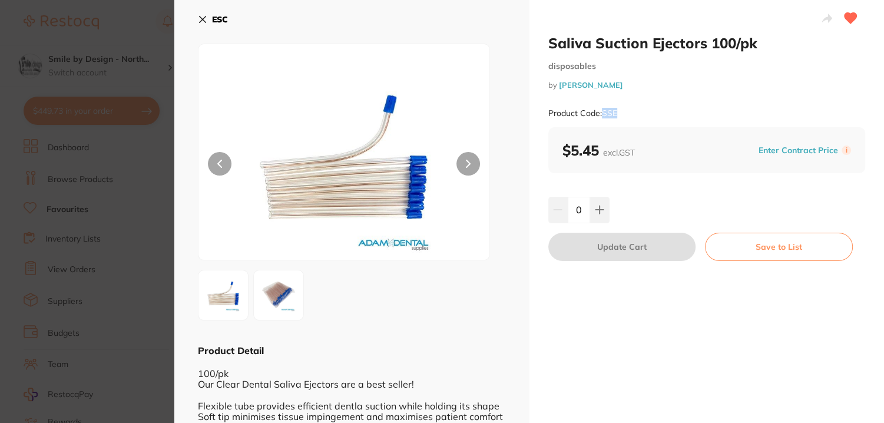
drag, startPoint x: 615, startPoint y: 114, endPoint x: 599, endPoint y: 117, distance: 15.6
click at [599, 117] on small "Product Code: SSE" at bounding box center [582, 113] width 69 height 10
drag, startPoint x: 599, startPoint y: 117, endPoint x: 623, endPoint y: 116, distance: 23.6
click at [623, 116] on div "Product Code: SSE" at bounding box center [706, 113] width 317 height 29
click at [623, 107] on div "Product Code: SSE" at bounding box center [706, 113] width 317 height 29
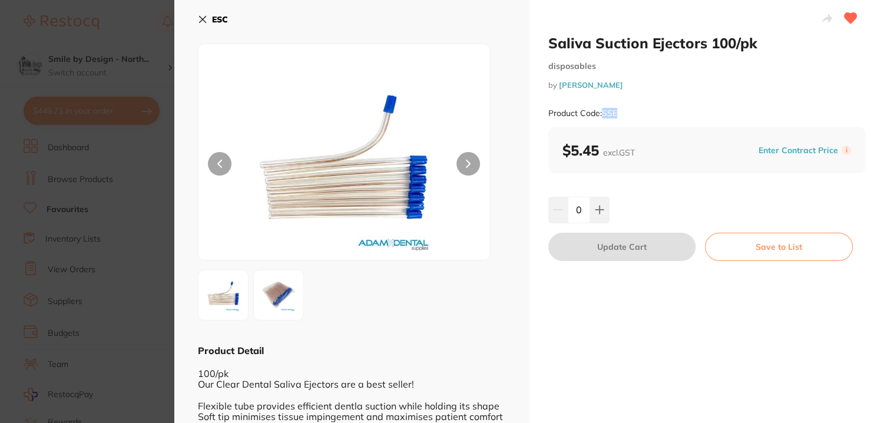
click at [626, 108] on div "Product Code: SSE" at bounding box center [706, 113] width 317 height 29
click at [615, 111] on small "Product Code: SSE" at bounding box center [582, 113] width 69 height 10
drag, startPoint x: 615, startPoint y: 111, endPoint x: 605, endPoint y: 111, distance: 10.0
click at [605, 111] on small "Product Code: SSE" at bounding box center [582, 113] width 69 height 10
drag, startPoint x: 144, startPoint y: 145, endPoint x: 144, endPoint y: 132, distance: 13.6
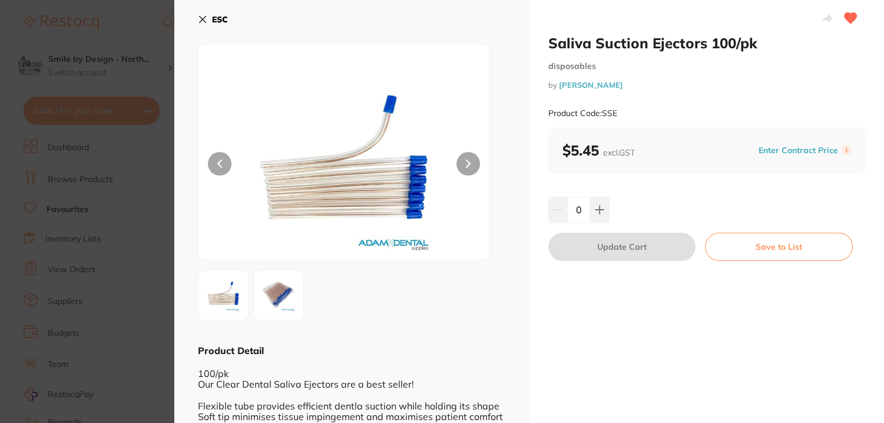
click at [145, 144] on section "Saliva Suction Ejectors 100/pk disposables by [PERSON_NAME] Product Code: SSE E…" at bounding box center [442, 211] width 884 height 423
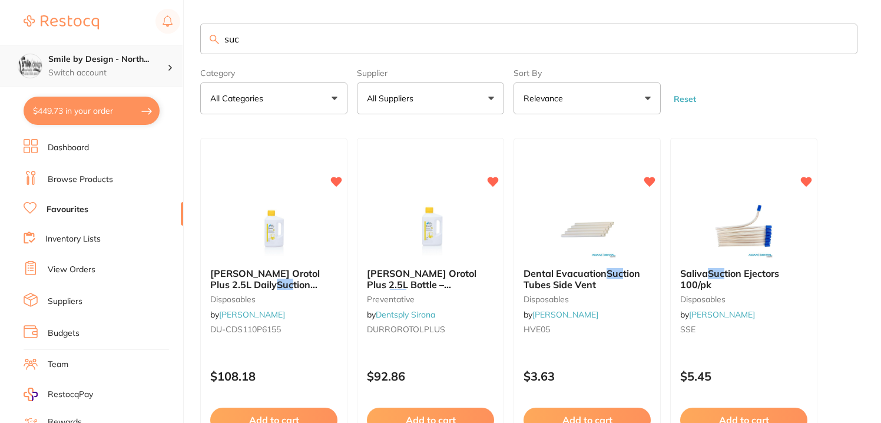
click at [134, 58] on h4 "Smile by Design - North..." at bounding box center [107, 60] width 119 height 12
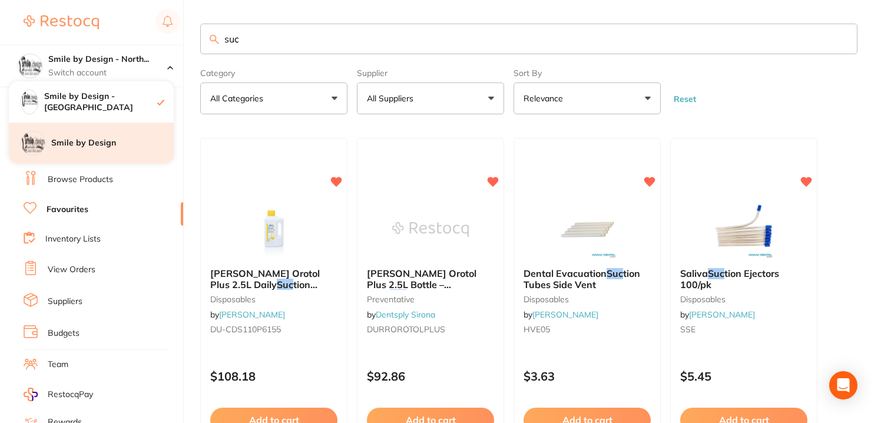
click at [101, 151] on div "Smile by Design" at bounding box center [91, 142] width 165 height 41
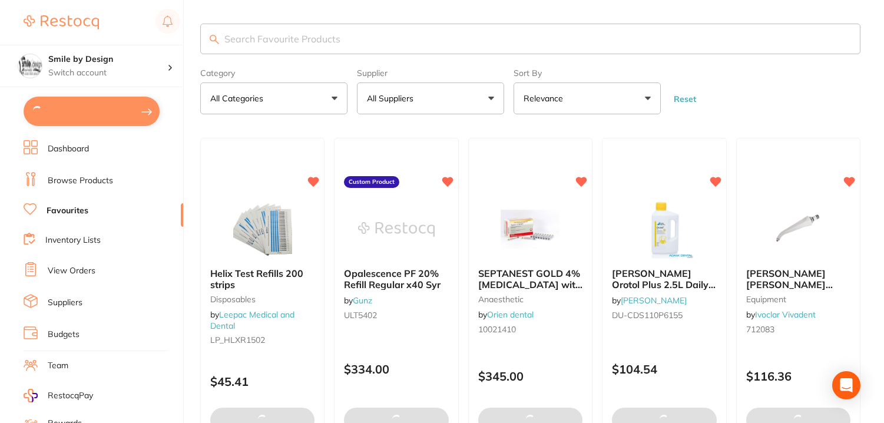
click at [82, 177] on link "Browse Products" at bounding box center [80, 181] width 65 height 12
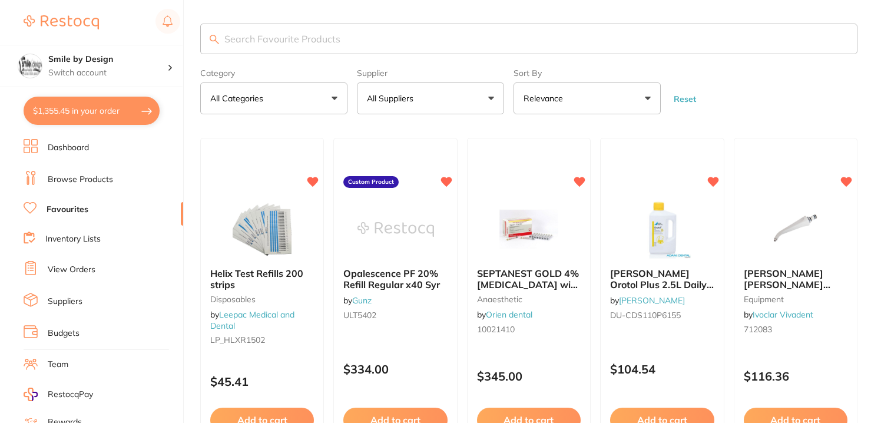
click at [271, 36] on input "search" at bounding box center [528, 39] width 657 height 31
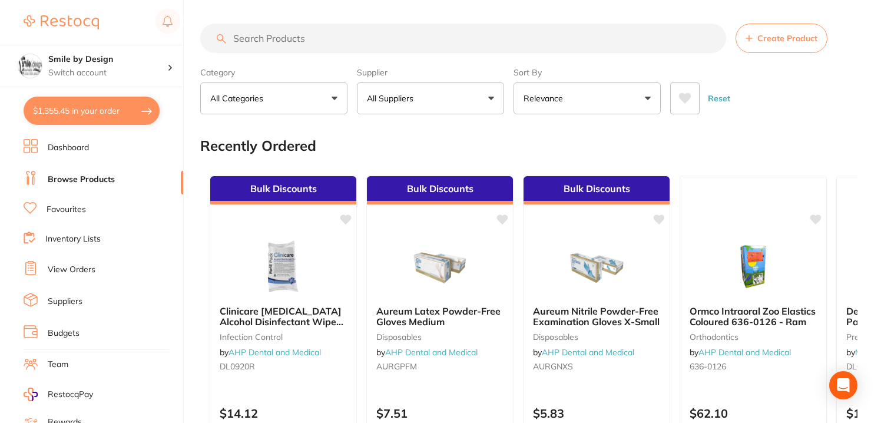
click at [276, 34] on input "search" at bounding box center [463, 38] width 526 height 29
type input "v"
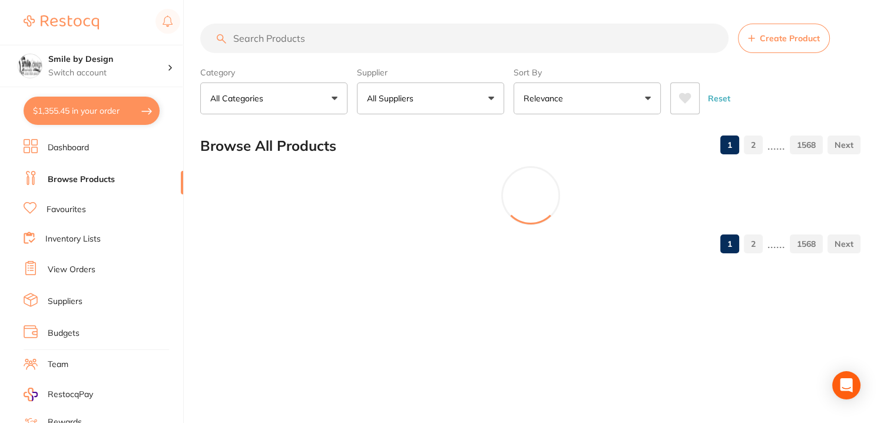
paste input "SSE"
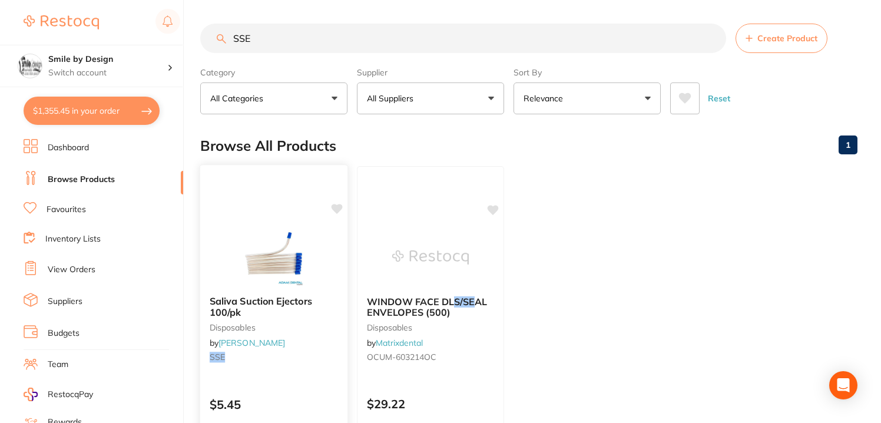
type input "SSE"
click at [279, 233] on img at bounding box center [273, 256] width 77 height 59
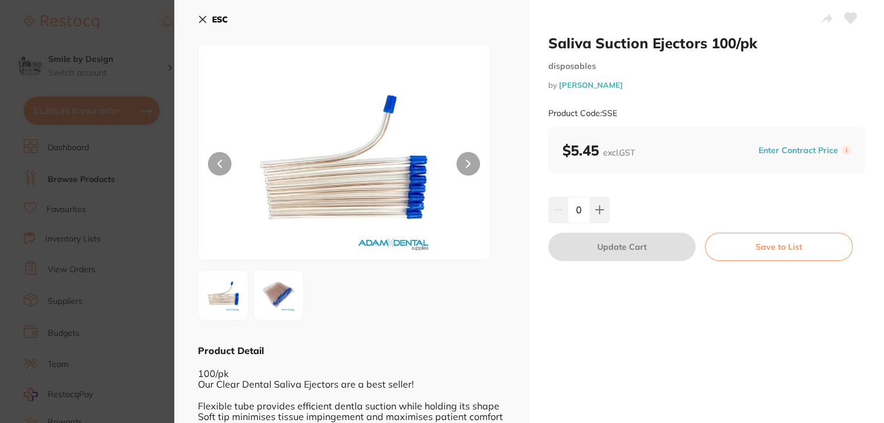
click at [575, 208] on input "0" at bounding box center [579, 210] width 22 height 26
type input "5"
click at [626, 314] on div "Saliva Suction Ejectors 100/pk disposables by [PERSON_NAME] Product Code: SSE $…" at bounding box center [706, 259] width 355 height 518
click at [624, 249] on button "Update Cart" at bounding box center [622, 247] width 148 height 28
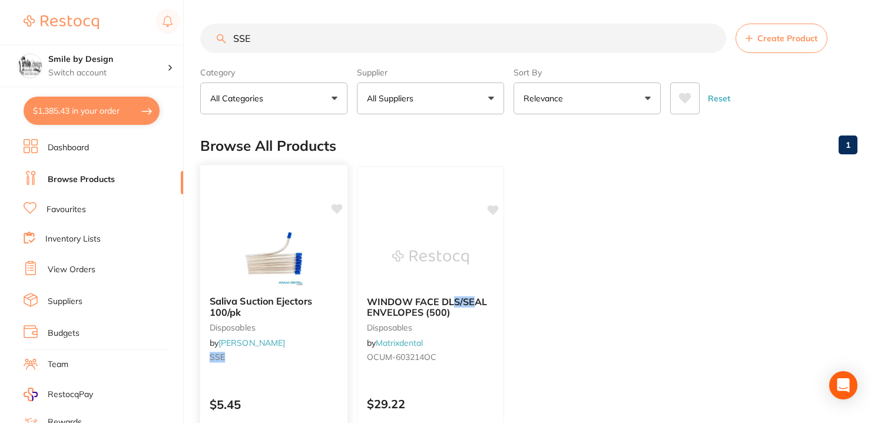
type input "1"
click at [93, 98] on button "$1,361.45 in your order" at bounding box center [92, 111] width 136 height 28
checkbox input "true"
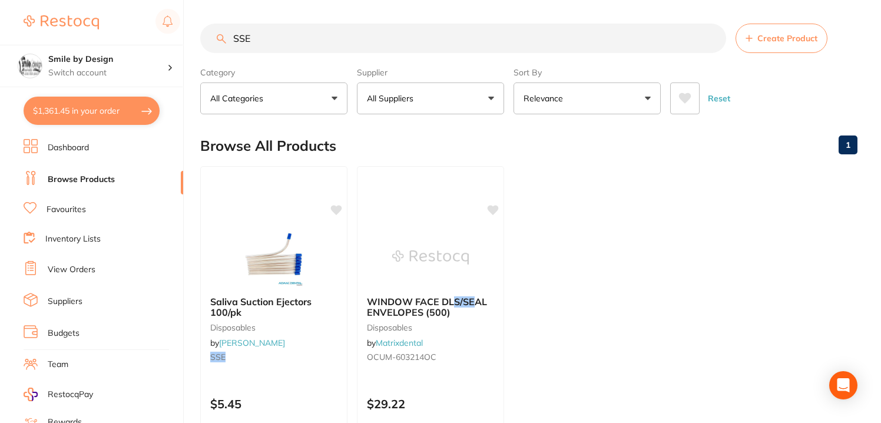
checkbox input "true"
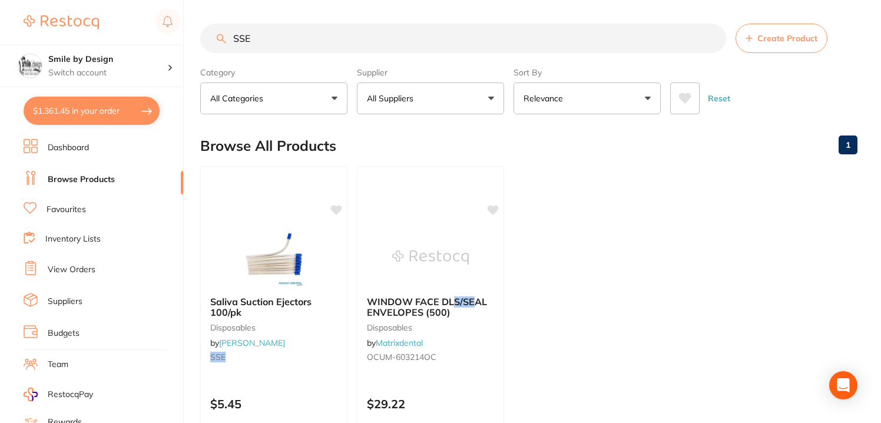
checkbox input "true"
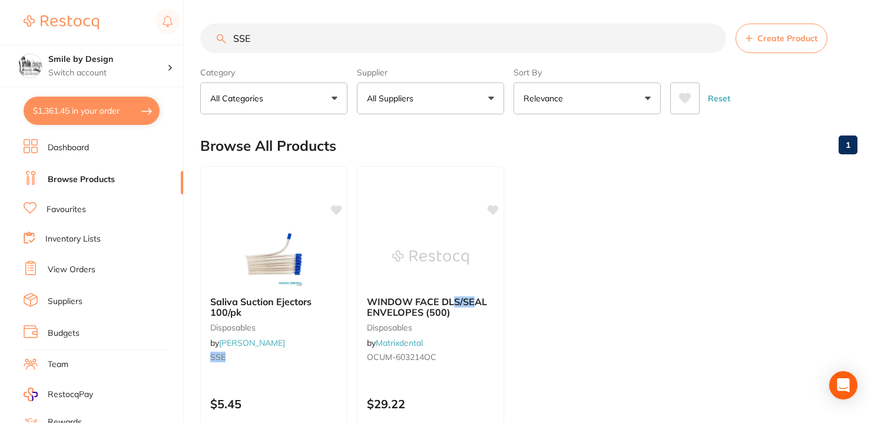
checkbox input "true"
type input "5"
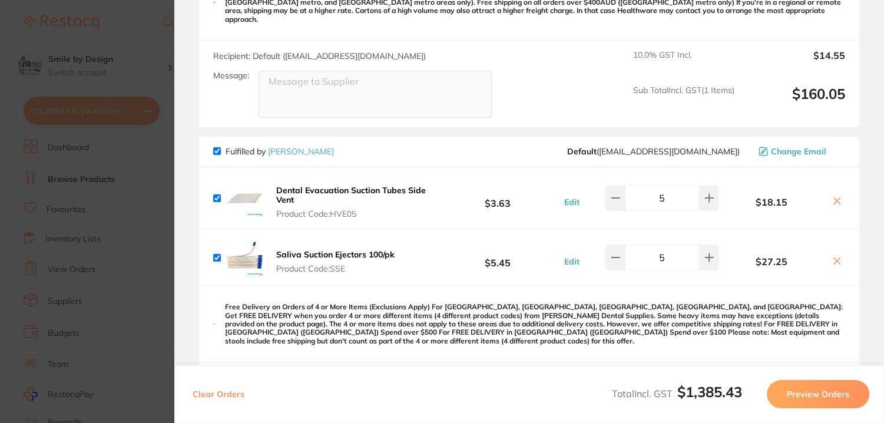
scroll to position [863, 0]
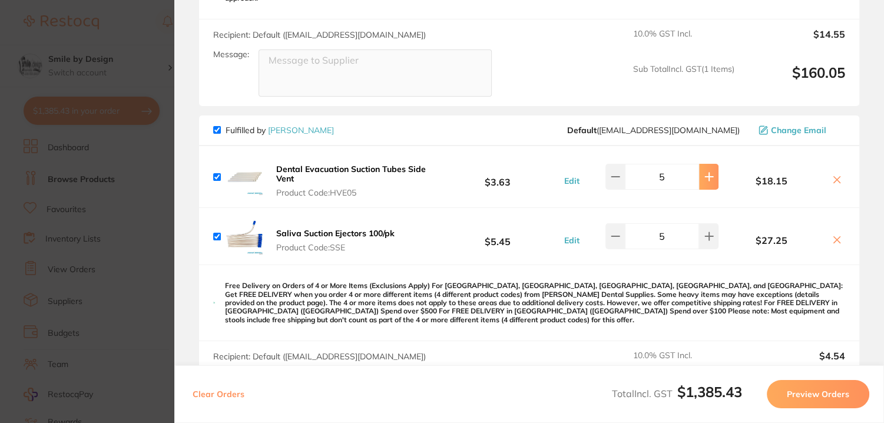
click at [713, 164] on button at bounding box center [708, 177] width 19 height 26
type input "6"
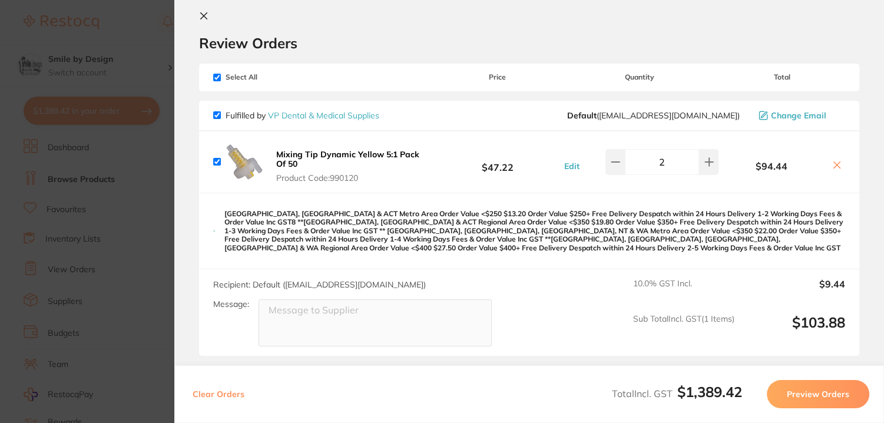
scroll to position [0, 0]
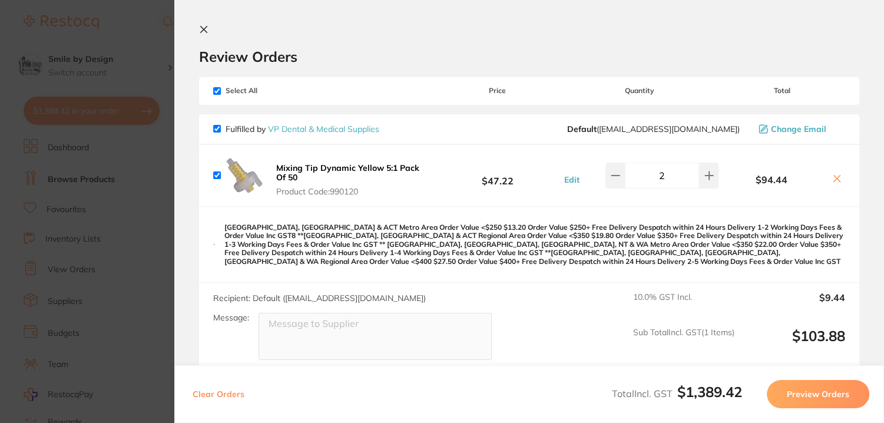
click at [132, 183] on section "Update RRP Set your pre negotiated price for this item. Item Agreed RRP (excl. …" at bounding box center [442, 211] width 884 height 423
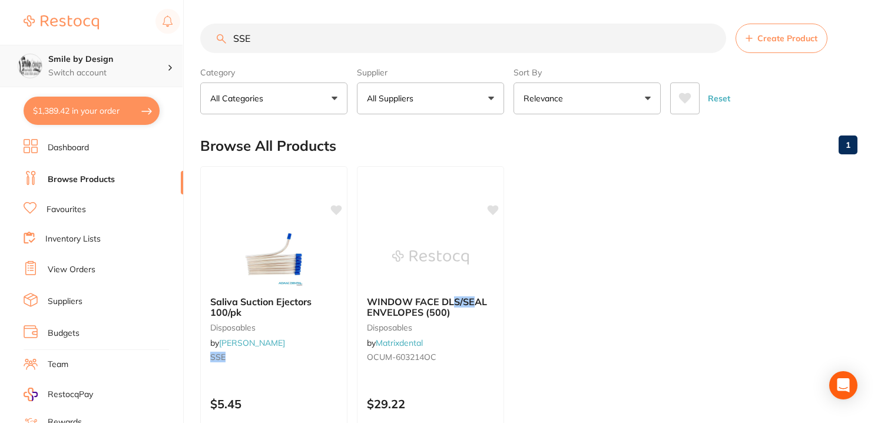
click at [124, 68] on p "Switch account" at bounding box center [107, 73] width 119 height 12
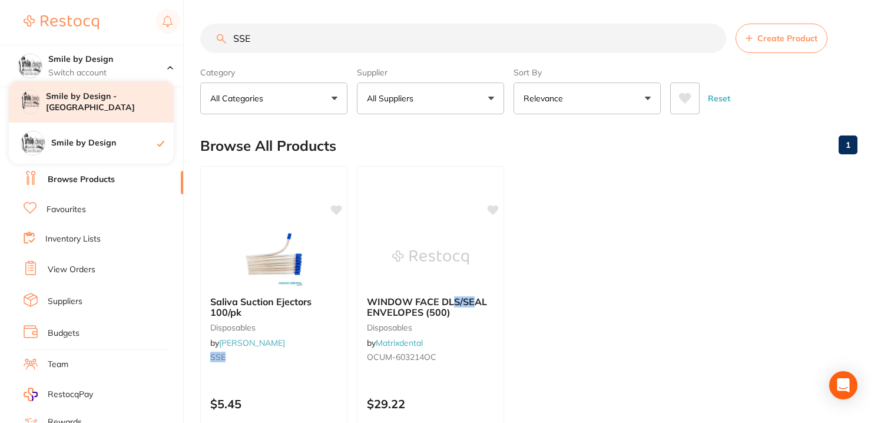
click at [111, 108] on h4 "Smile by Design - [GEOGRAPHIC_DATA]" at bounding box center [110, 102] width 128 height 23
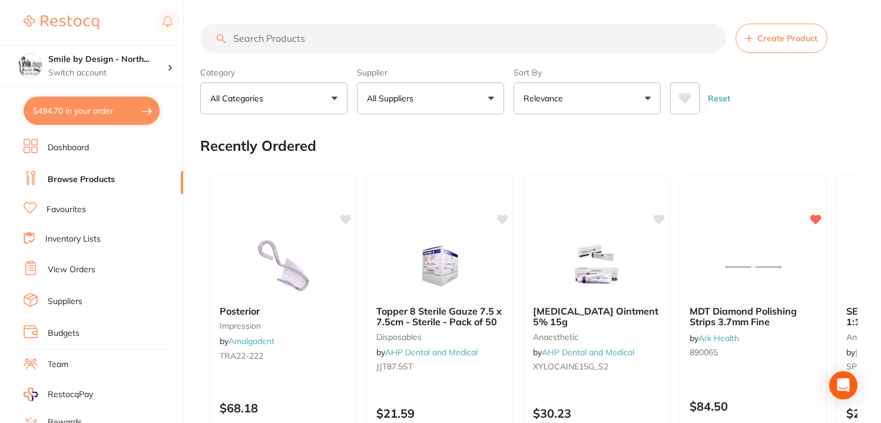
click at [94, 101] on button "$494.70 in your order" at bounding box center [92, 111] width 136 height 28
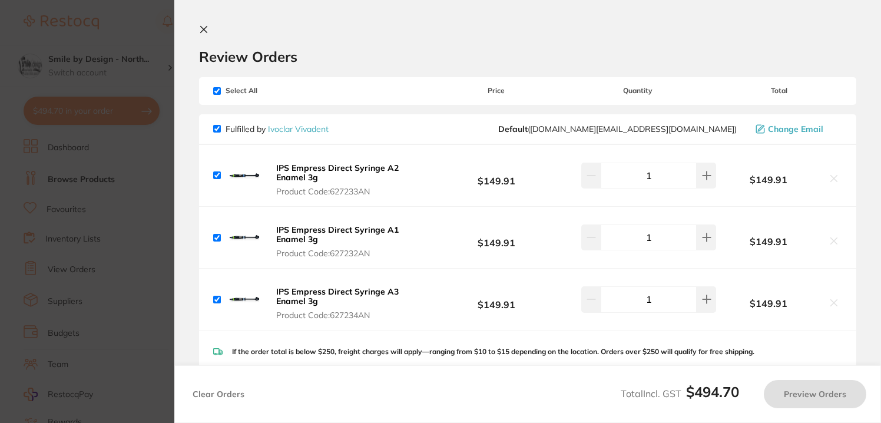
checkbox input "true"
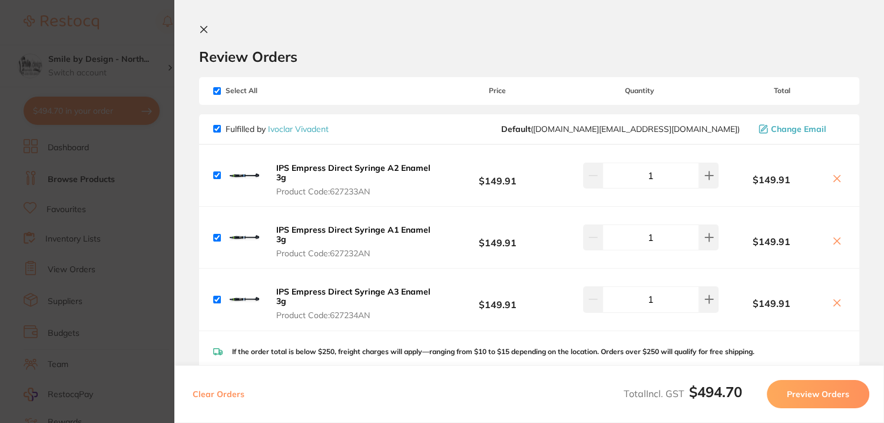
scroll to position [187, 0]
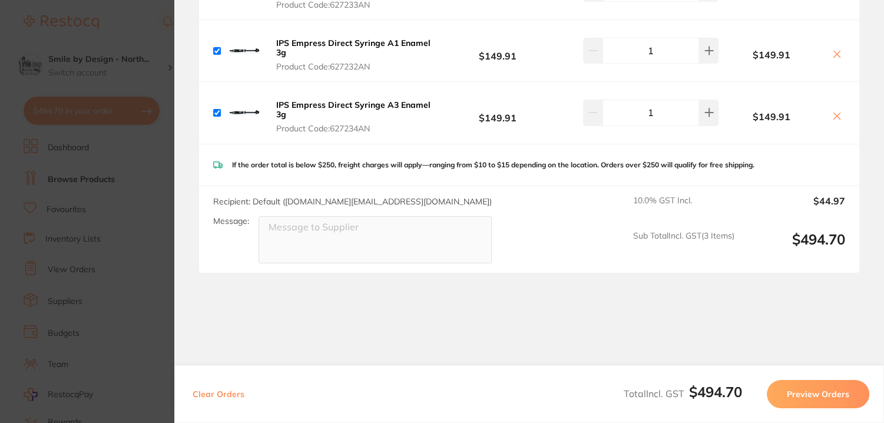
click at [117, 216] on section "Update RRP Set your pre negotiated price for this item. Item Agreed RRP (excl. …" at bounding box center [442, 211] width 884 height 423
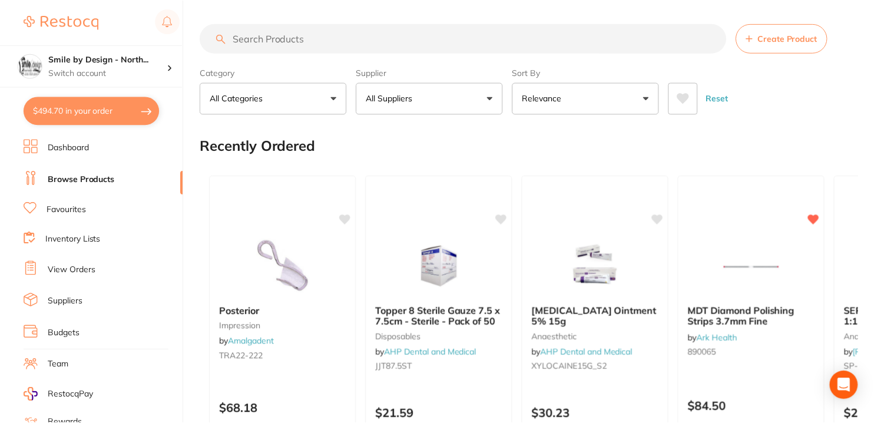
scroll to position [0, 0]
click at [576, 254] on img at bounding box center [596, 265] width 77 height 59
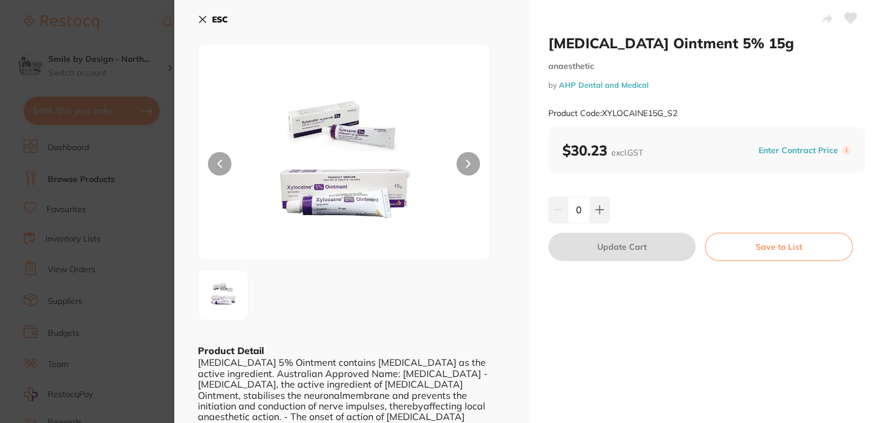
click at [569, 210] on input "0" at bounding box center [579, 210] width 22 height 26
type input "5"
click at [626, 199] on div "5" at bounding box center [706, 210] width 317 height 26
click at [564, 241] on button "Update Cart" at bounding box center [622, 247] width 148 height 28
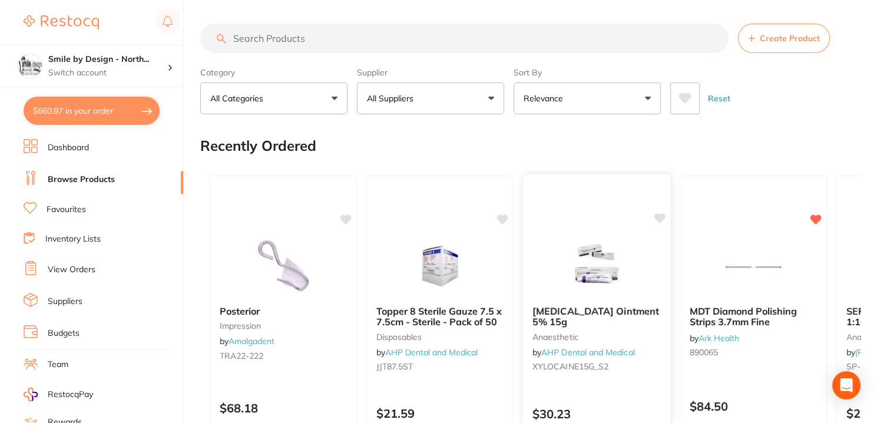
checkbox input "false"
type input "5"
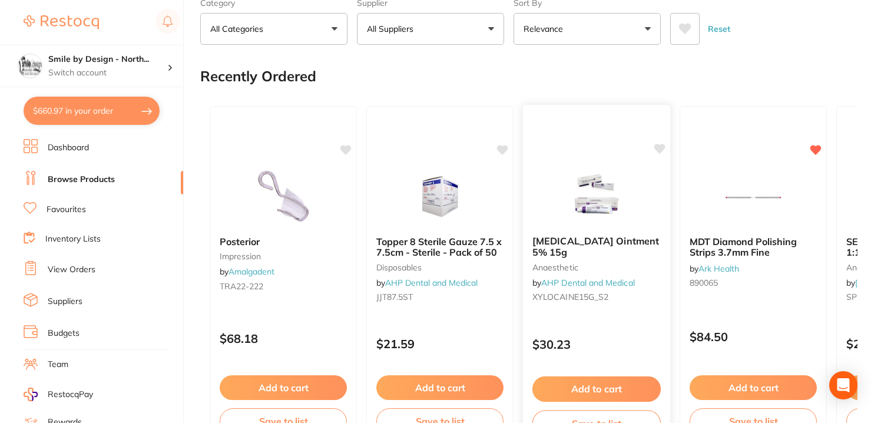
scroll to position [157, 0]
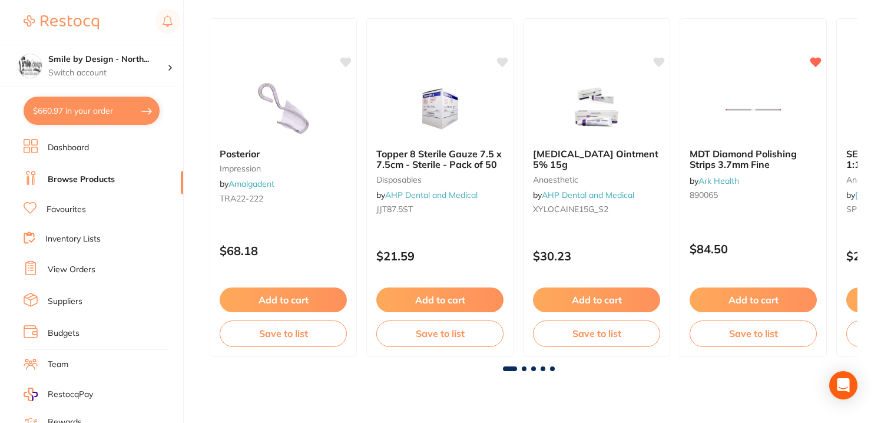
drag, startPoint x: 751, startPoint y: 151, endPoint x: 730, endPoint y: 153, distance: 21.3
click at [751, 151] on b "MDT Diamond Polishing Strips 3.7mm Fine" at bounding box center [752, 159] width 127 height 22
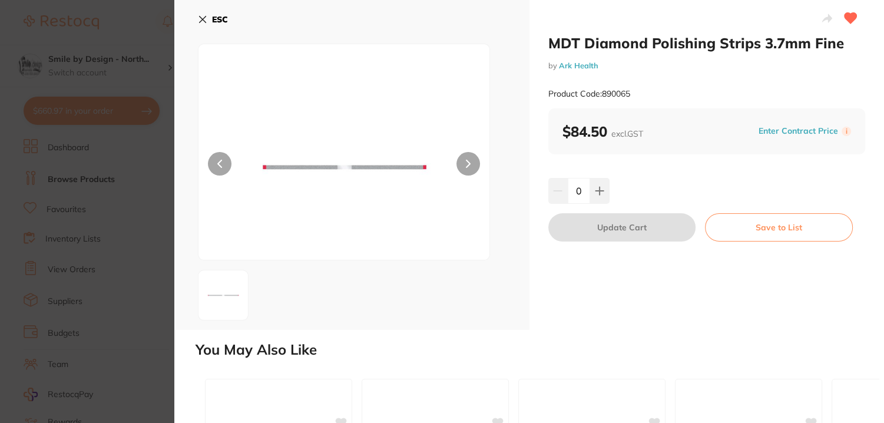
click at [574, 191] on input "0" at bounding box center [579, 191] width 22 height 26
click at [583, 247] on div "MDT Diamond Polishing Strips 3.7mm Fine by Ark Health Product Code: 890065 $84.…" at bounding box center [706, 165] width 355 height 330
click at [581, 195] on input "5" at bounding box center [579, 191] width 22 height 26
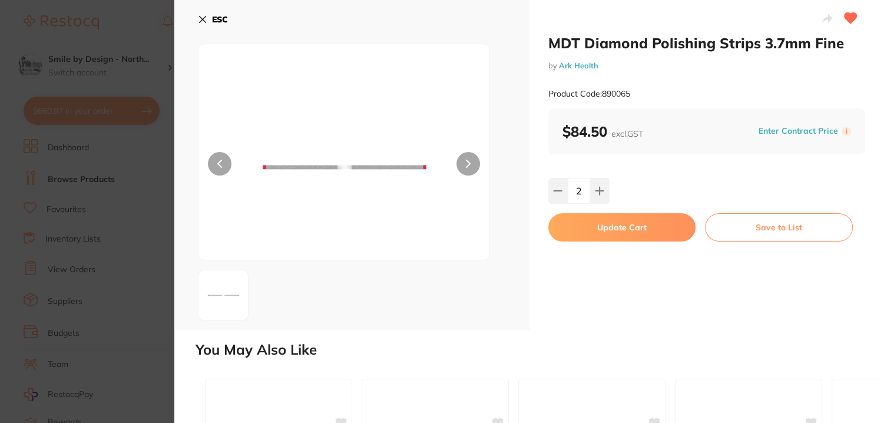
type input "2"
click at [548, 306] on div "MDT Diamond Polishing Strips 3.7mm Fine by Ark Health Product Code: 890065 $84.…" at bounding box center [706, 165] width 355 height 330
click at [599, 219] on button "Update Cart" at bounding box center [622, 227] width 148 height 28
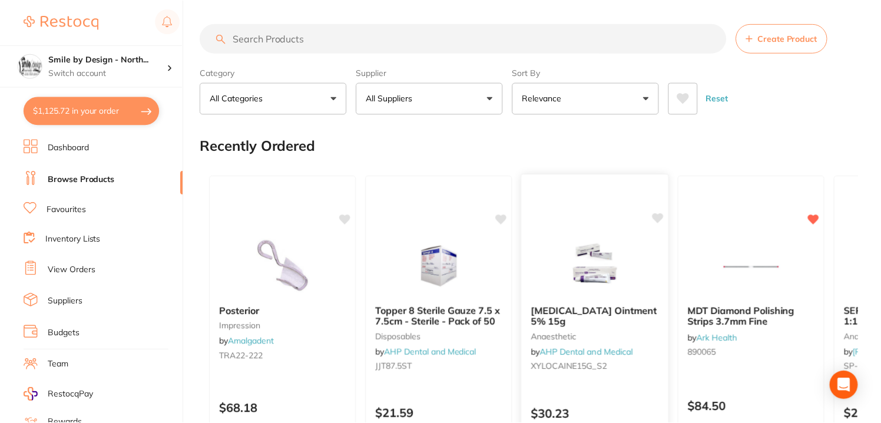
scroll to position [157, 0]
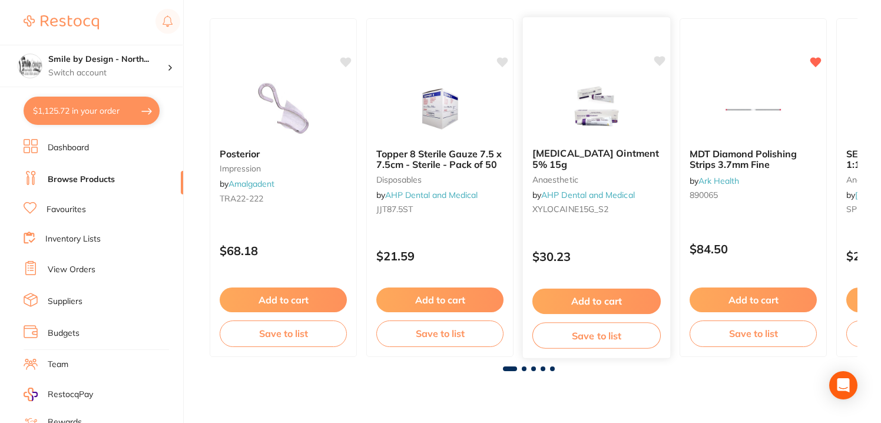
type input "5"
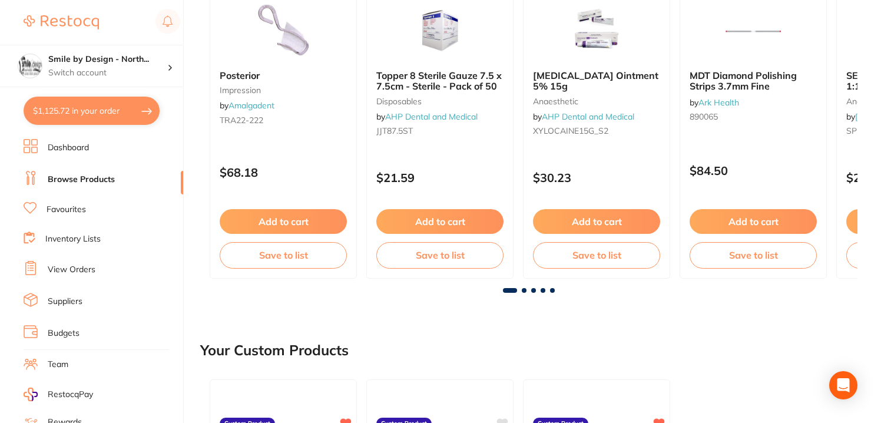
click at [523, 288] on span at bounding box center [524, 290] width 5 height 5
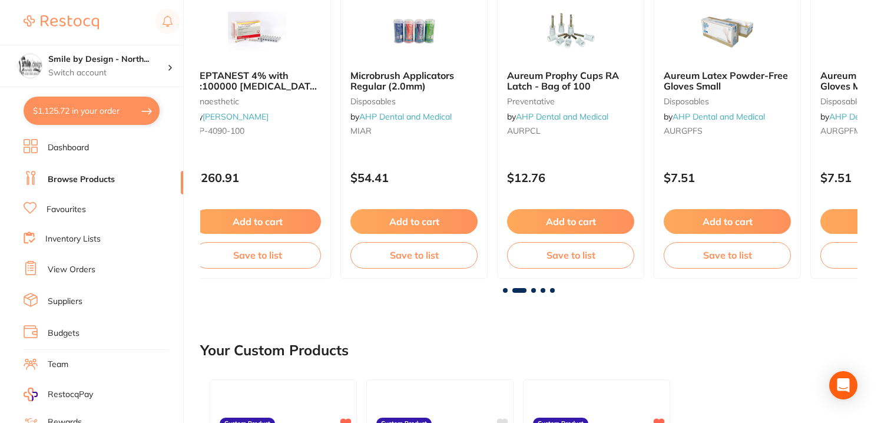
scroll to position [0, 657]
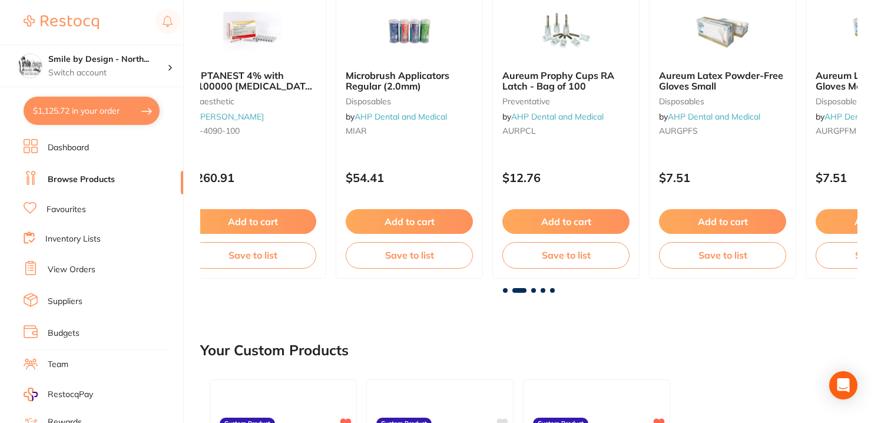
click at [534, 289] on span at bounding box center [533, 290] width 5 height 5
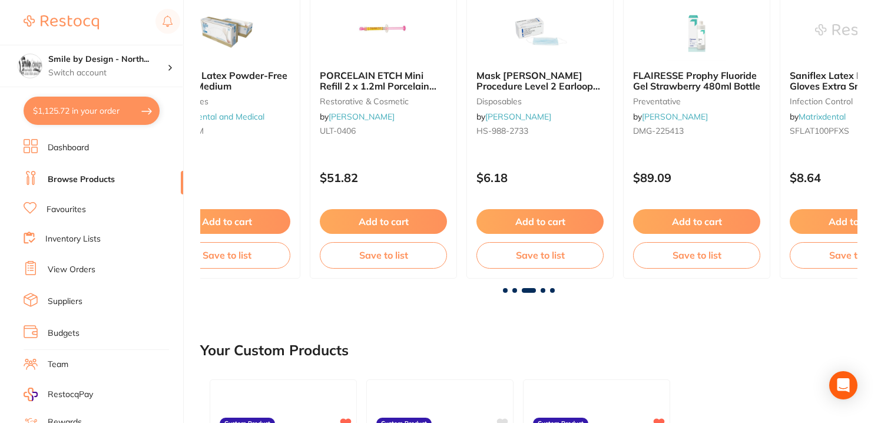
scroll to position [0, 1314]
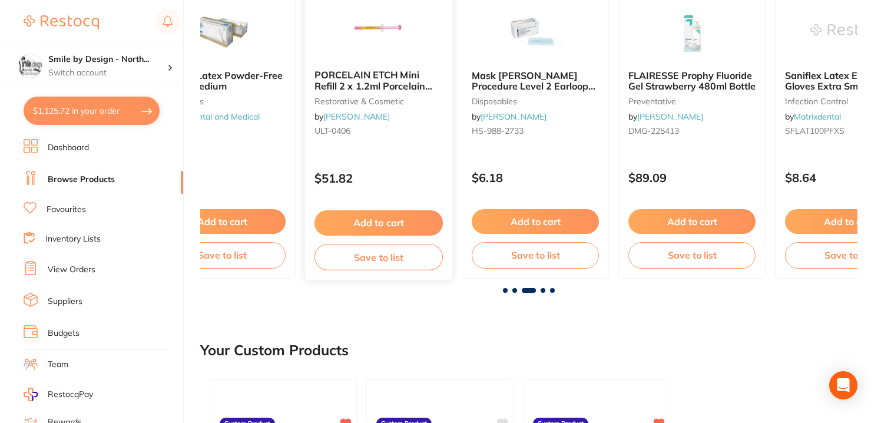
click at [366, 73] on b "PORCELAIN ETCH Mini Refill 2 x 1.2ml Porcelain Etch" at bounding box center [378, 80] width 128 height 22
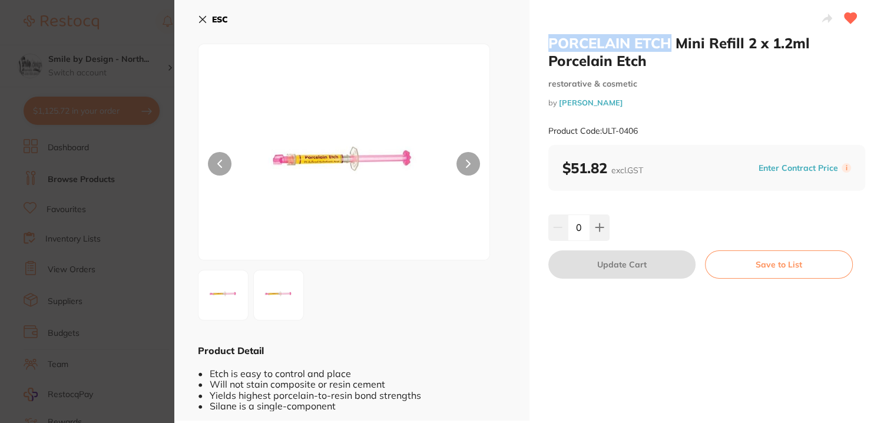
drag, startPoint x: 546, startPoint y: 37, endPoint x: 666, endPoint y: 45, distance: 120.4
click at [666, 45] on h2 "PORCELAIN ETCH Mini Refill 2 x 1.2ml Porcelain Etch" at bounding box center [706, 51] width 317 height 35
copy h2 "PORCELAIN ETCH"
click at [130, 76] on section "PORCELAIN ETCH Mini Refill 2 x 1.2ml Porcelain Etch restorative & cosmetic by H…" at bounding box center [442, 211] width 884 height 423
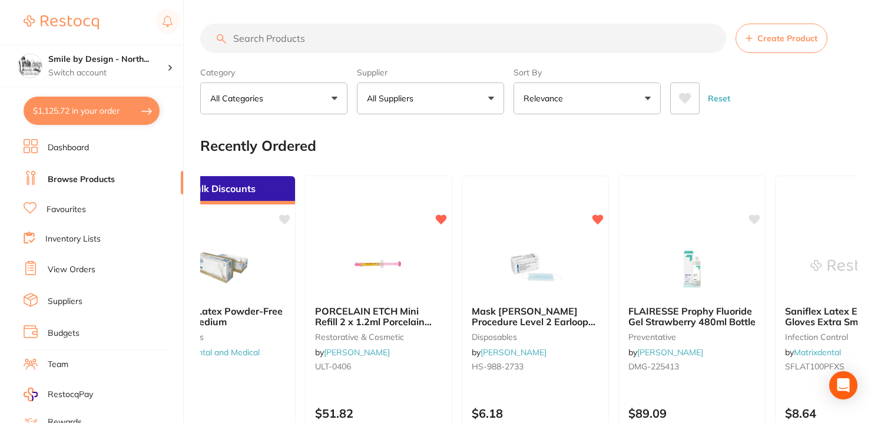
click at [337, 37] on input "search" at bounding box center [463, 38] width 526 height 29
paste input "PORCELAIN ETCH"
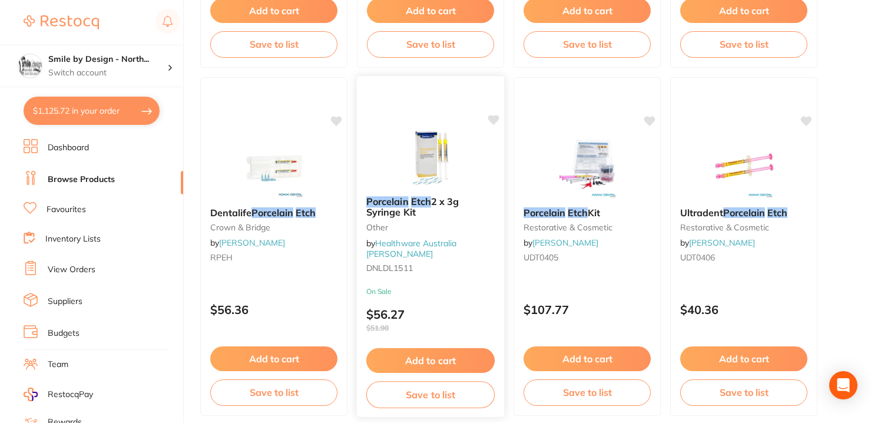
scroll to position [863, 0]
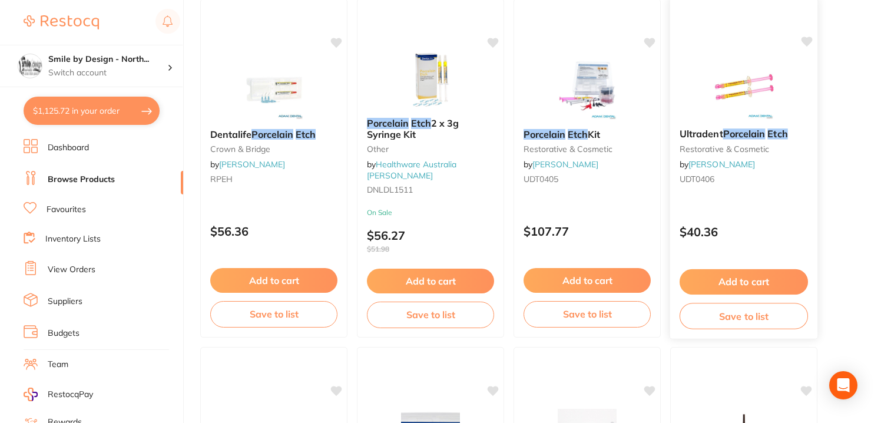
type input "PORCELAIN ETCH"
click at [695, 200] on div "Ultradent Porcelain Etch restorative & cosmetic by Adam Dental UDT0406 $40.36 A…" at bounding box center [743, 168] width 149 height 342
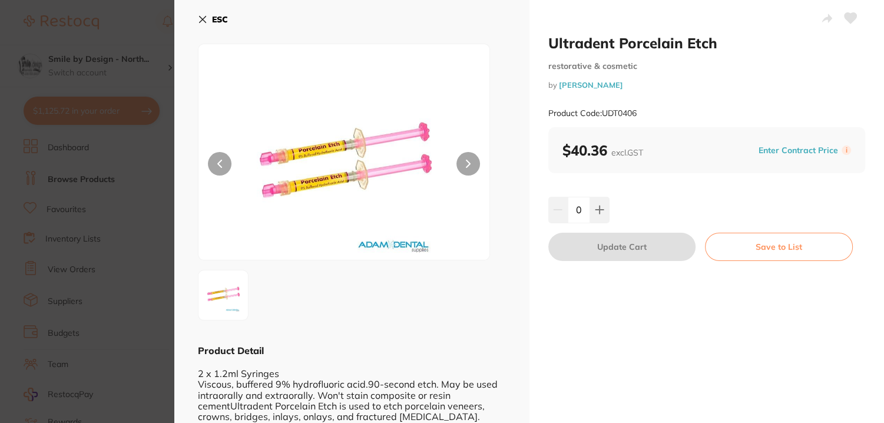
click at [572, 207] on input "0" at bounding box center [579, 210] width 22 height 26
click at [572, 206] on input "0" at bounding box center [579, 210] width 22 height 26
type input "5"
click at [671, 186] on div "Ultradent Porcelain Etch restorative & cosmetic by Adam Dental Product Code: UD…" at bounding box center [706, 275] width 355 height 550
drag, startPoint x: 589, startPoint y: 238, endPoint x: 669, endPoint y: 243, distance: 80.2
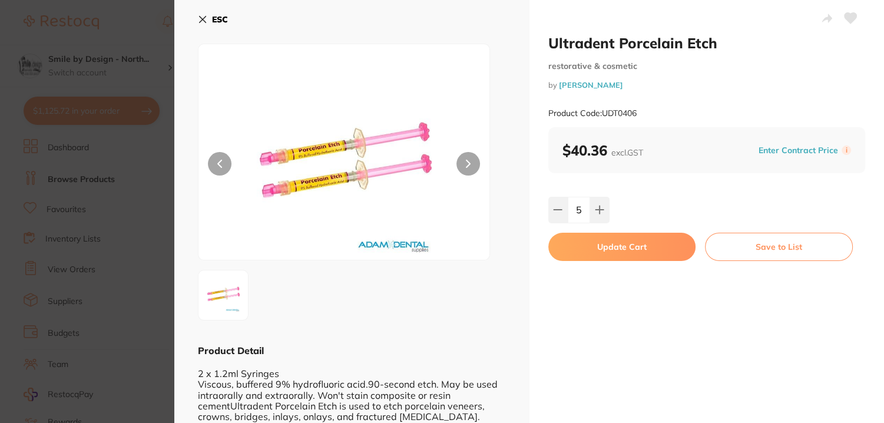
click at [589, 238] on button "Update Cart" at bounding box center [622, 247] width 148 height 28
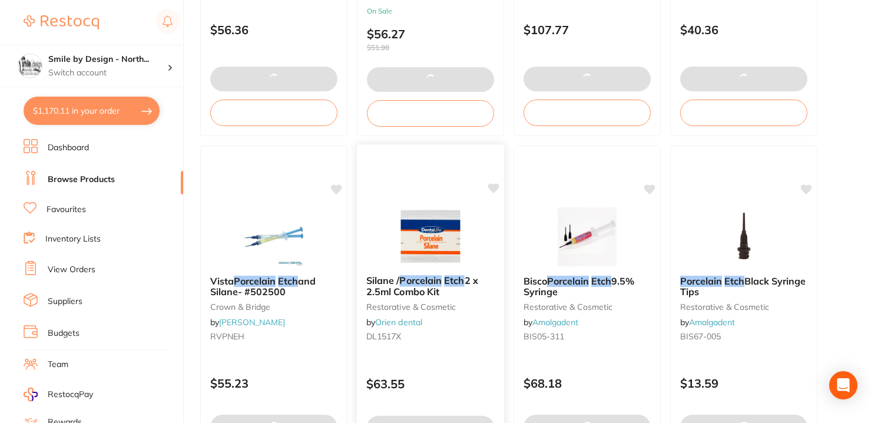
scroll to position [1099, 0]
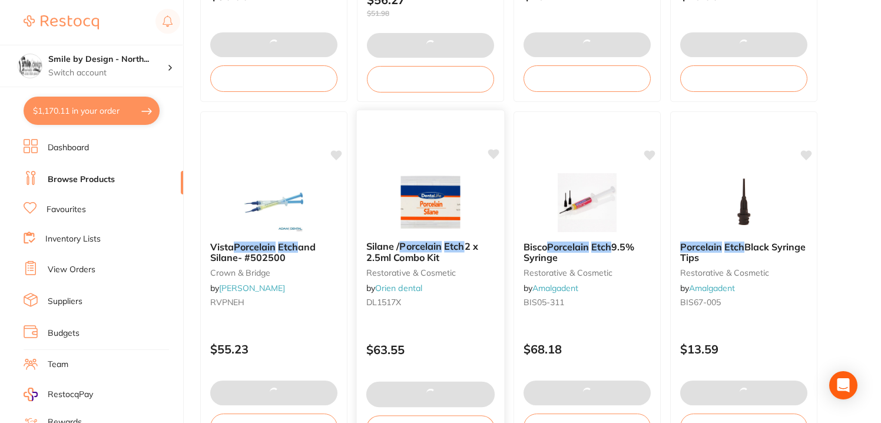
type input "5"
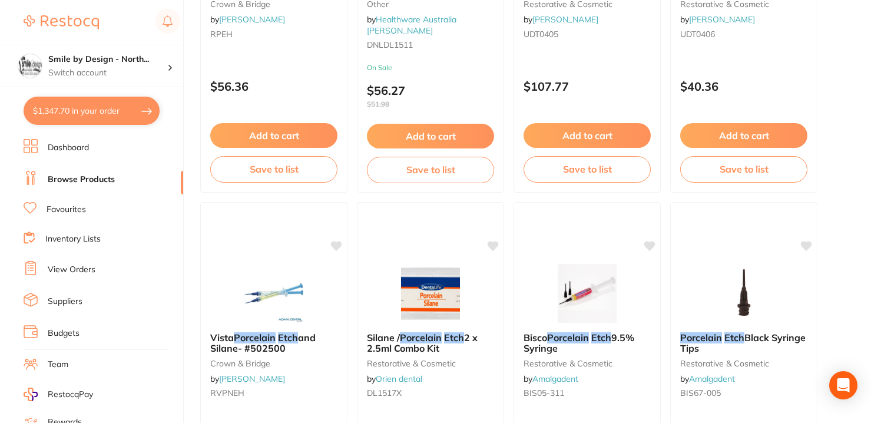
scroll to position [784, 0]
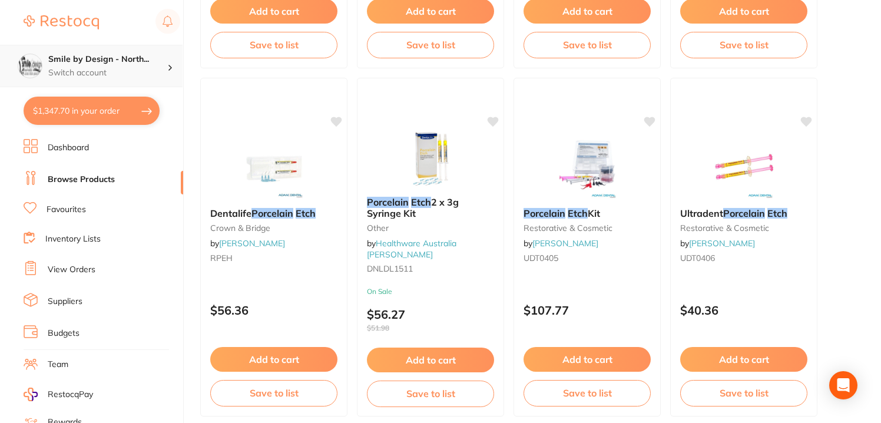
click at [118, 65] on div "Smile by Design - North... Switch account" at bounding box center [107, 66] width 119 height 25
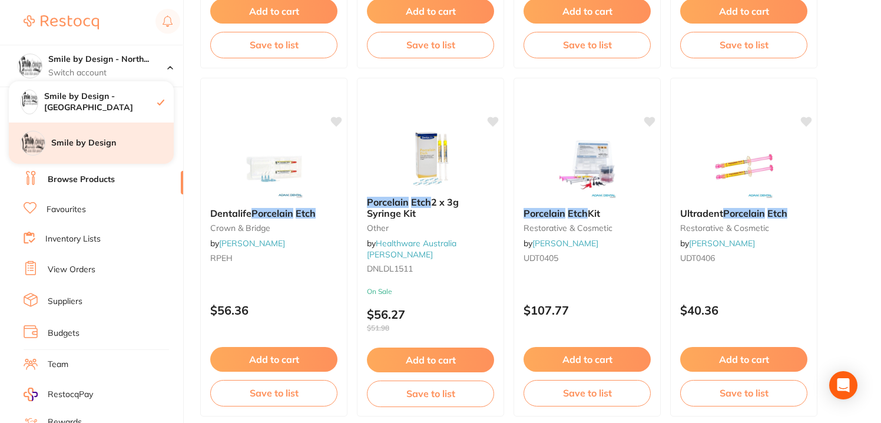
click at [122, 132] on div "Smile by Design" at bounding box center [91, 142] width 165 height 41
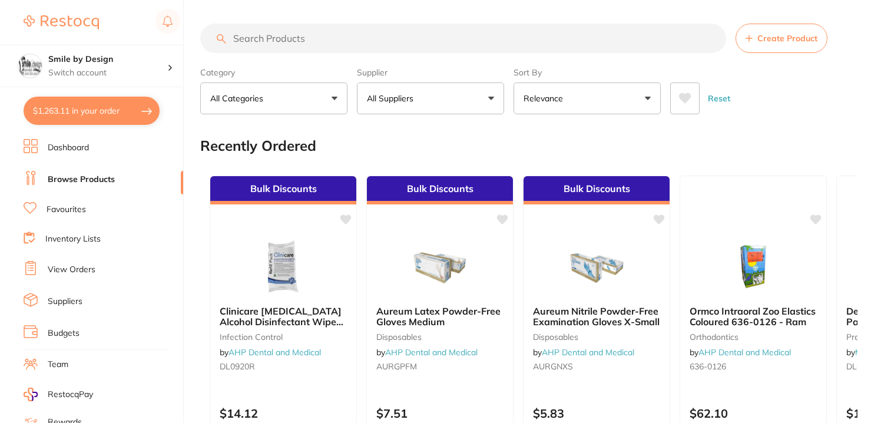
click at [284, 37] on input "search" at bounding box center [463, 38] width 526 height 29
paste input "PORCELAIN ETCH"
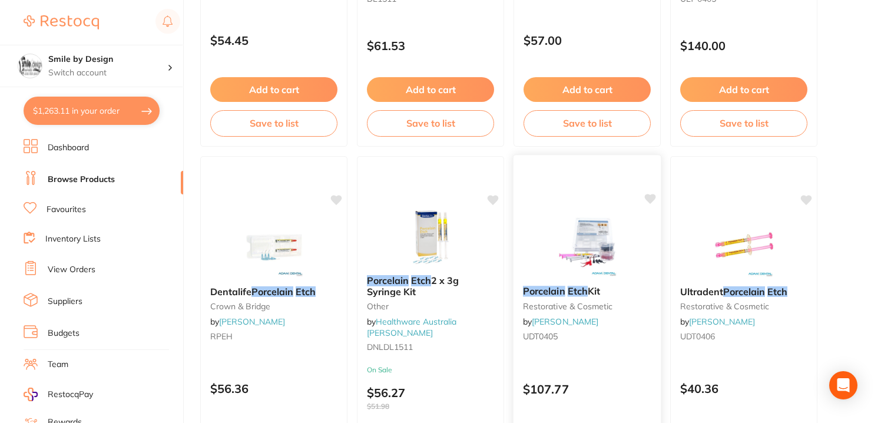
scroll to position [706, 0]
type input "PORCELAIN ETCH"
click at [706, 250] on img at bounding box center [743, 245] width 77 height 59
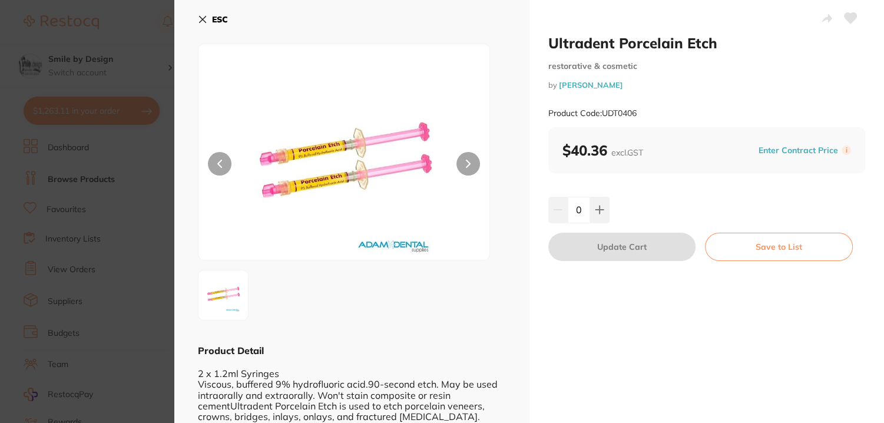
click at [577, 203] on input "0" at bounding box center [579, 210] width 22 height 26
type input "2"
click at [613, 176] on div "Ultradent Porcelain Etch restorative & cosmetic by [PERSON_NAME] Product Code: …" at bounding box center [706, 275] width 355 height 550
click at [584, 253] on button "Update Cart" at bounding box center [622, 247] width 148 height 28
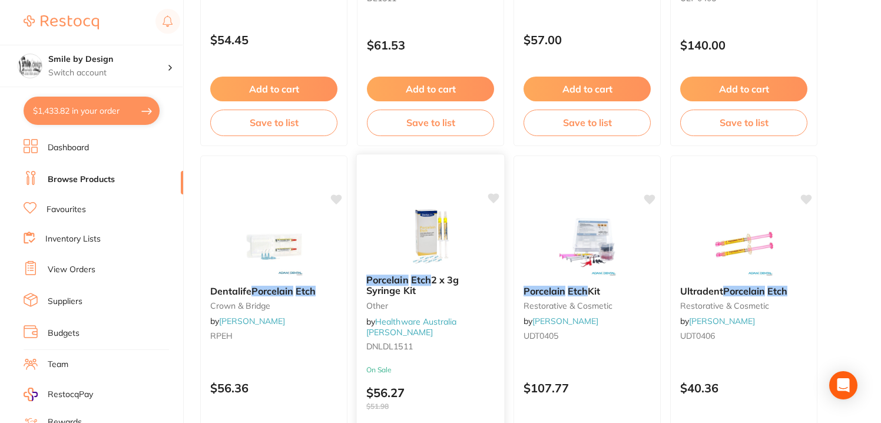
scroll to position [942, 0]
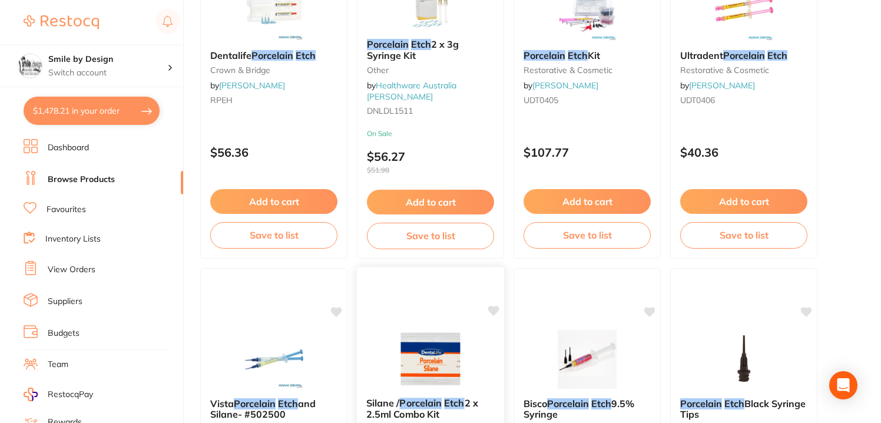
type input "2"
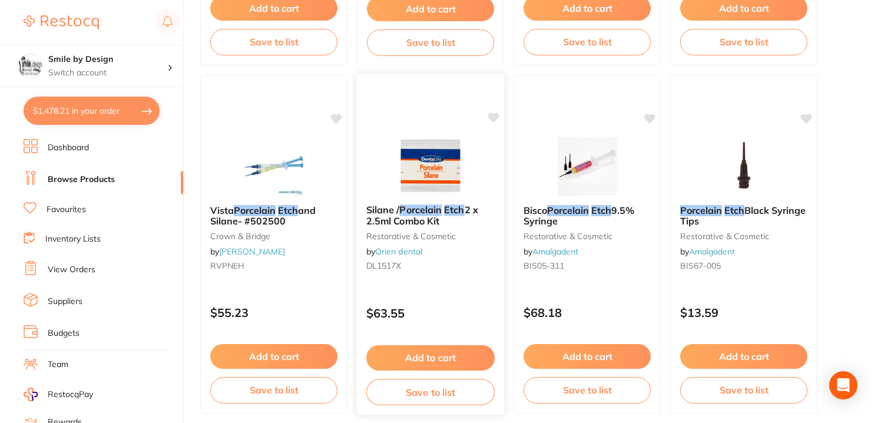
scroll to position [1177, 0]
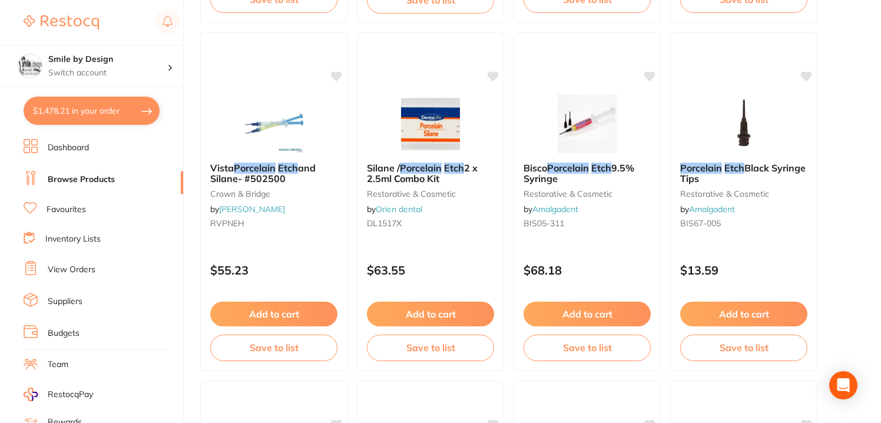
drag, startPoint x: 410, startPoint y: 123, endPoint x: 450, endPoint y: 151, distance: 48.7
click at [410, 123] on img at bounding box center [430, 123] width 77 height 59
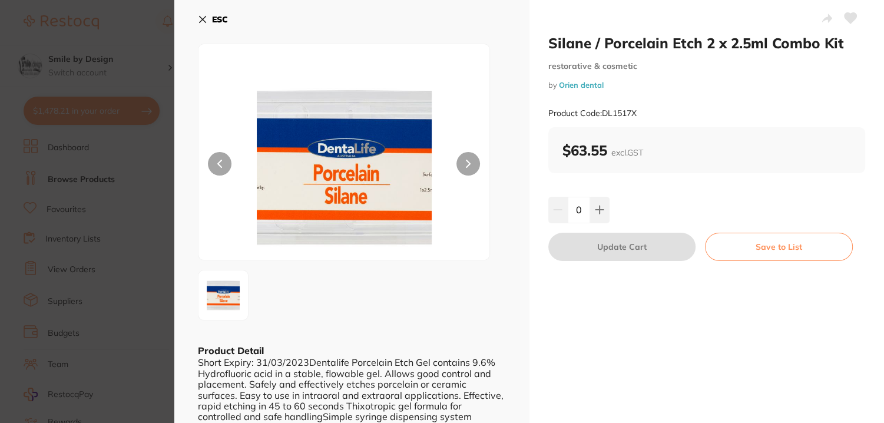
click at [466, 173] on button at bounding box center [468, 164] width 24 height 24
click at [204, 19] on icon at bounding box center [202, 19] width 9 height 9
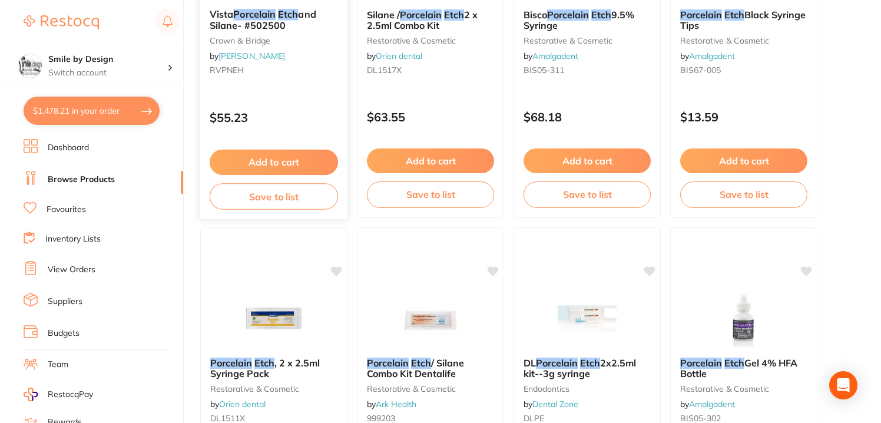
scroll to position [1177, 0]
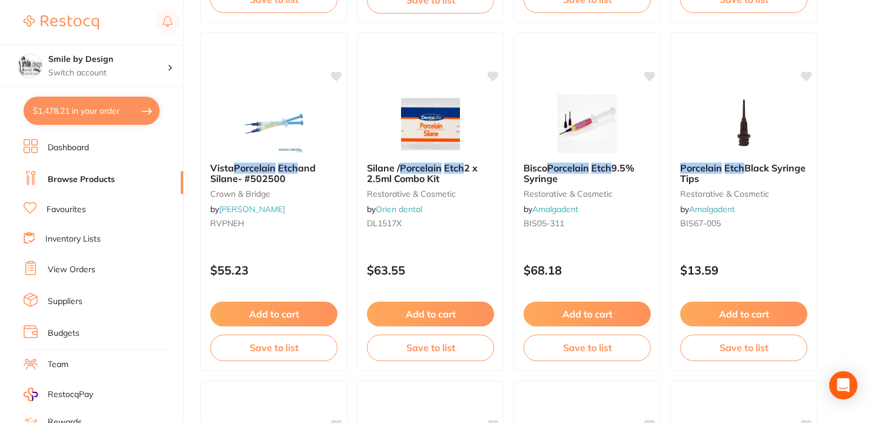
click at [78, 148] on link "Dashboard" at bounding box center [68, 148] width 41 height 12
